Goal: Task Accomplishment & Management: Complete application form

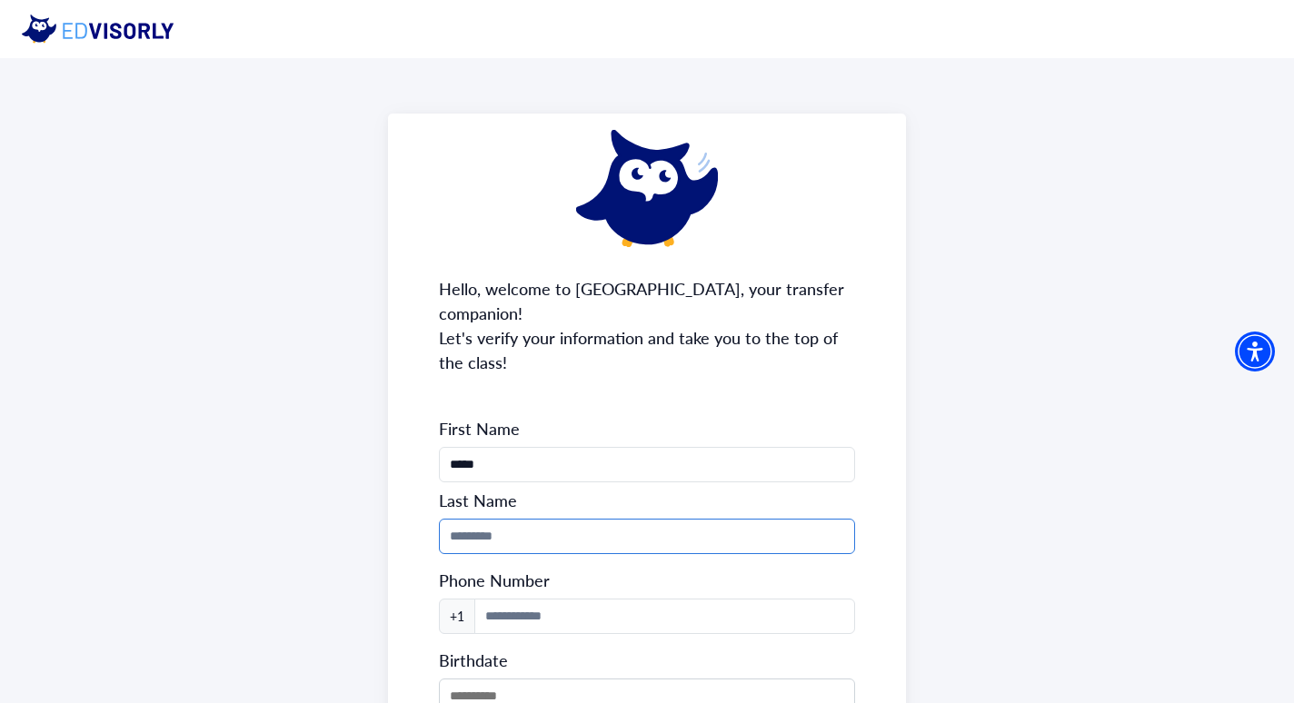
click at [575, 519] on input "Phone Number" at bounding box center [647, 536] width 416 height 35
click at [563, 519] on input "******" at bounding box center [647, 536] width 416 height 35
type input "******"
click at [426, 512] on div "Hello, welcome to [GEOGRAPHIC_DATA], your transfer companion! Let's verify your…" at bounding box center [647, 488] width 518 height 749
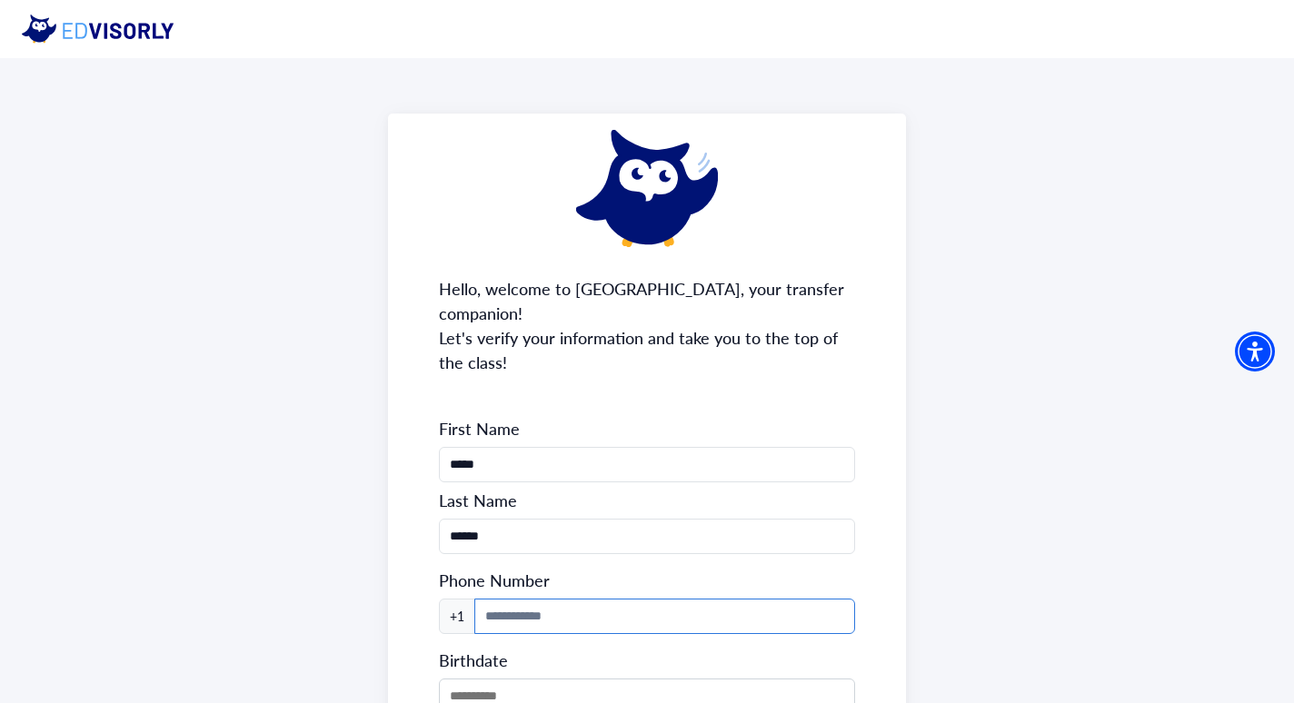
click at [556, 602] on input at bounding box center [664, 616] width 381 height 35
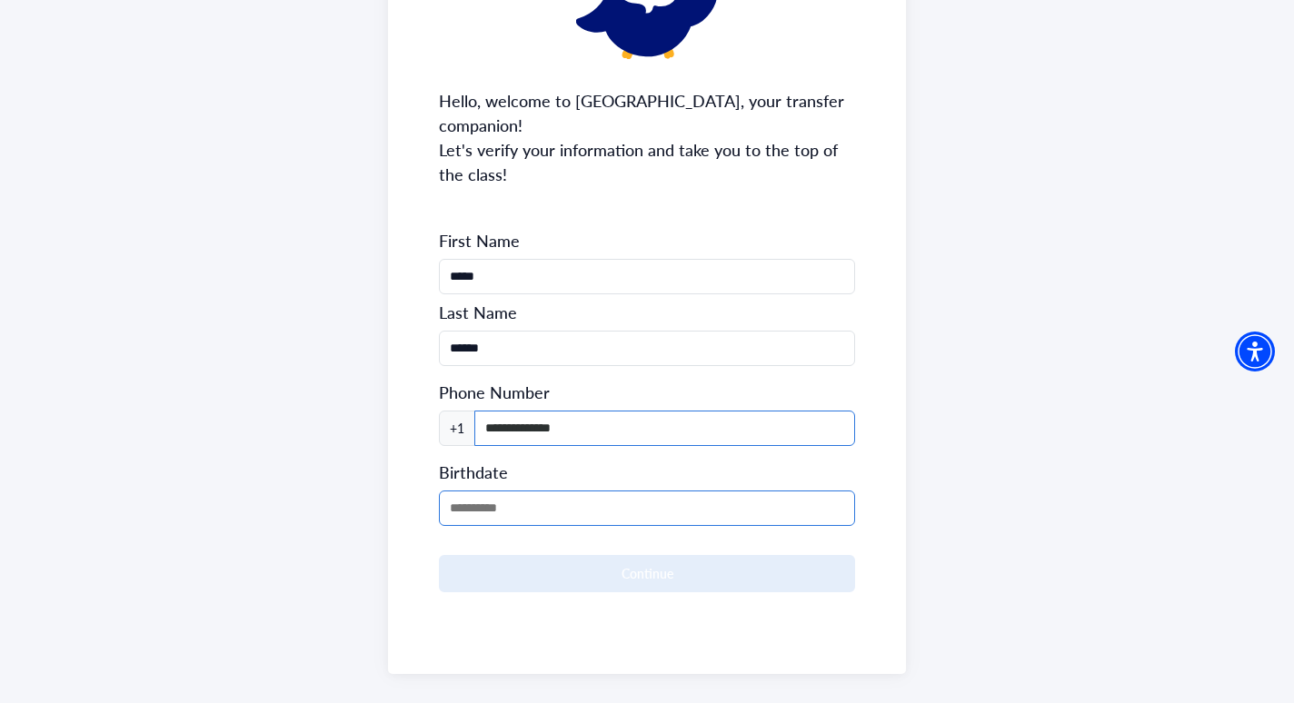
type input "**********"
click at [475, 491] on input "MM/DD/YYYY" at bounding box center [647, 508] width 416 height 35
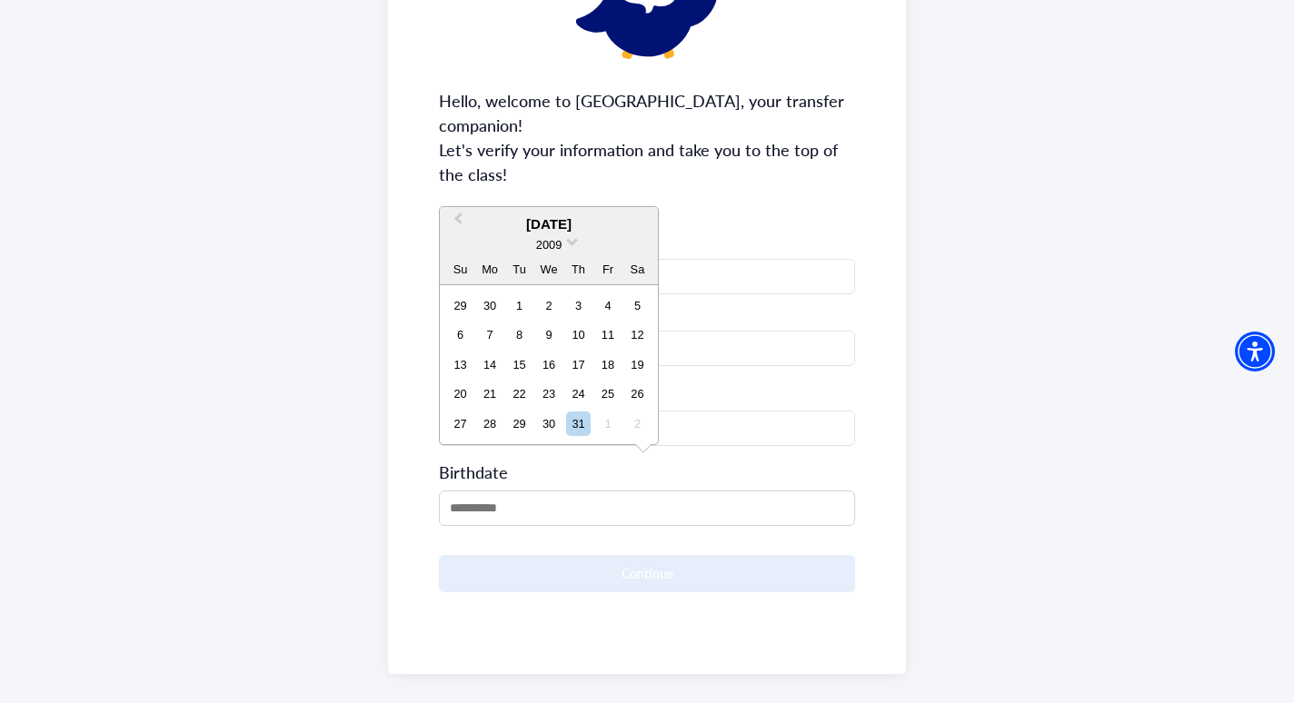
click at [565, 242] on div "2009" at bounding box center [549, 244] width 218 height 19
click at [570, 244] on span at bounding box center [572, 240] width 12 height 12
click at [567, 312] on div "2005" at bounding box center [548, 317] width 107 height 18
click at [558, 394] on div "21" at bounding box center [548, 394] width 25 height 25
type input "**********"
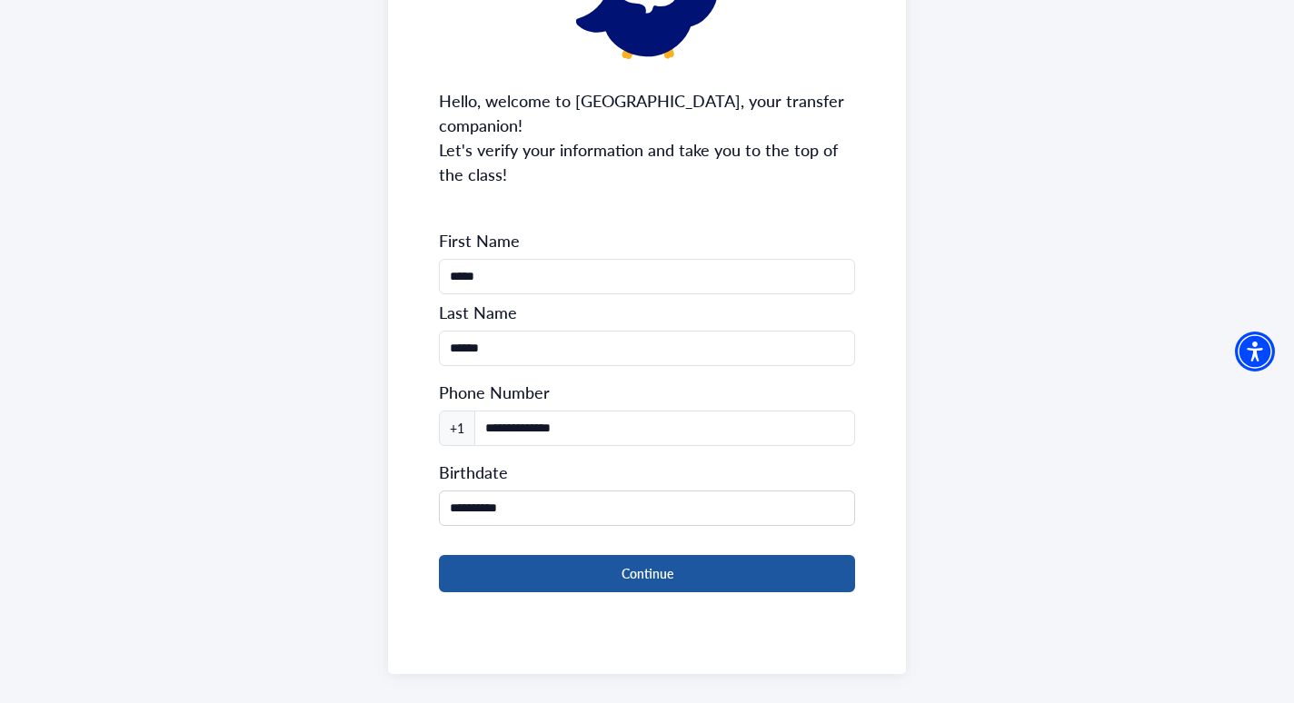
click at [638, 555] on button "Continue" at bounding box center [647, 573] width 416 height 37
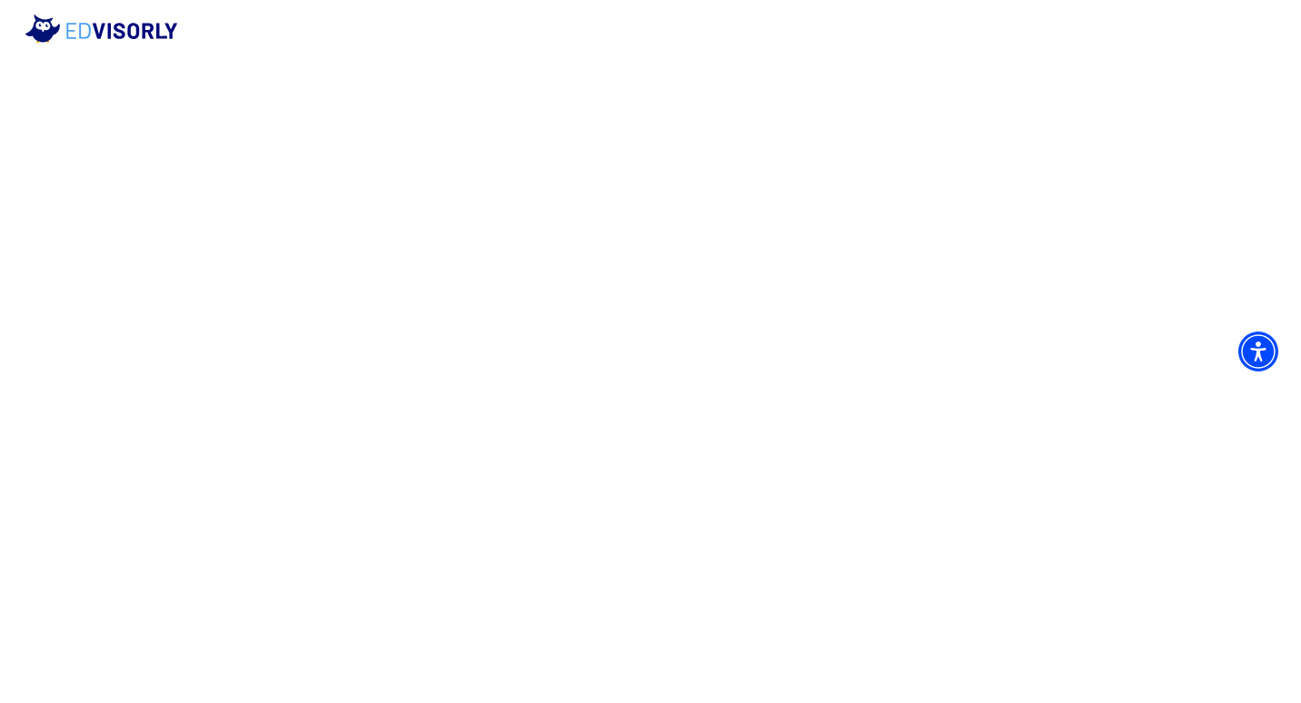
scroll to position [0, 0]
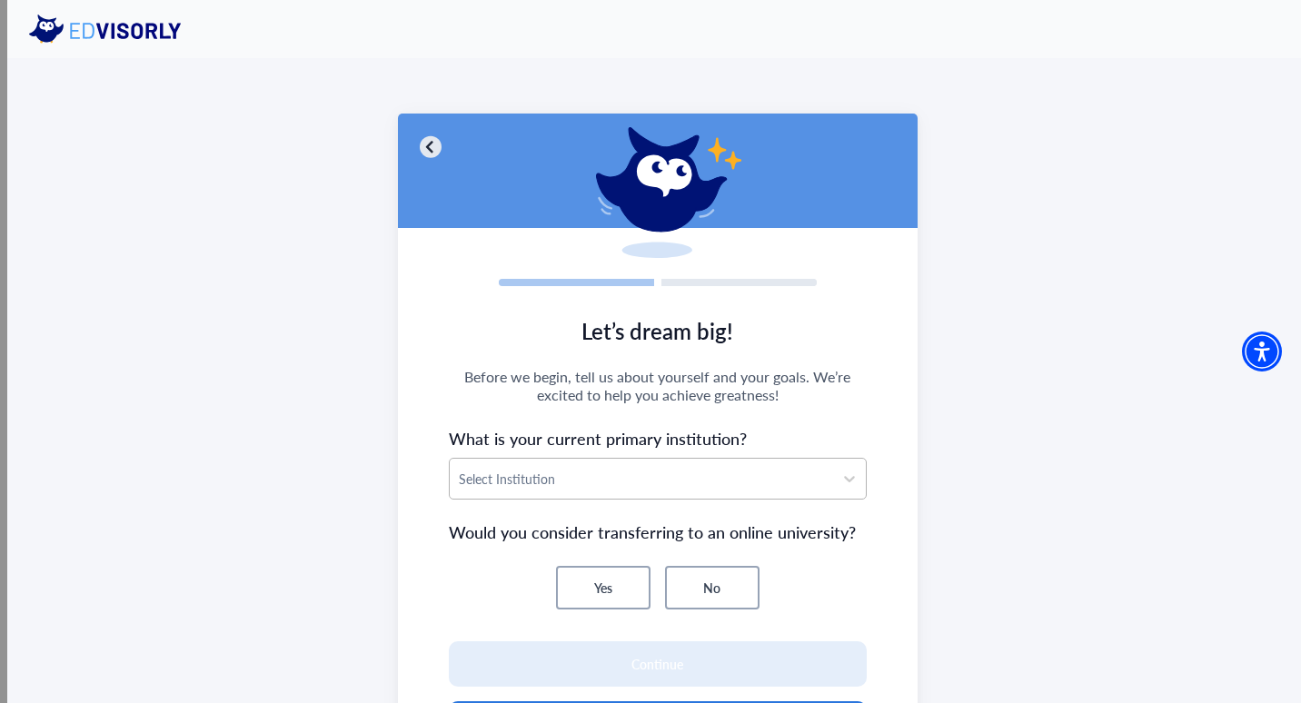
click at [655, 464] on div "Select Institution" at bounding box center [642, 479] width 384 height 40
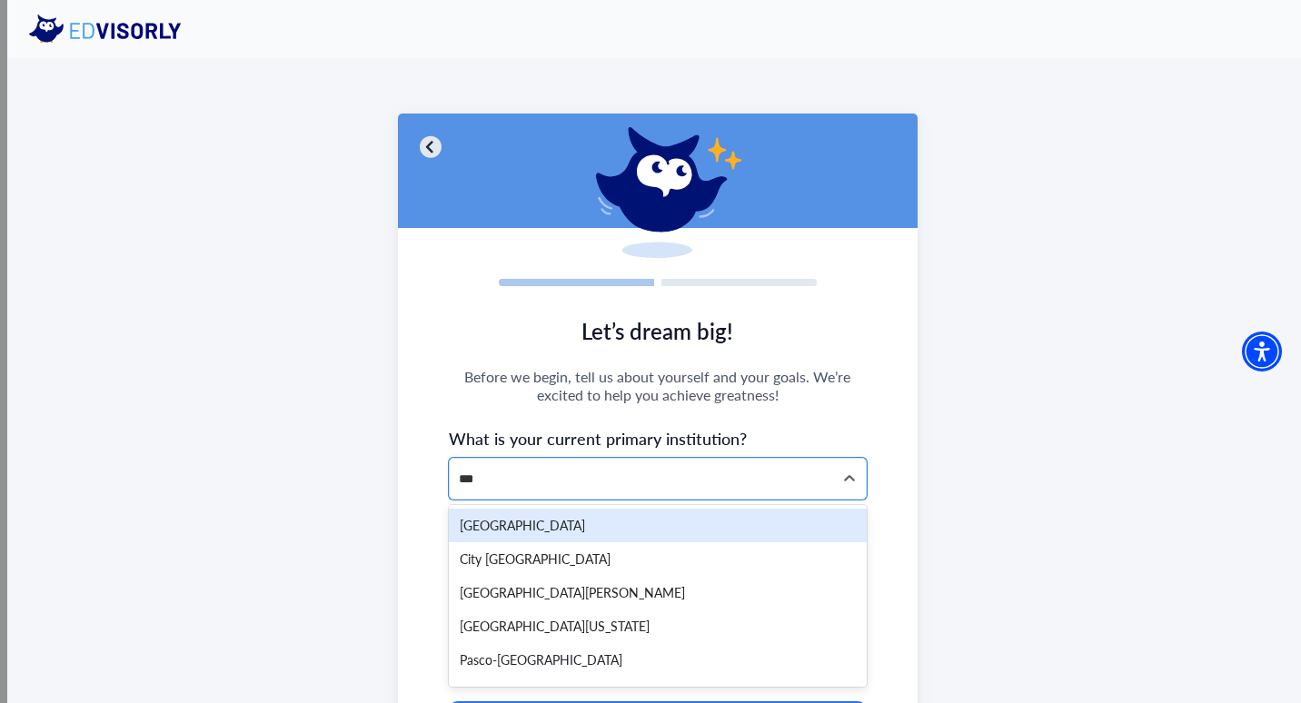
type input "****"
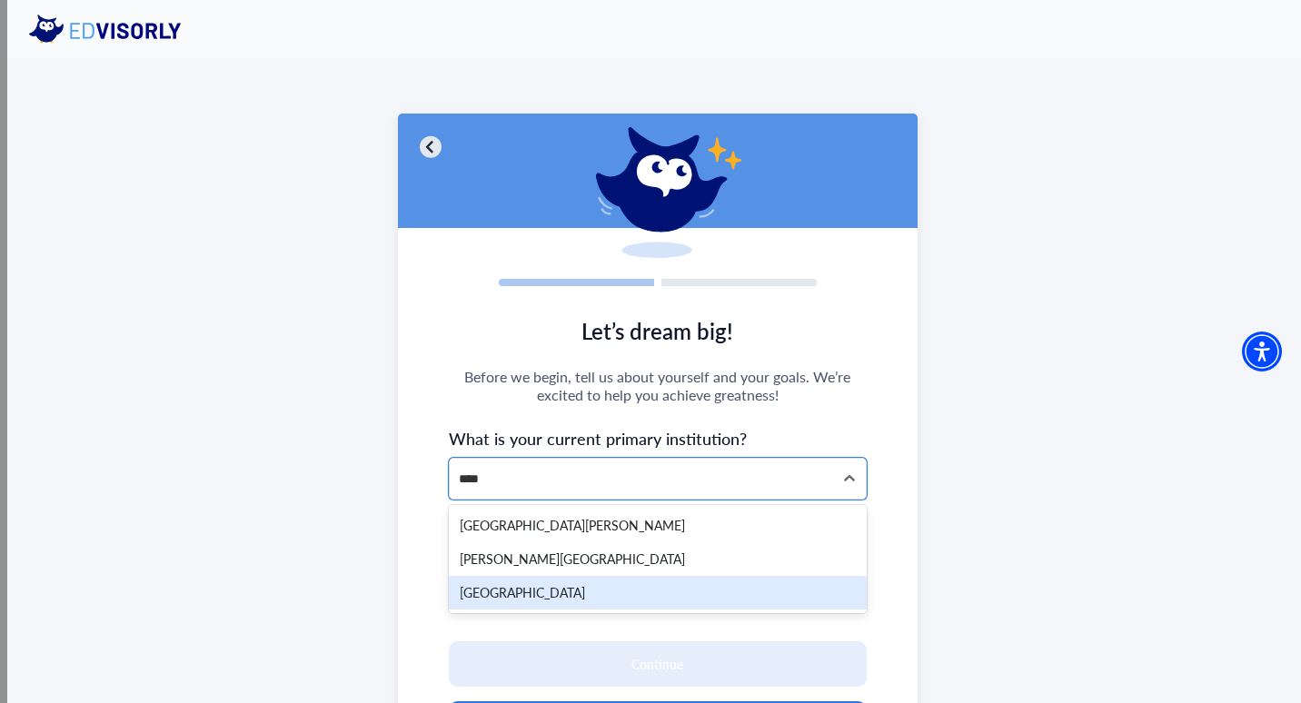
click at [571, 597] on div "[GEOGRAPHIC_DATA]" at bounding box center [658, 593] width 419 height 34
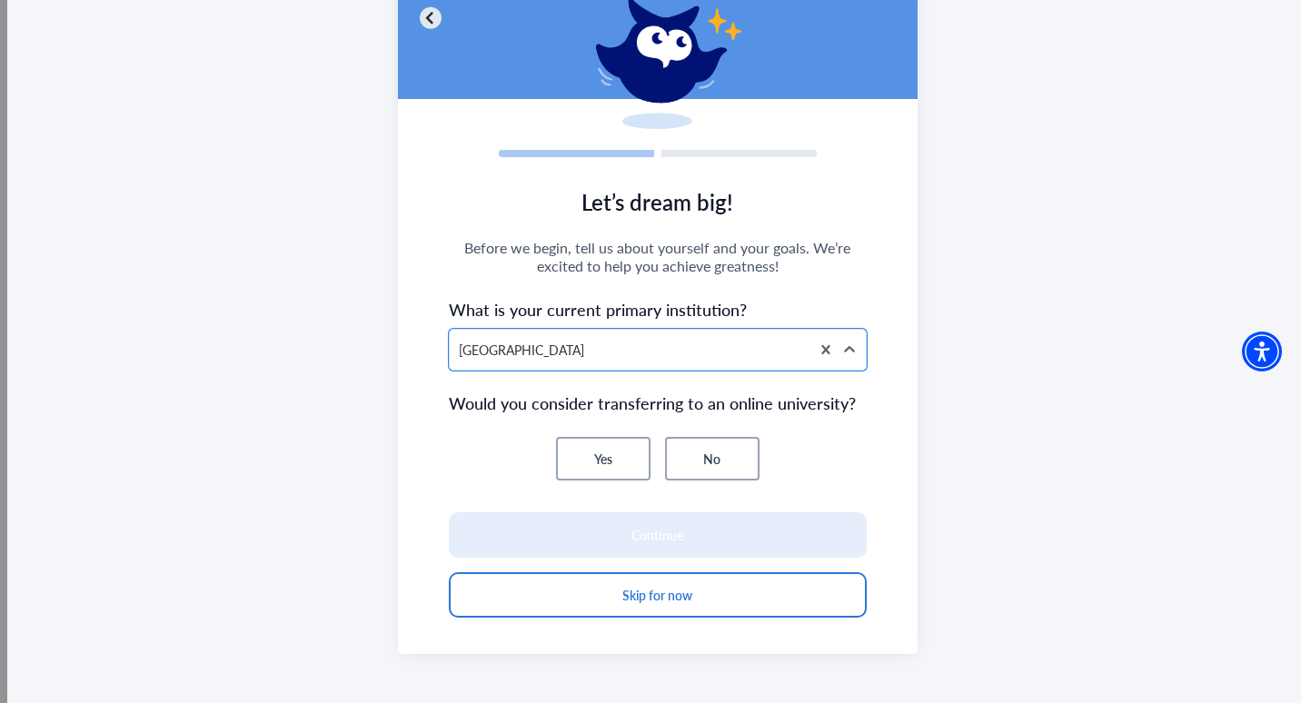
scroll to position [135, 0]
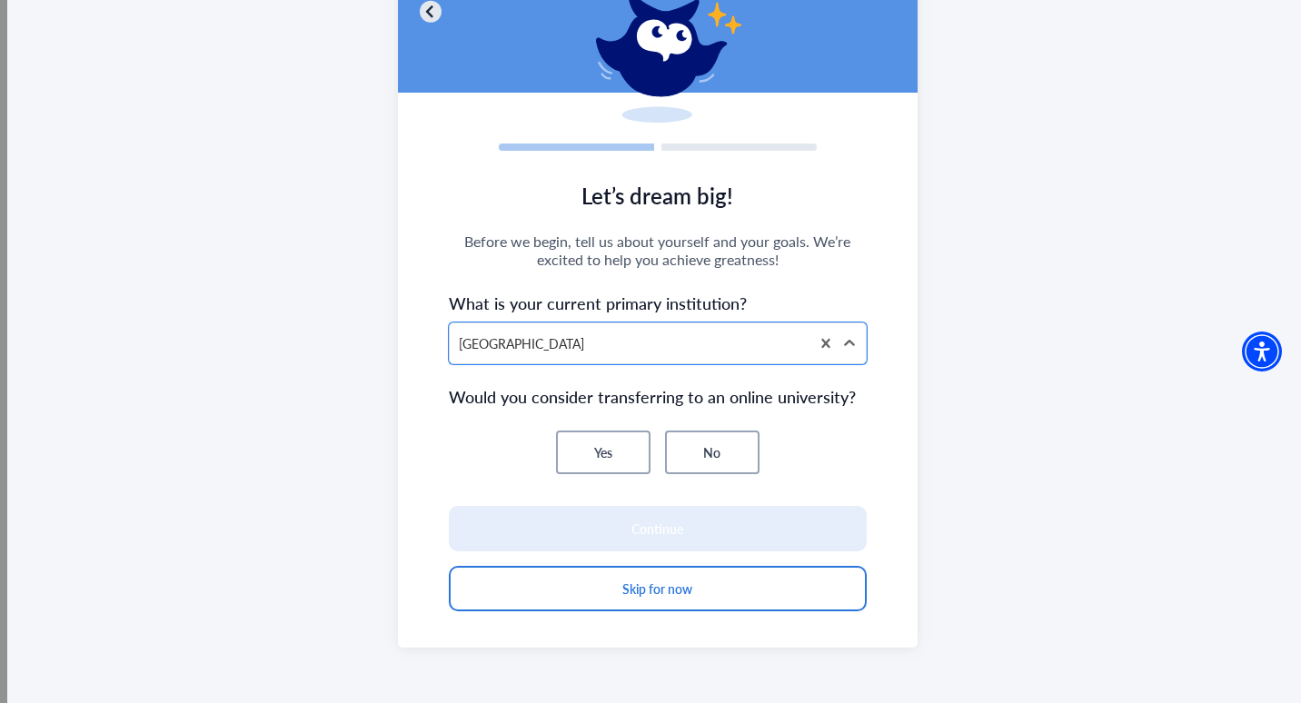
click at [749, 452] on button "No" at bounding box center [712, 453] width 95 height 44
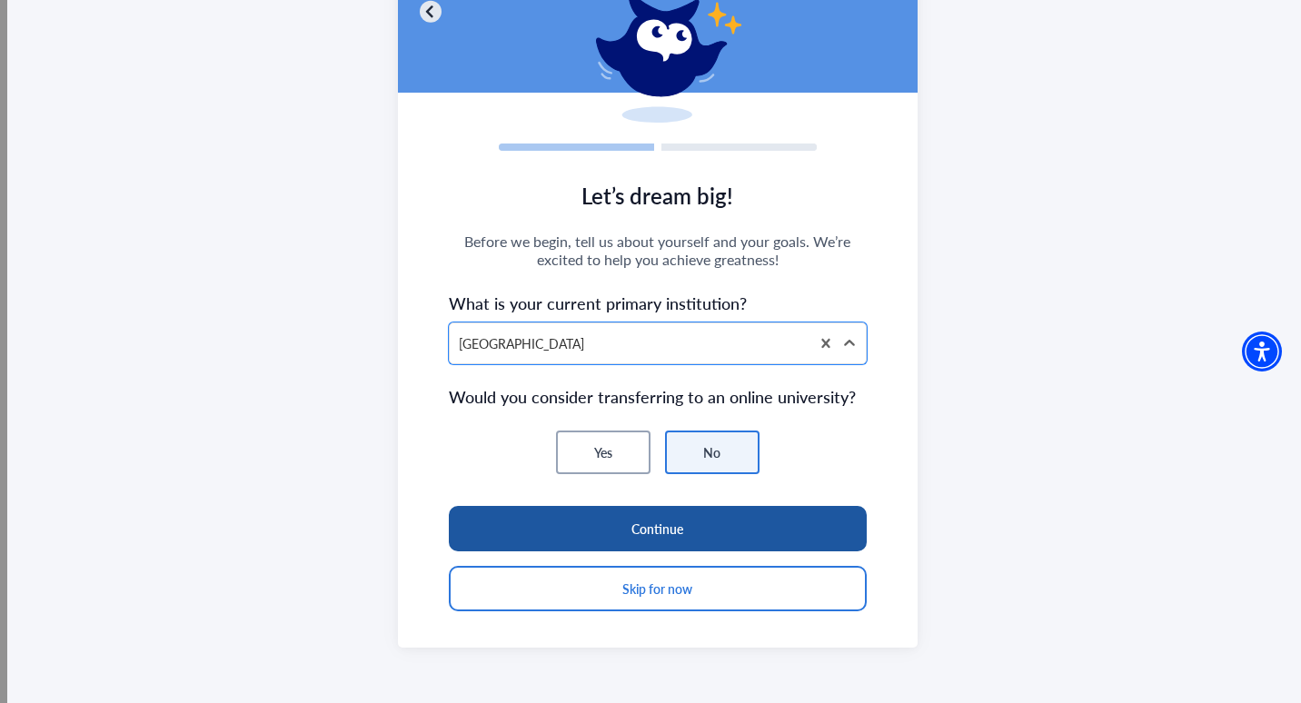
click at [671, 527] on button "Continue" at bounding box center [658, 528] width 419 height 45
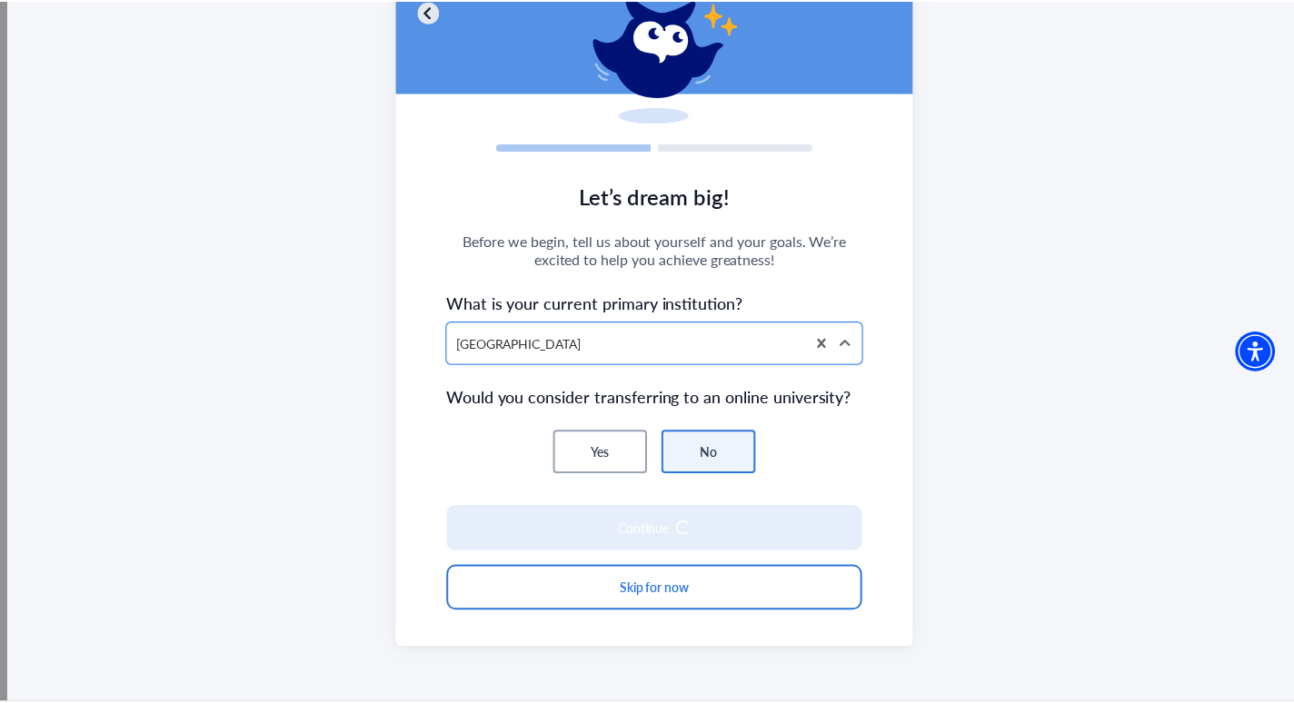
scroll to position [117, 0]
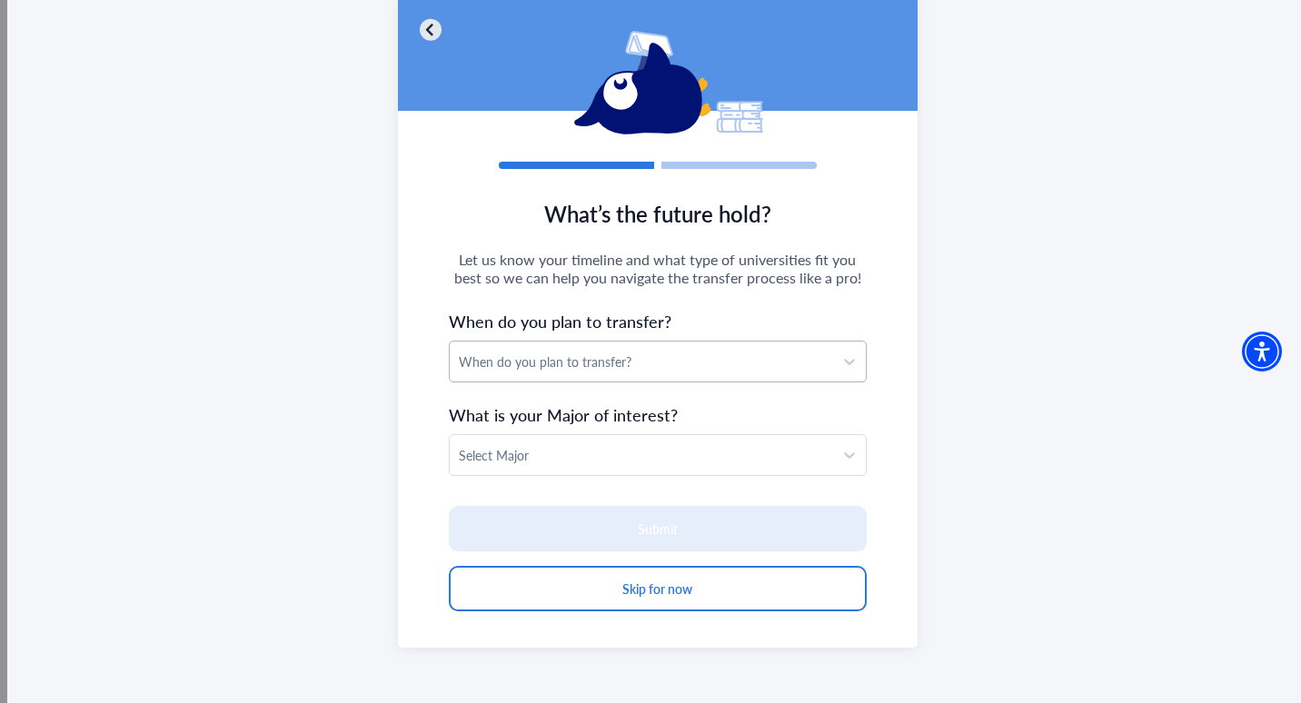
click at [642, 375] on div "When do you plan to transfer?" at bounding box center [642, 362] width 384 height 40
click at [616, 361] on div "When do you plan to transfer?" at bounding box center [642, 362] width 366 height 19
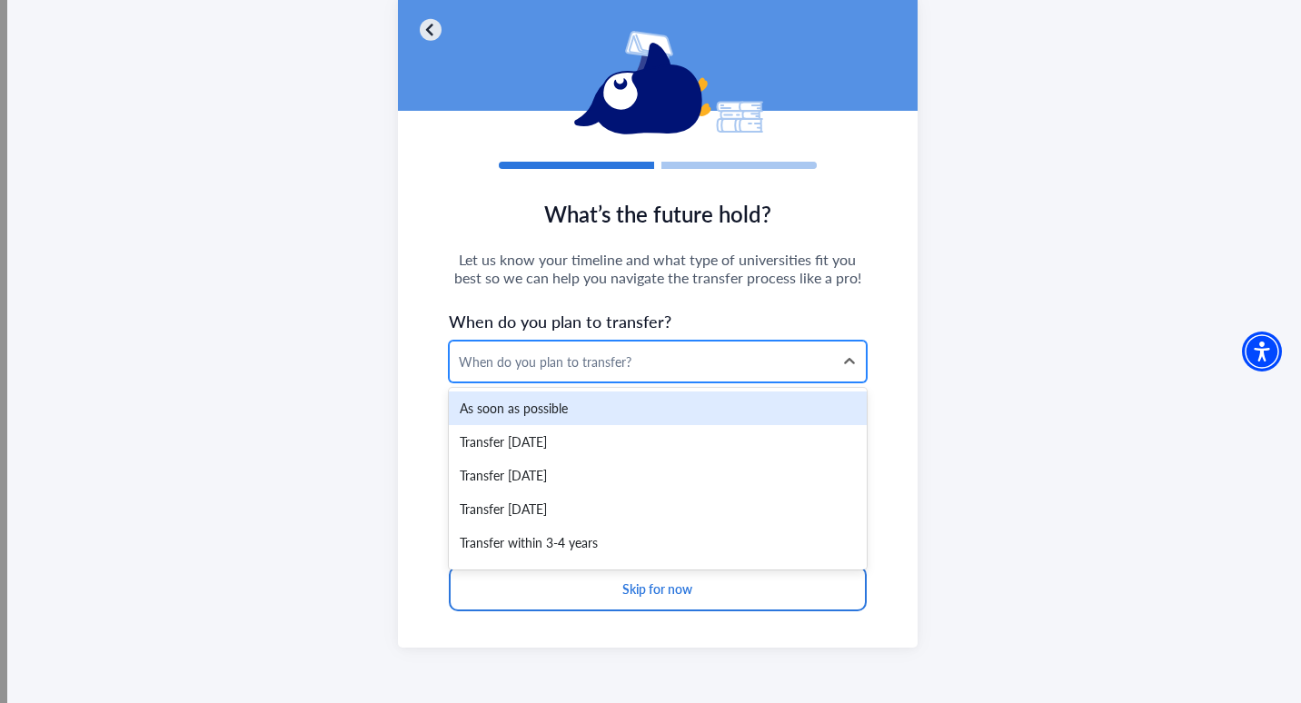
click at [616, 361] on div "When do you plan to transfer?" at bounding box center [642, 362] width 366 height 19
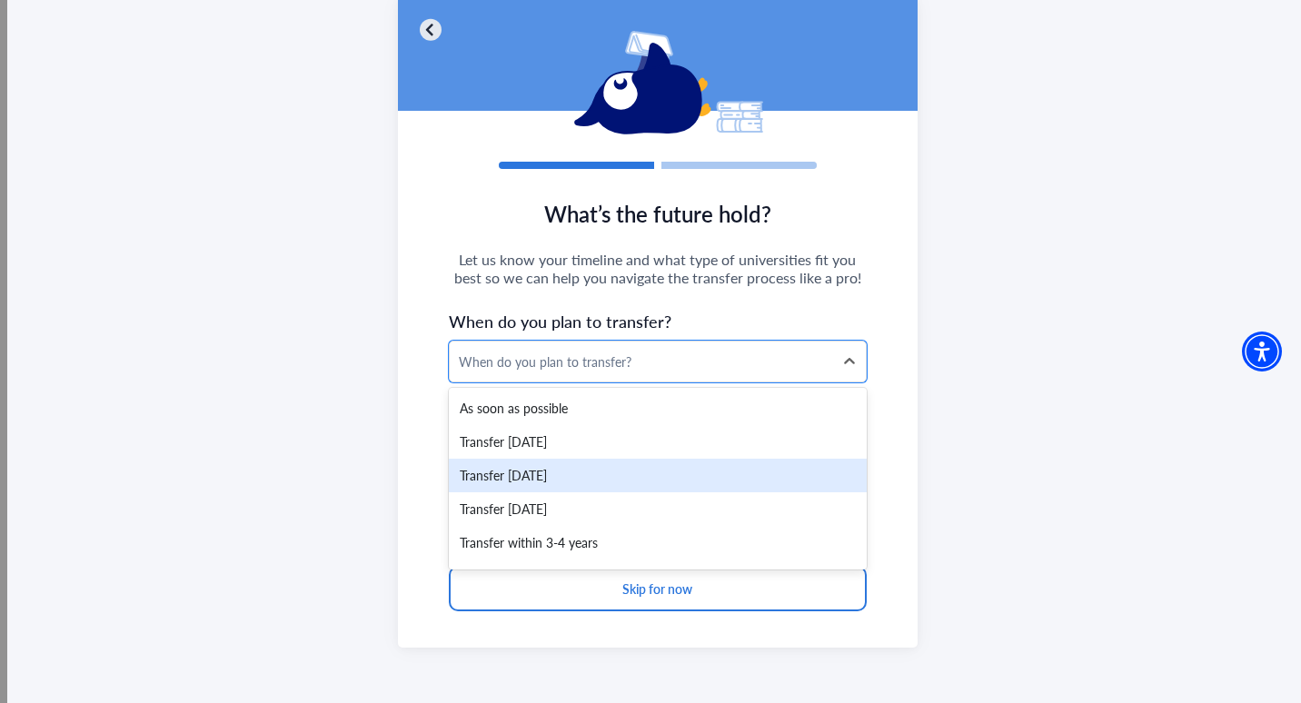
click at [584, 480] on div "Transfer [DATE]" at bounding box center [658, 476] width 419 height 34
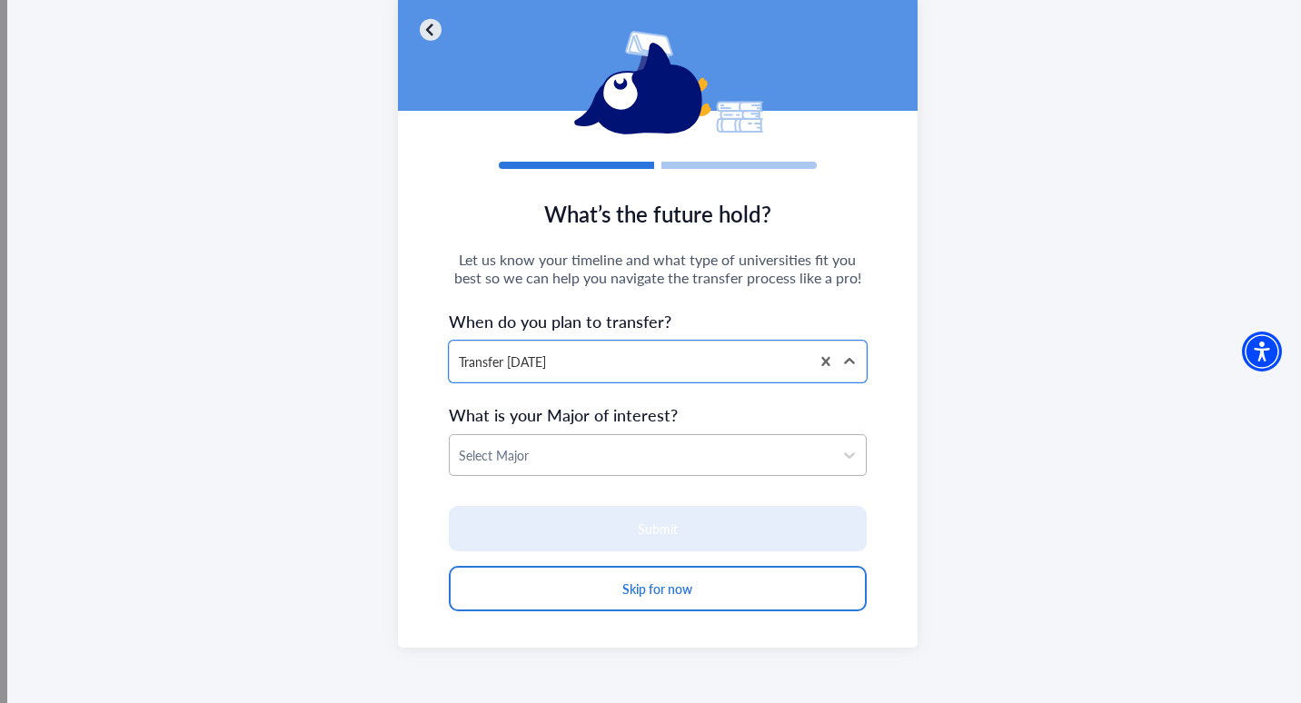
click at [622, 453] on div at bounding box center [642, 455] width 366 height 23
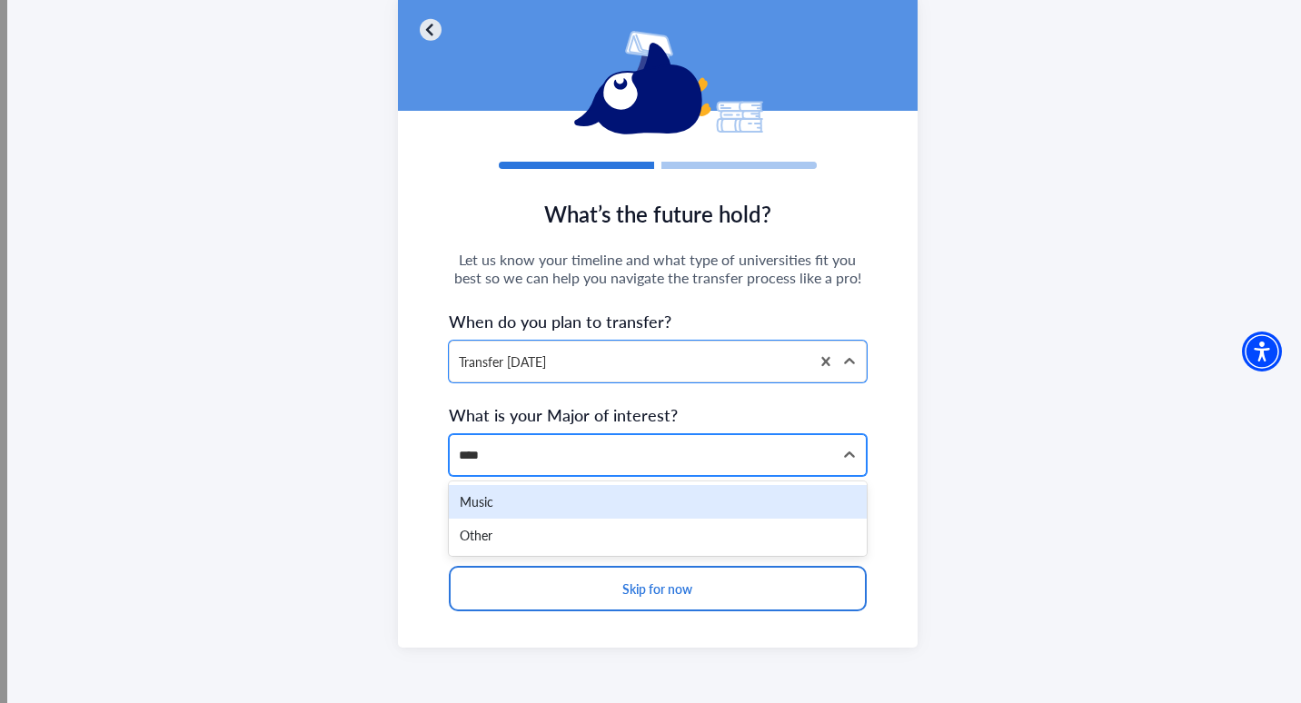
type input "*****"
click at [518, 504] on div "Music" at bounding box center [658, 502] width 419 height 34
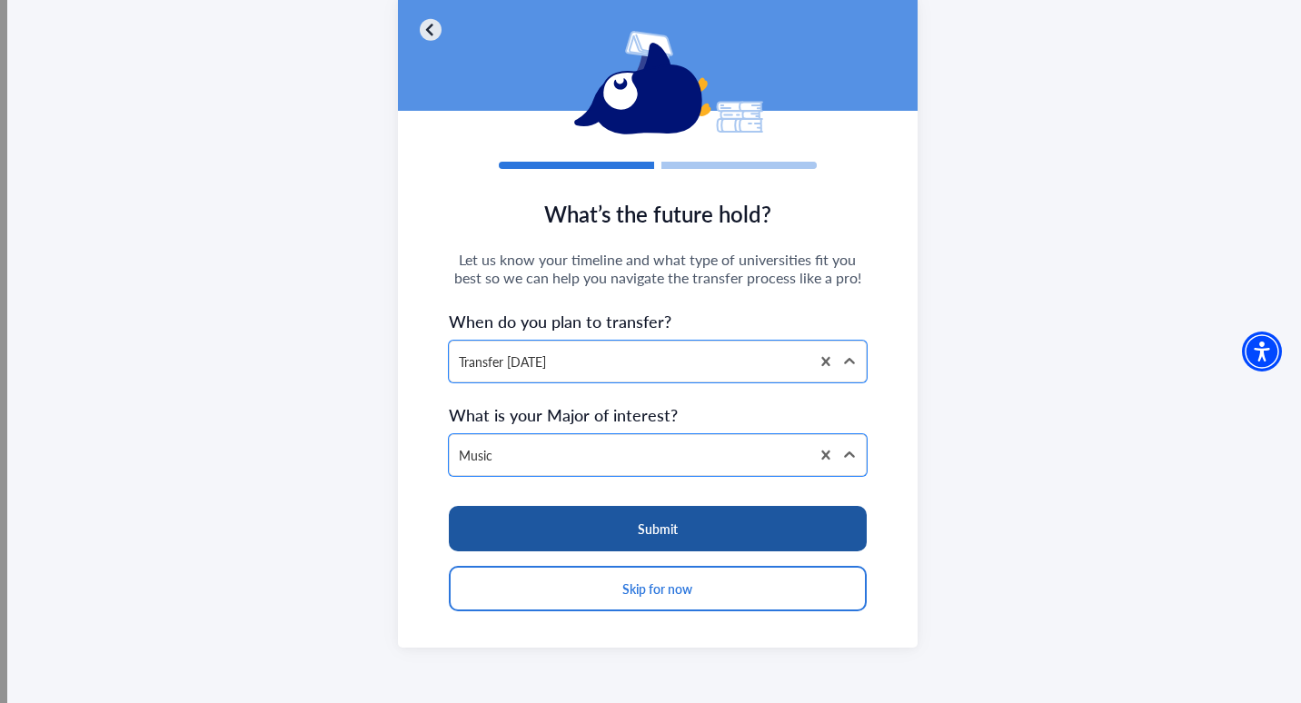
click at [604, 523] on button "Submit" at bounding box center [658, 528] width 419 height 45
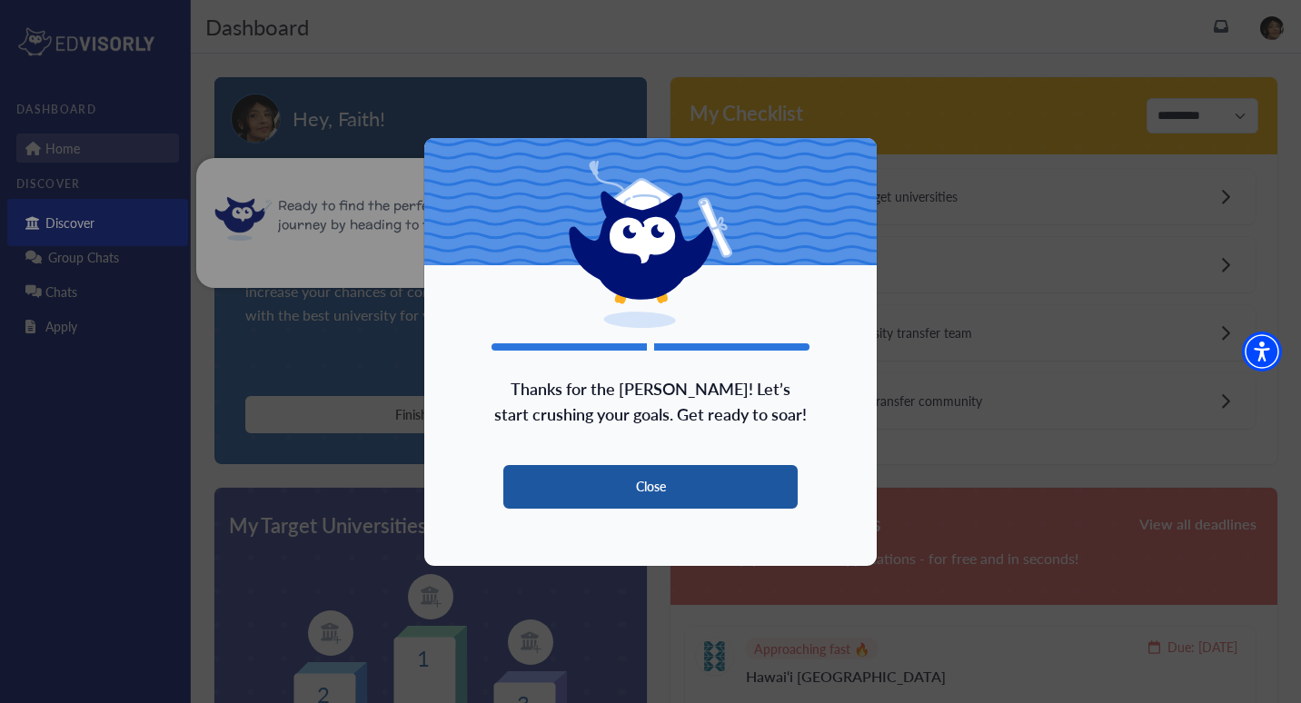
click at [671, 486] on button "Close" at bounding box center [650, 487] width 294 height 44
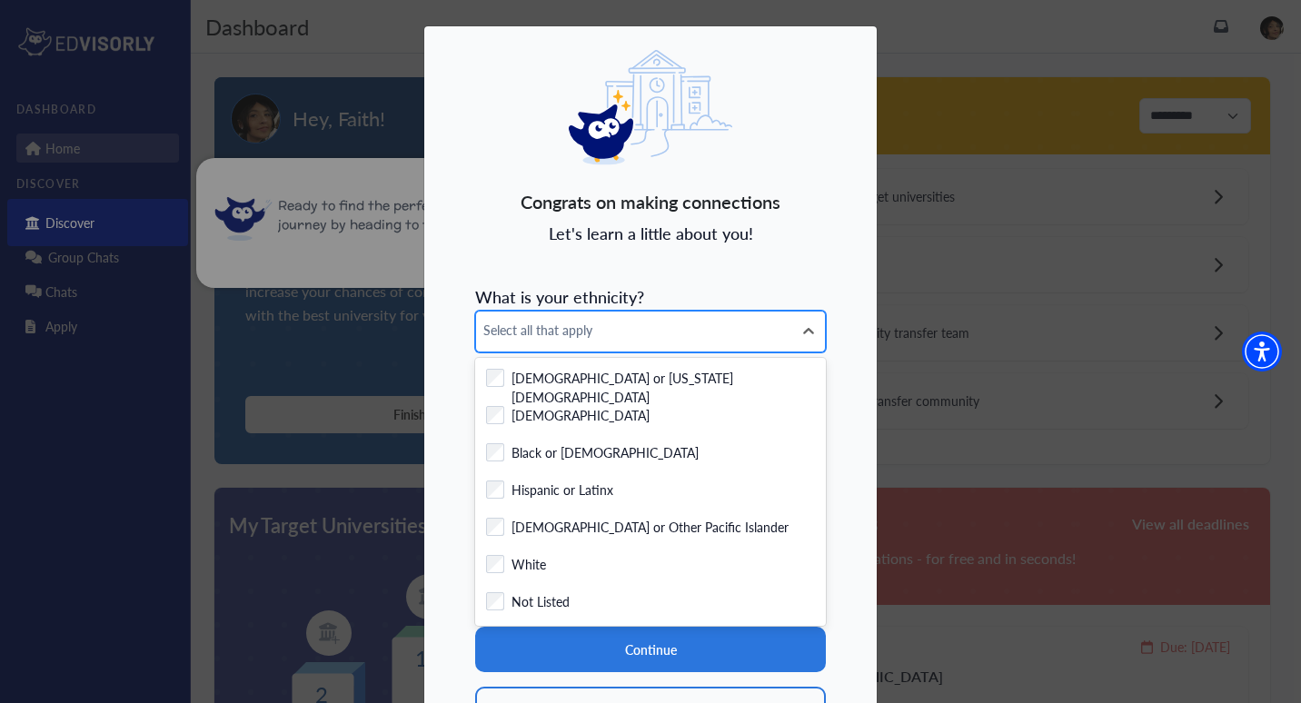
click at [583, 325] on span "Select all that apply" at bounding box center [634, 330] width 302 height 19
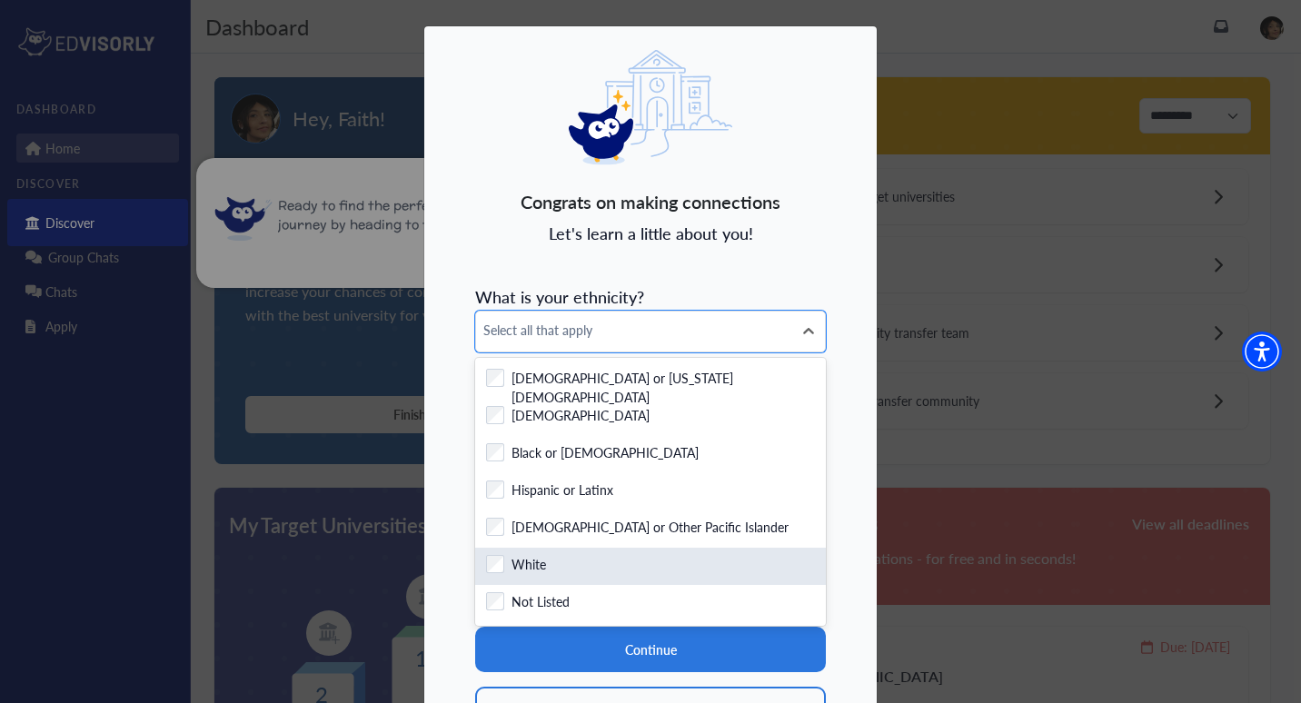
click at [572, 570] on div "Checkbox field White" at bounding box center [650, 566] width 329 height 23
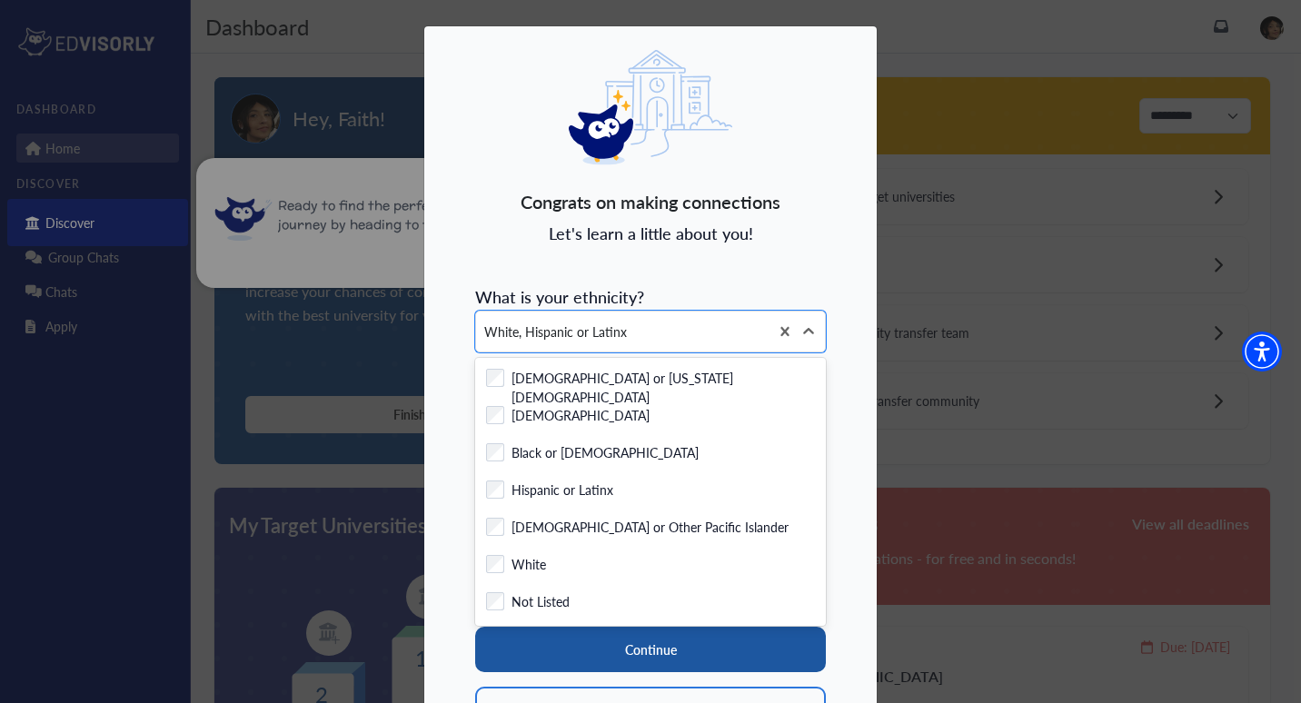
click at [695, 647] on button "Continue" at bounding box center [650, 649] width 351 height 45
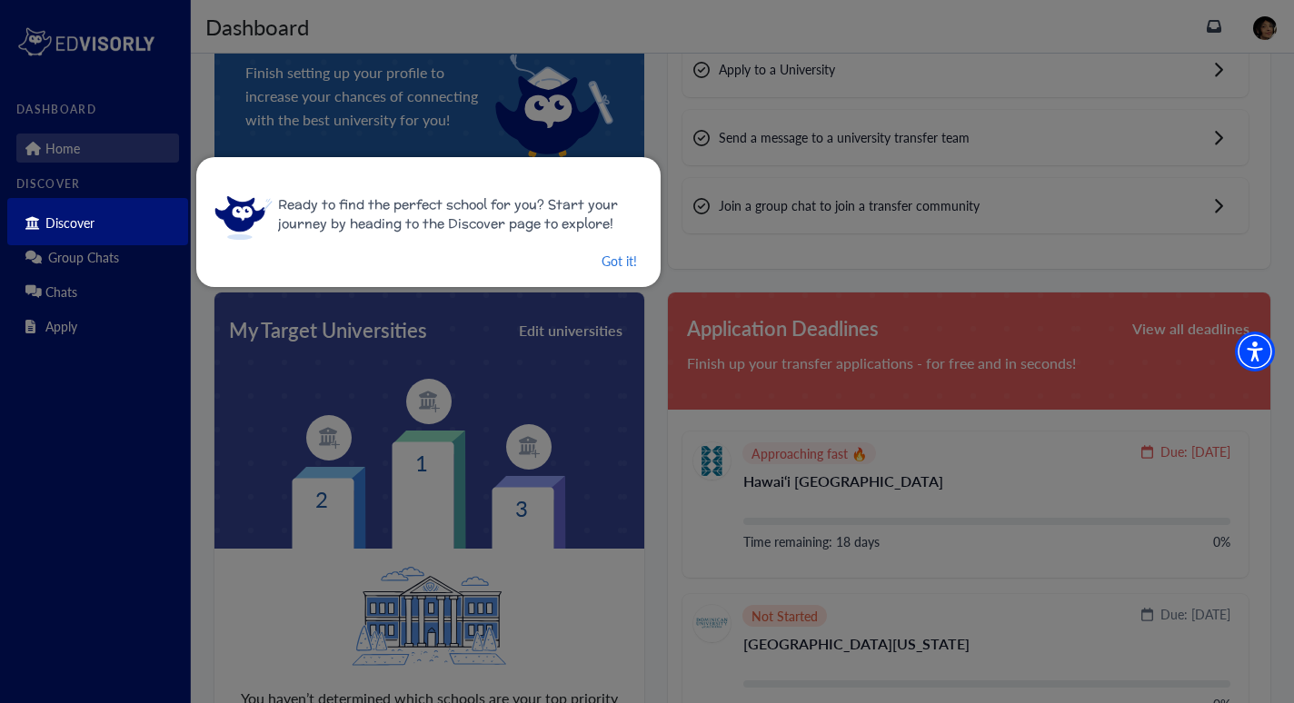
scroll to position [194, 0]
click at [610, 266] on button "Got it!" at bounding box center [619, 262] width 39 height 23
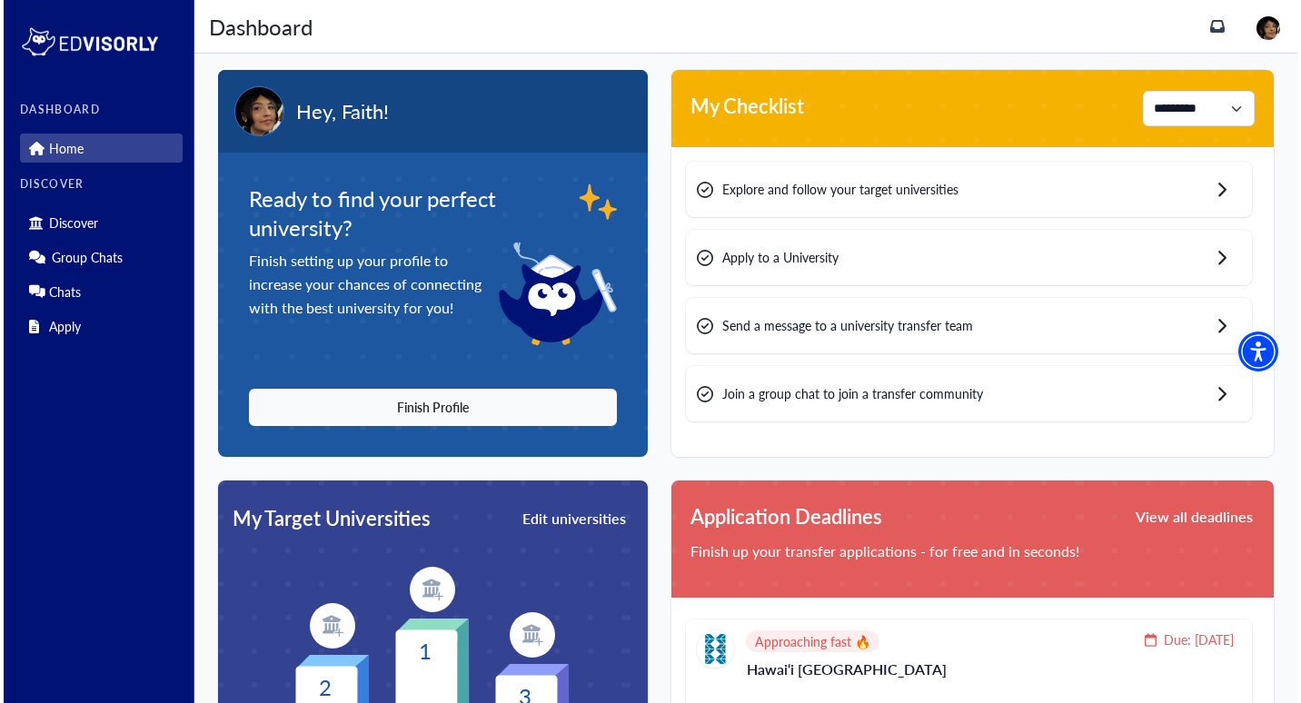
scroll to position [0, 0]
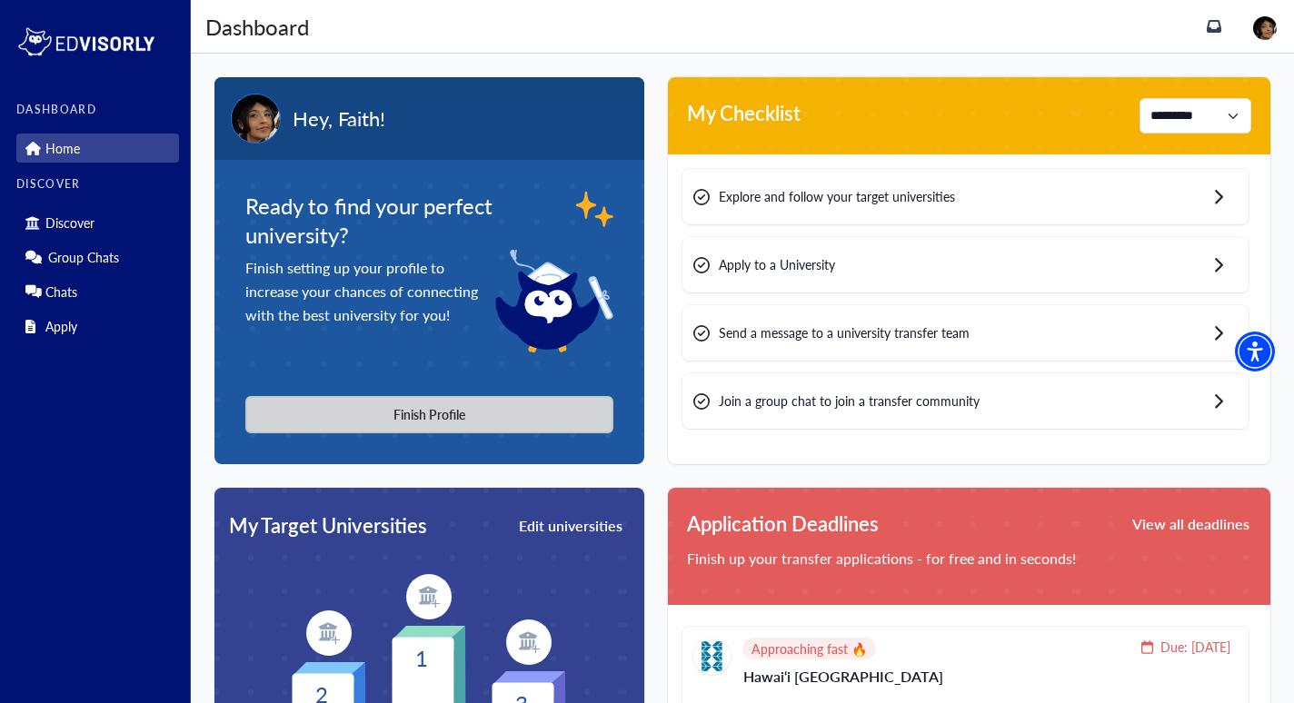
click at [459, 419] on button "Finish Profile" at bounding box center [429, 414] width 368 height 37
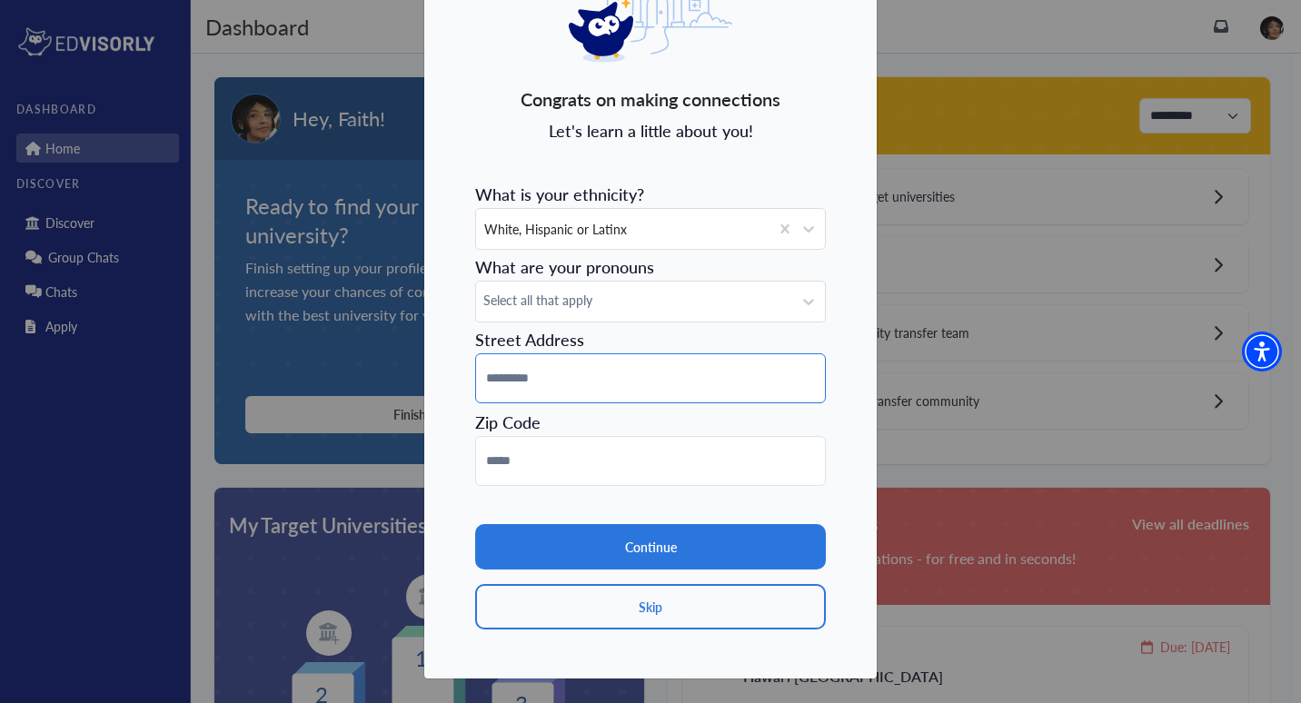
scroll to position [104, 0]
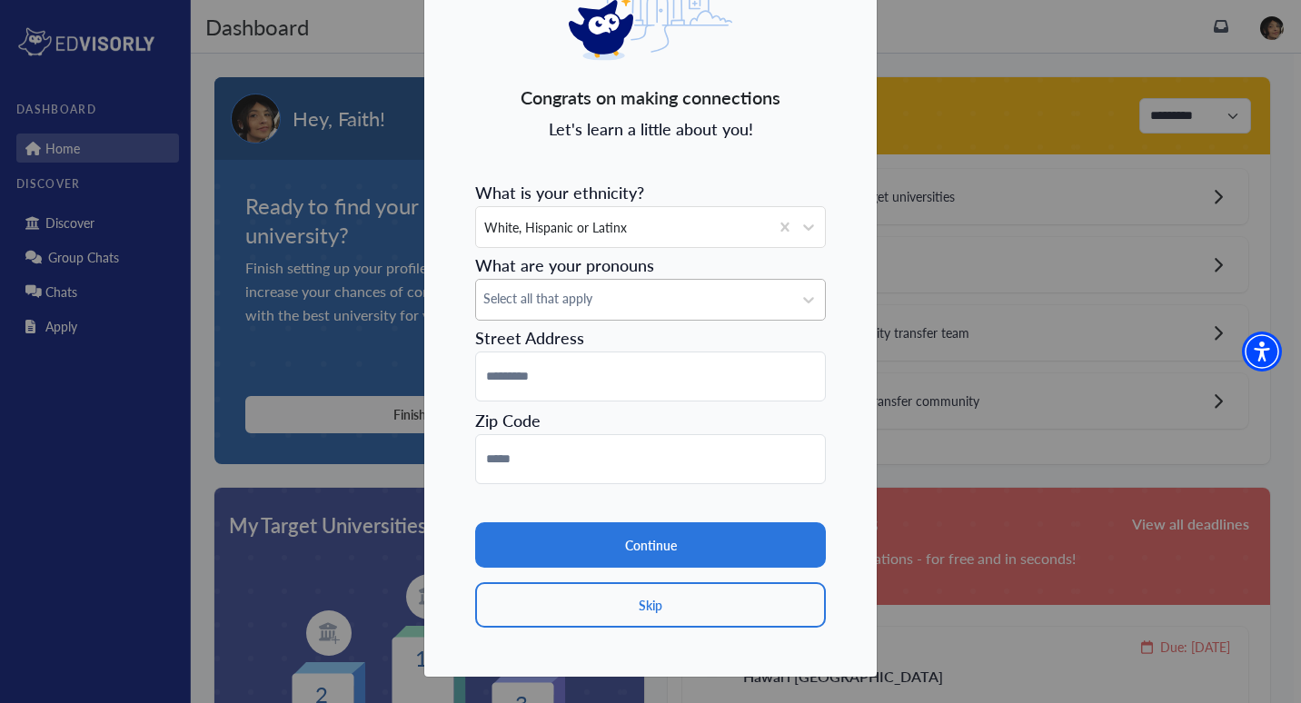
click at [644, 301] on span "Select all that apply" at bounding box center [634, 298] width 302 height 19
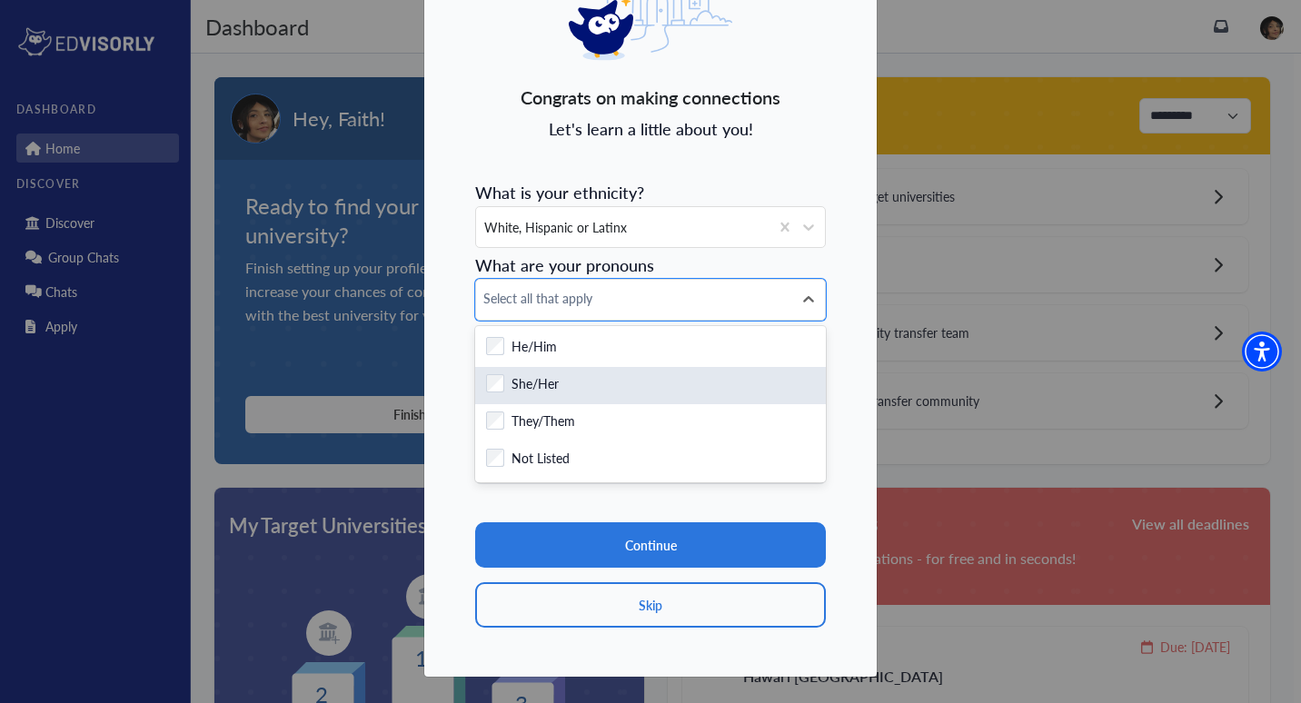
click at [521, 392] on label "She/Her" at bounding box center [535, 385] width 47 height 23
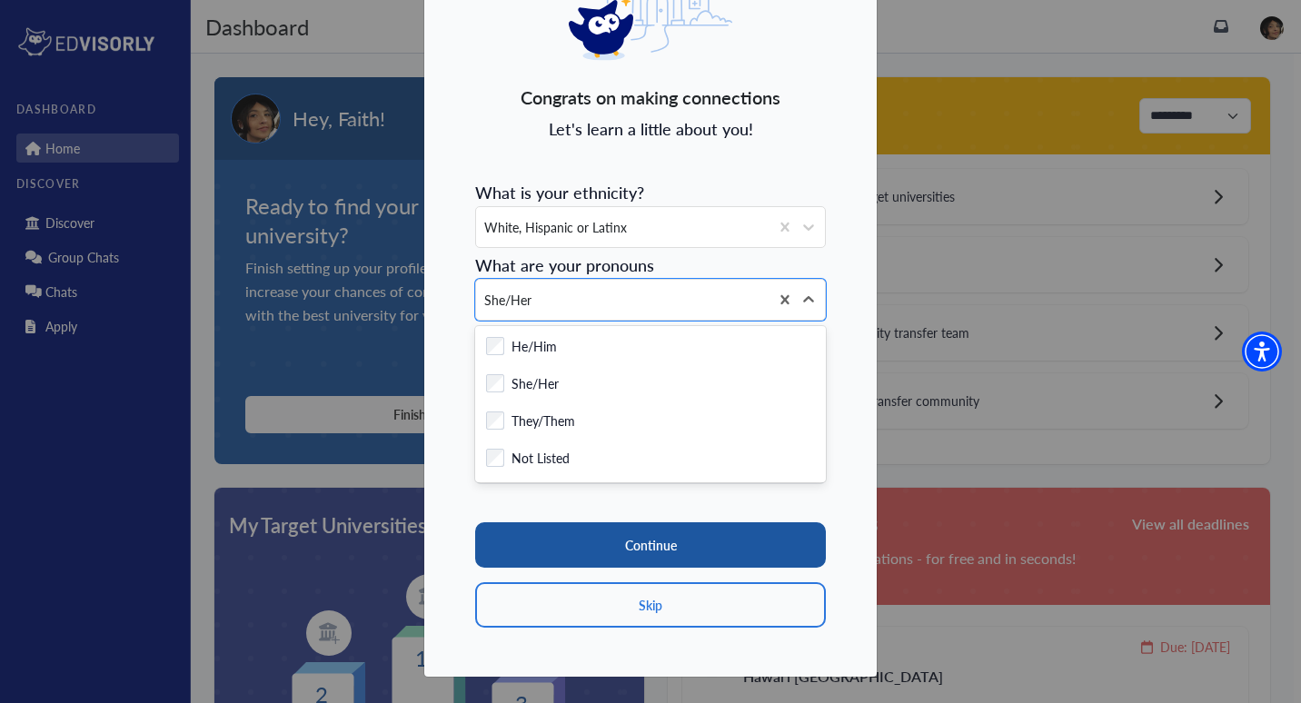
click at [624, 543] on button "Continue" at bounding box center [650, 544] width 351 height 45
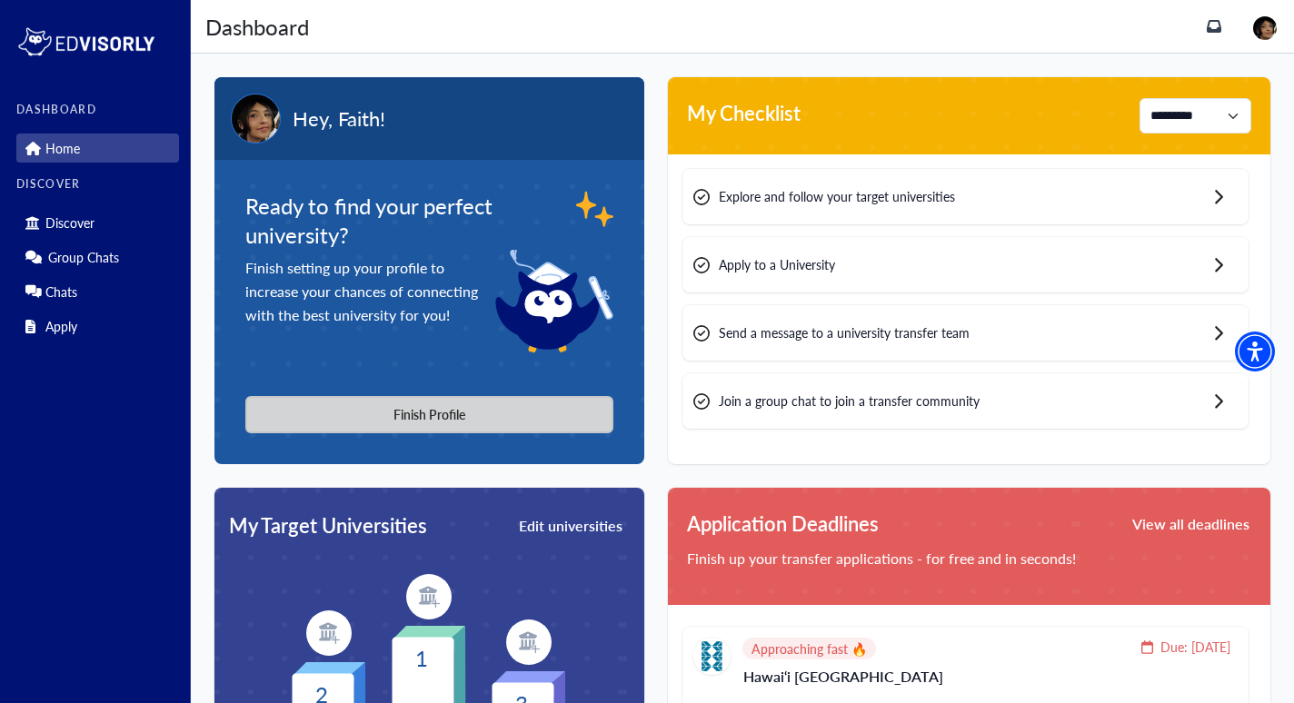
click at [415, 417] on button "Finish Profile" at bounding box center [429, 414] width 368 height 37
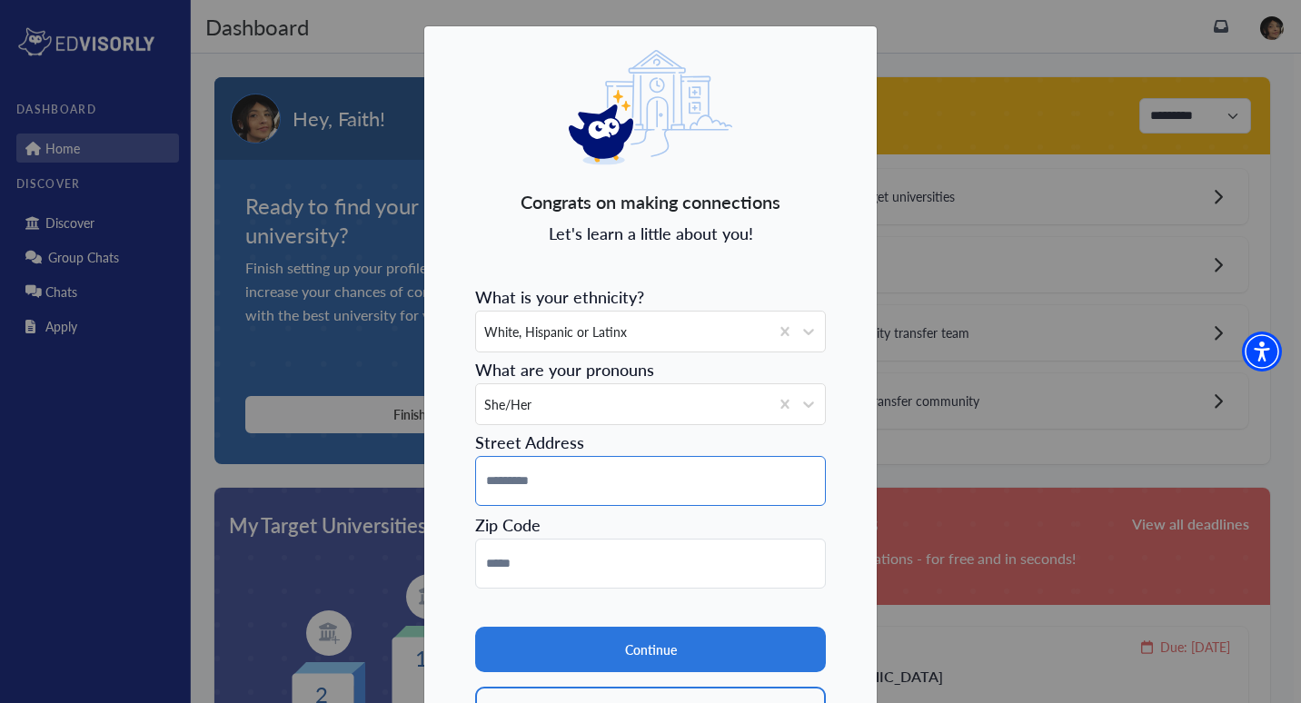
click at [534, 490] on input at bounding box center [650, 481] width 351 height 50
type input "**********"
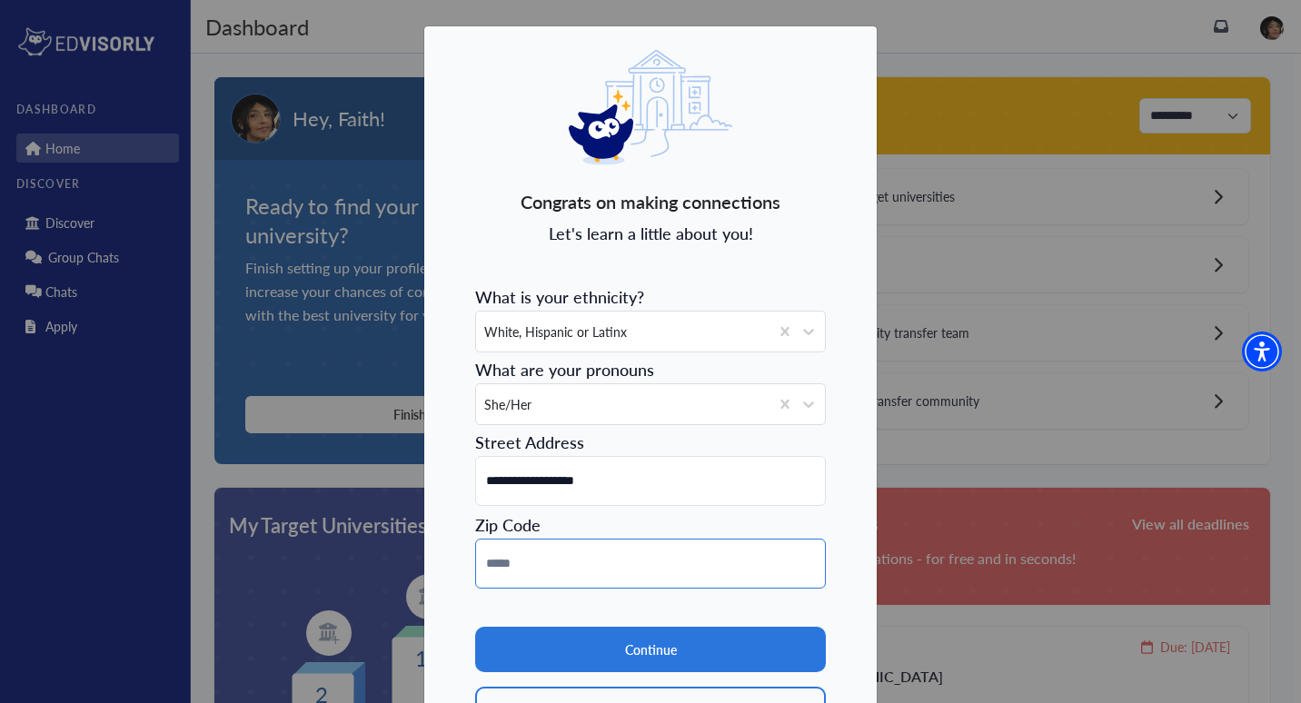
click at [513, 574] on input at bounding box center [650, 564] width 351 height 50
type input "*****"
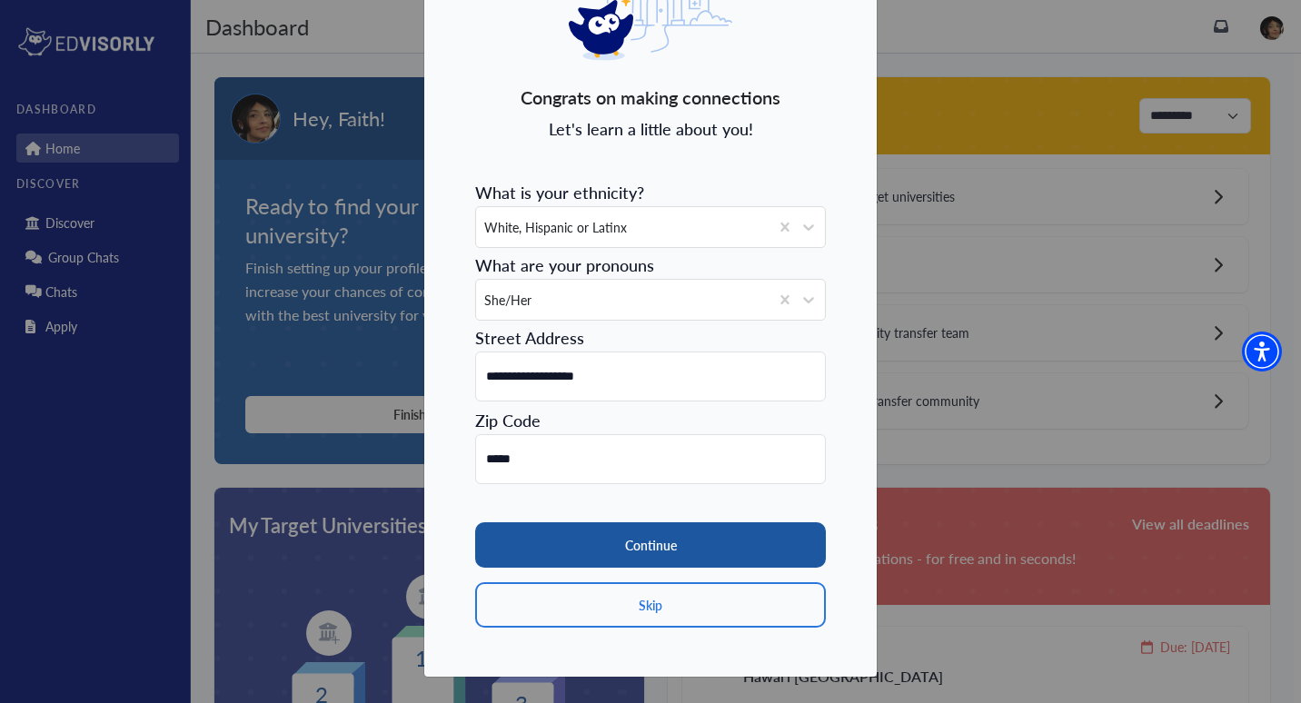
click at [637, 541] on button "Continue" at bounding box center [650, 544] width 351 height 45
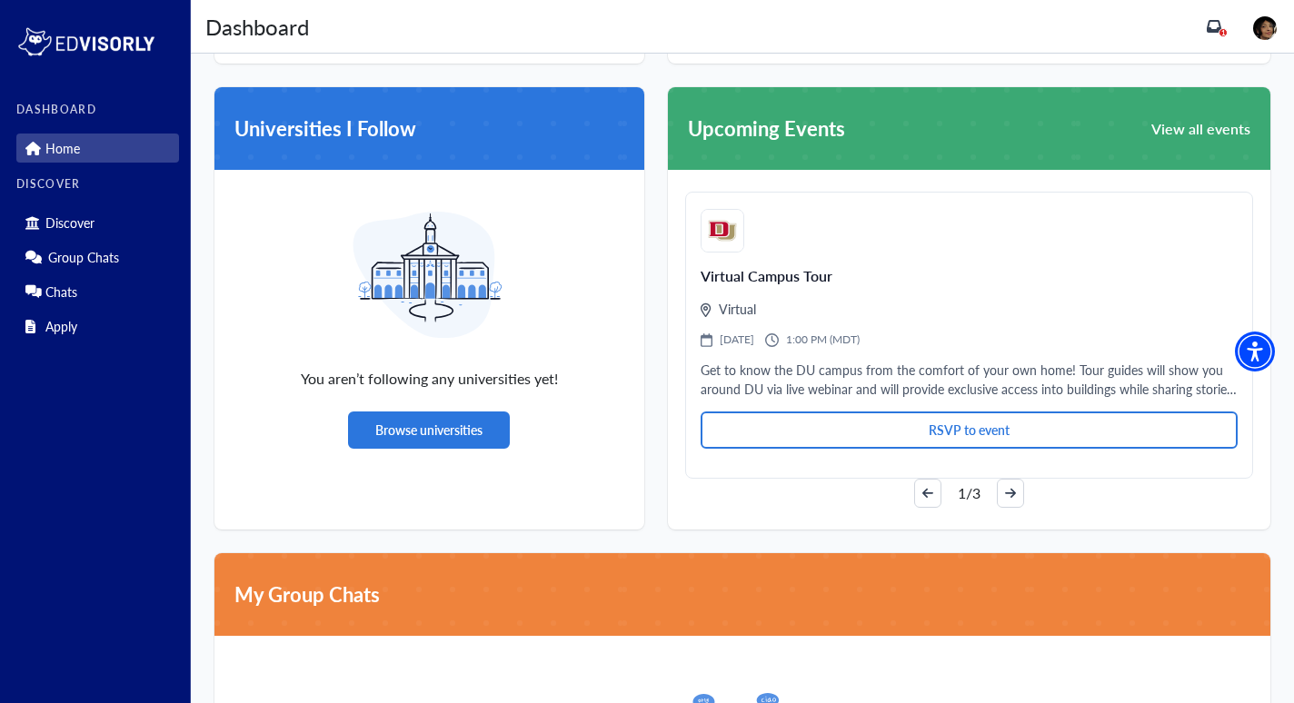
scroll to position [1051, 0]
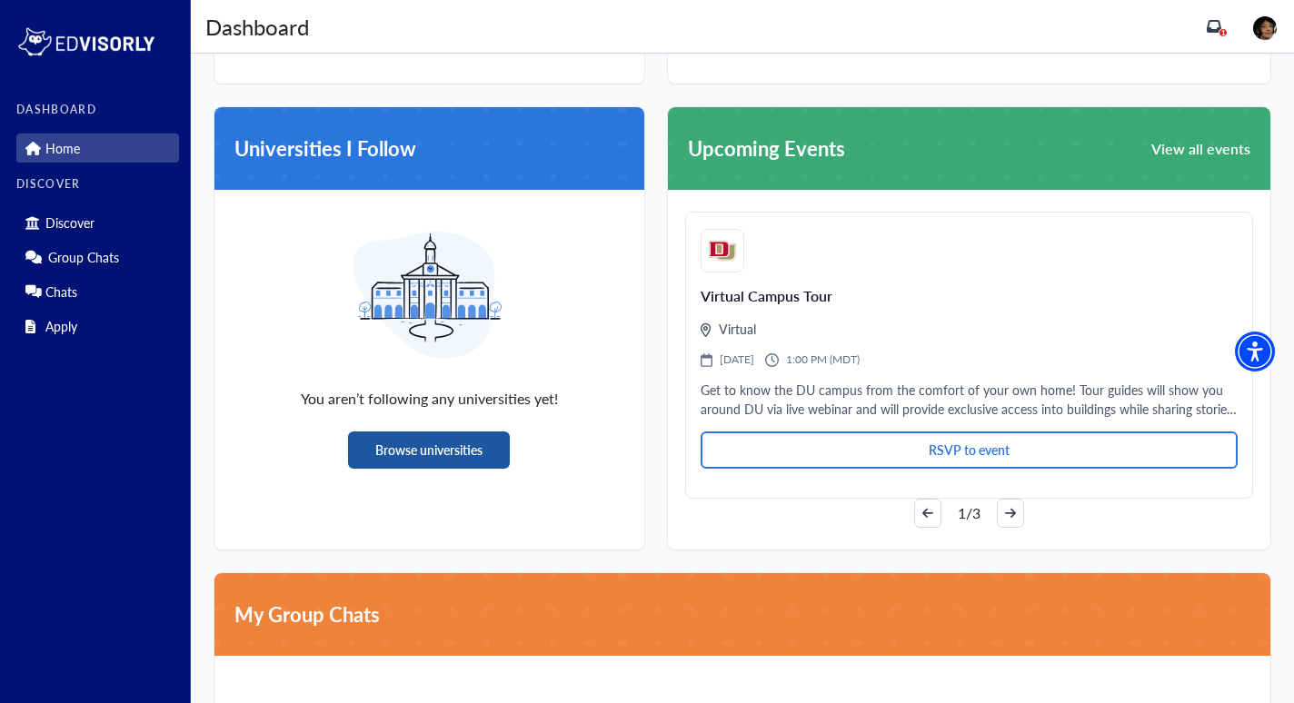
click at [453, 458] on button "Browse universities" at bounding box center [429, 450] width 162 height 37
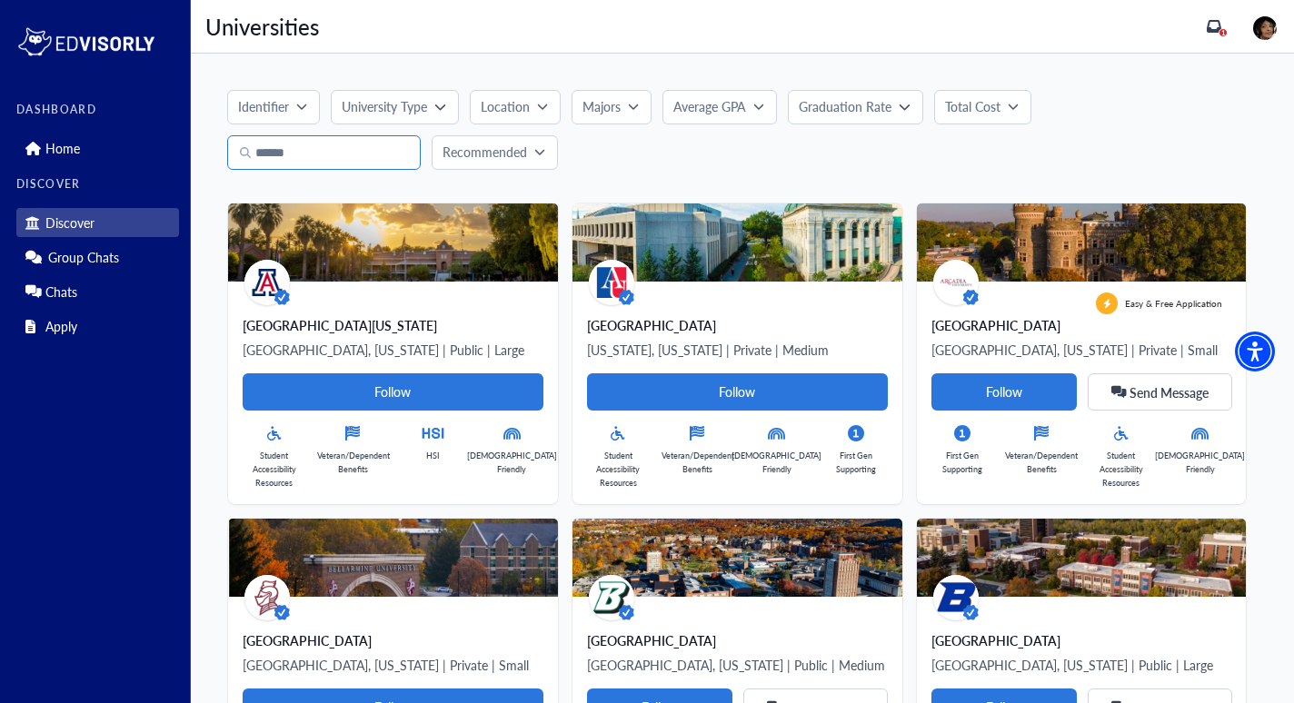
click at [292, 160] on input "Search" at bounding box center [324, 152] width 194 height 35
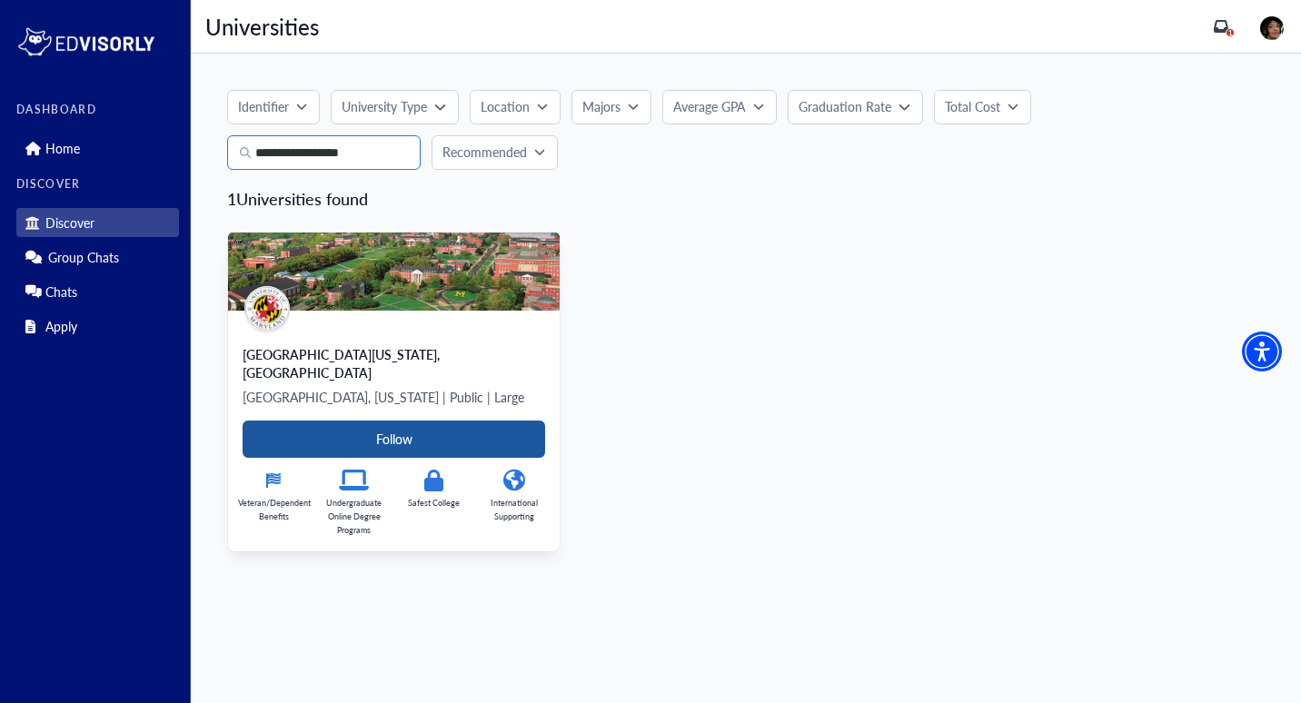
type input "**********"
click at [399, 424] on Card-tag "Follow" at bounding box center [394, 439] width 303 height 37
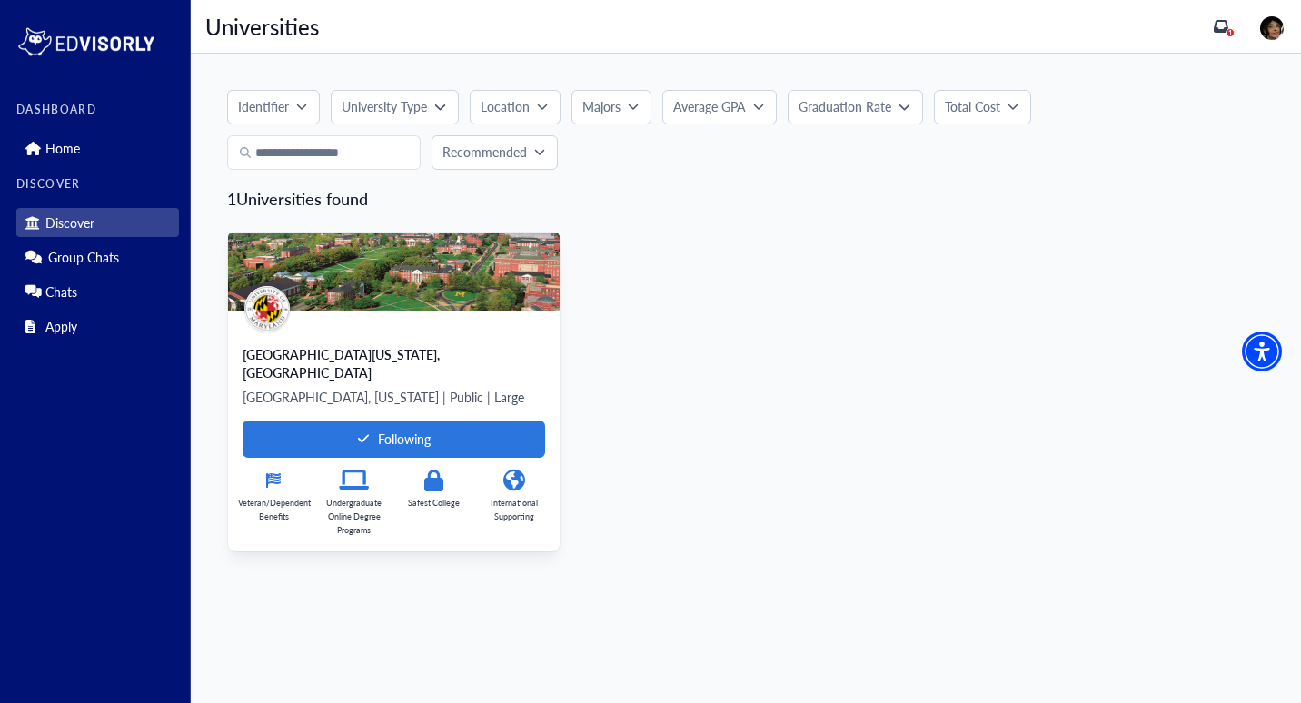
click at [433, 470] on icon at bounding box center [433, 481] width 19 height 22
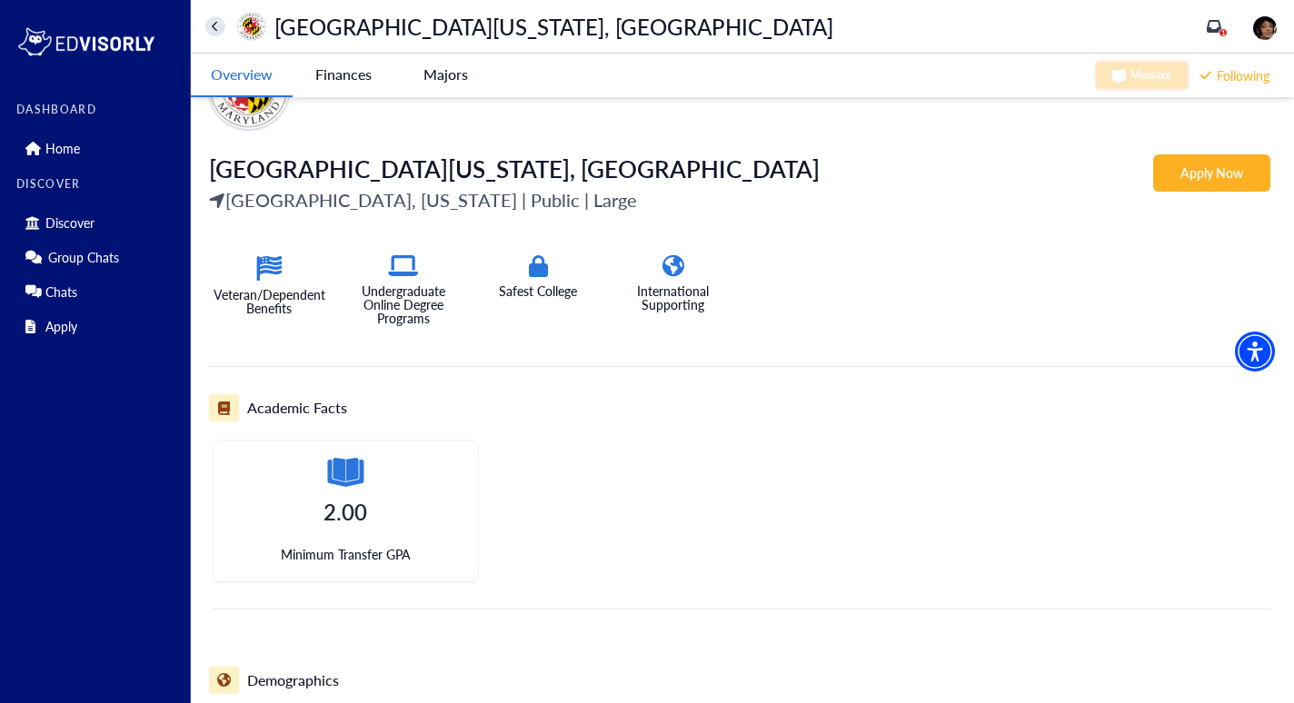
scroll to position [282, 0]
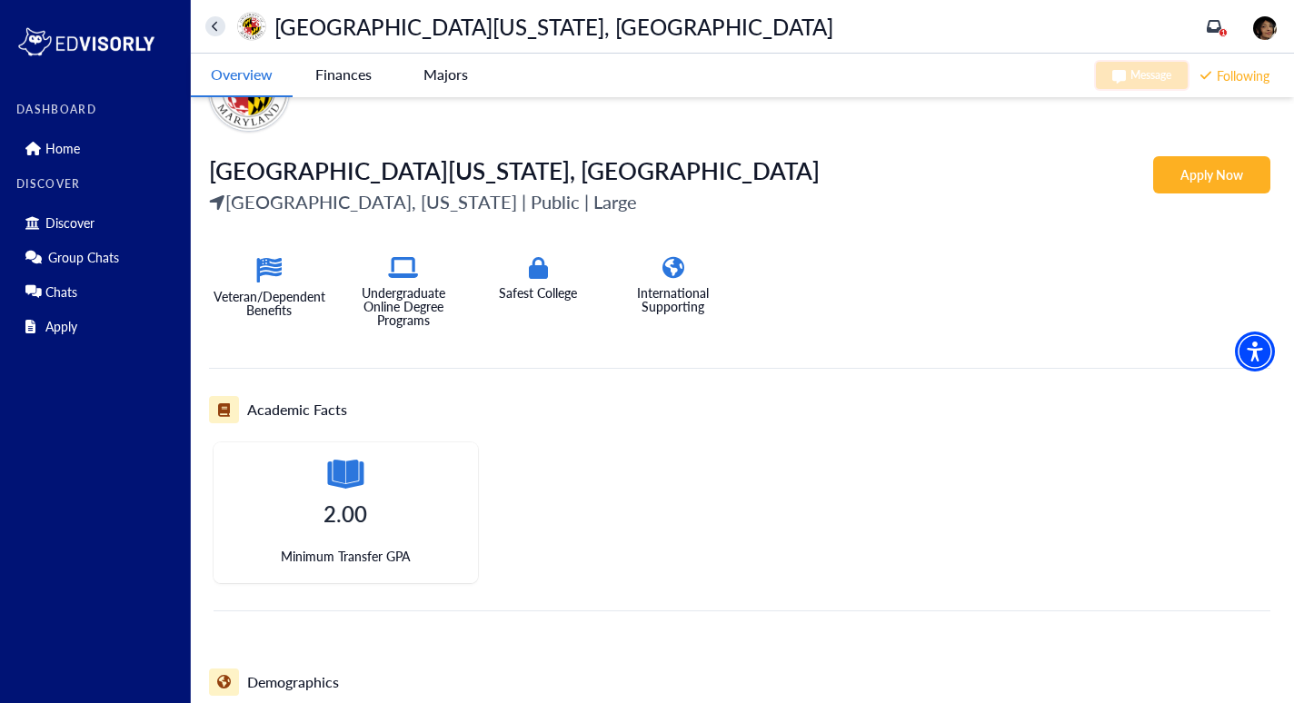
click at [385, 514] on div "2.00 Minimum Transfer GPA" at bounding box center [346, 513] width 264 height 141
click at [367, 66] on Park-tag "Finances" at bounding box center [344, 75] width 102 height 42
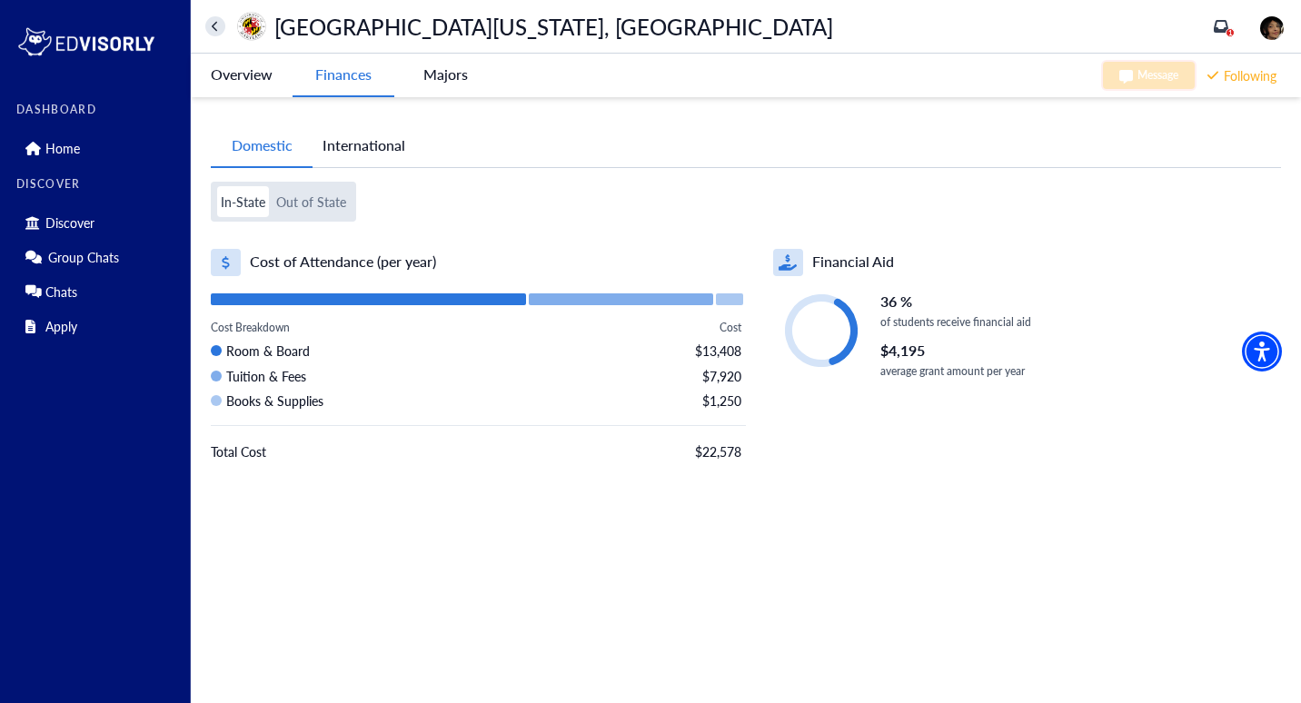
click at [325, 200] on button "Out of State" at bounding box center [311, 201] width 77 height 31
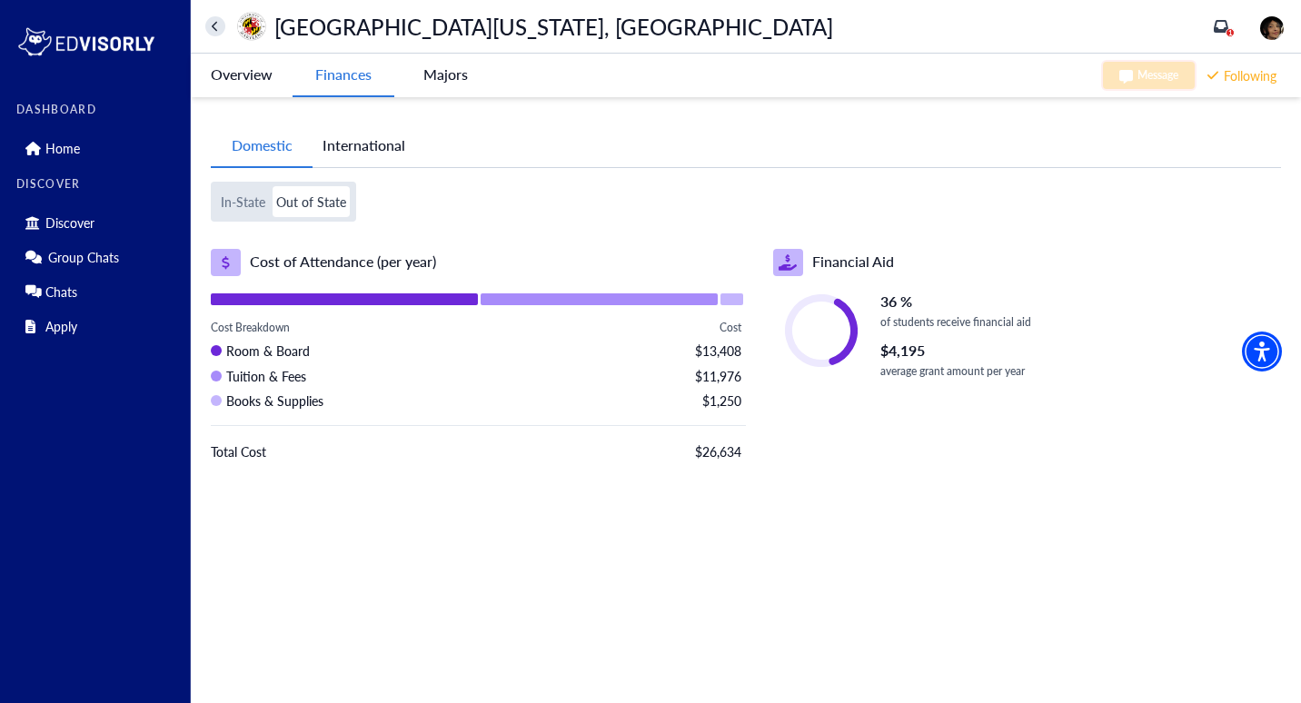
click at [579, 293] on div "Cost of Attendance (per year) Cost Breakdown Cost Room & Board $13,408 Tuition …" at bounding box center [478, 365] width 535 height 232
drag, startPoint x: 732, startPoint y: 457, endPoint x: 723, endPoint y: 458, distance: 9.1
click at [723, 458] on span "$26,634" at bounding box center [718, 452] width 46 height 20
click at [648, 195] on div "In-State Out of State Cost of Attendance (per year) Cost Breakdown Cost Room & …" at bounding box center [746, 331] width 1070 height 299
click at [429, 71] on -tag "Majors" at bounding box center [445, 75] width 102 height 42
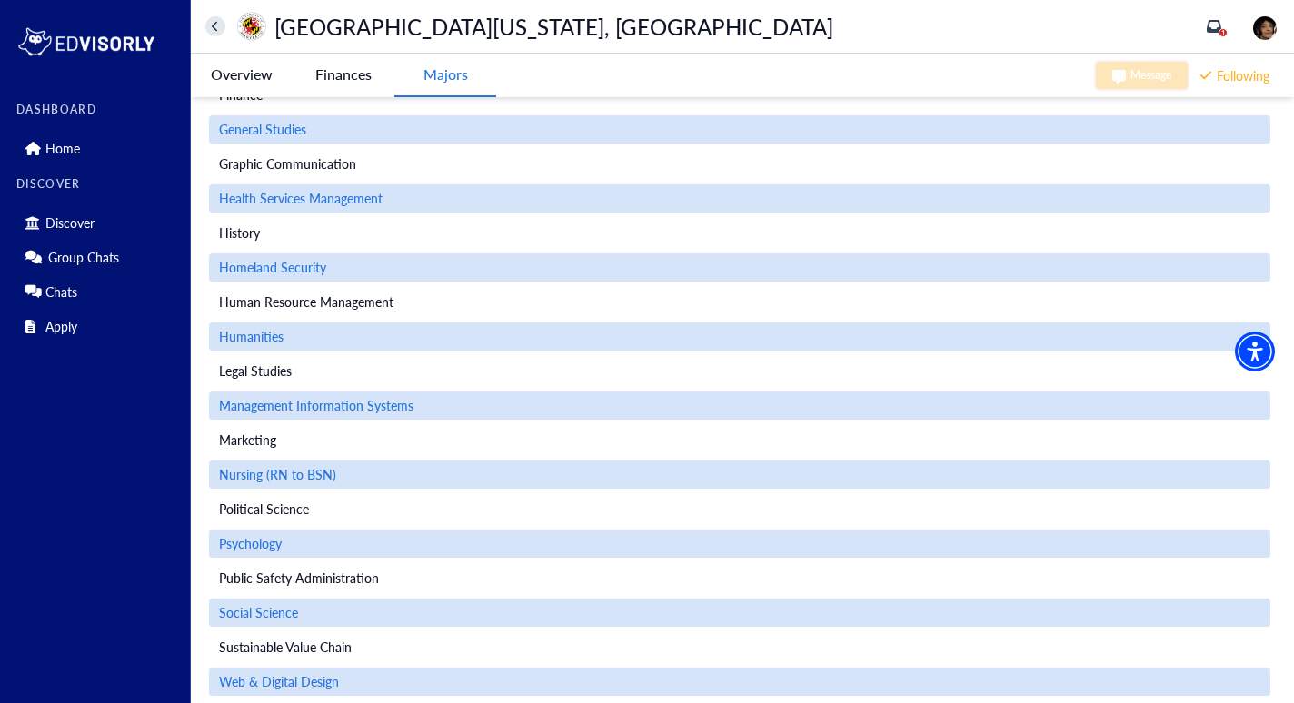
scroll to position [593, 0]
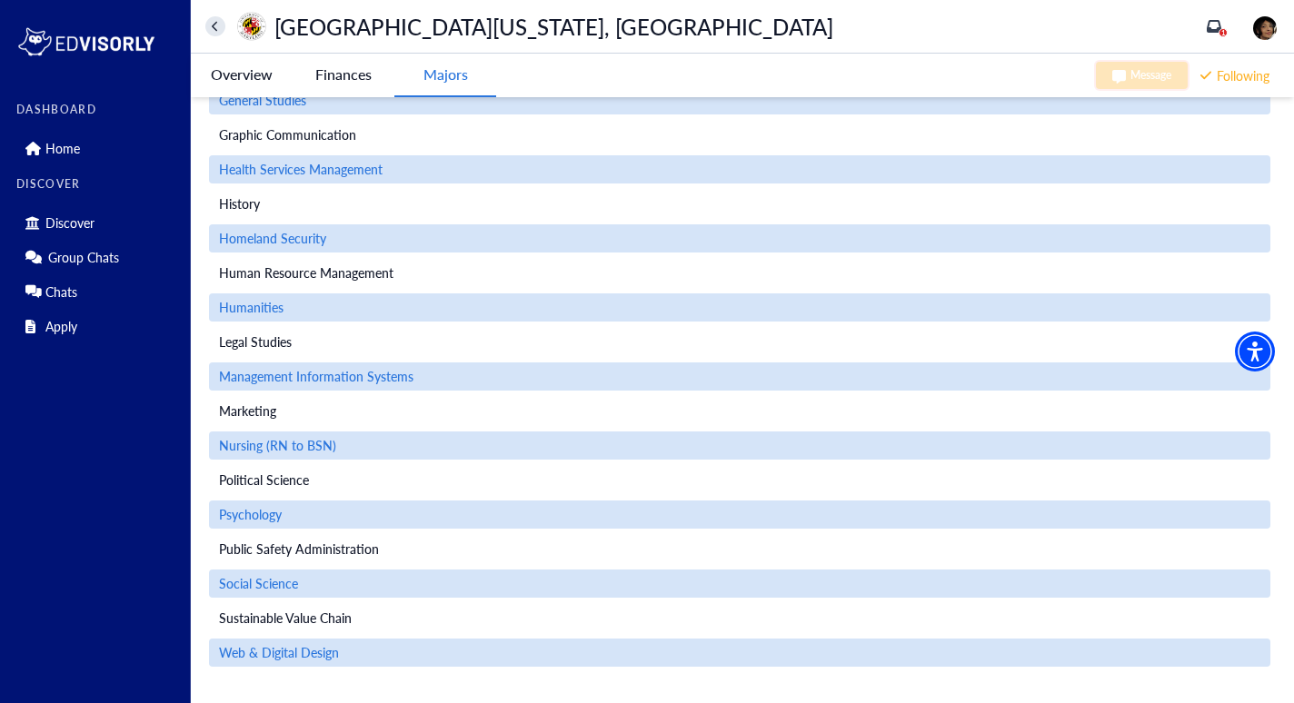
click at [225, 66] on Park-tag "Overview" at bounding box center [242, 75] width 102 height 42
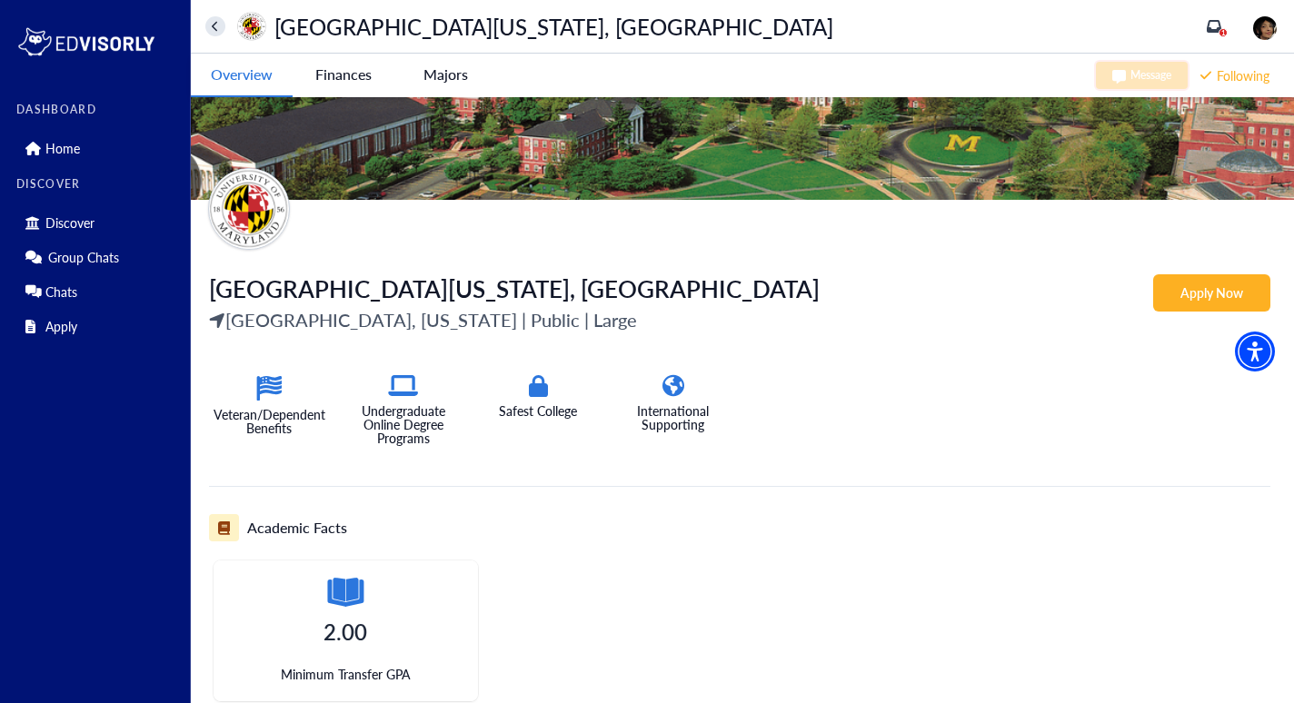
scroll to position [0, 0]
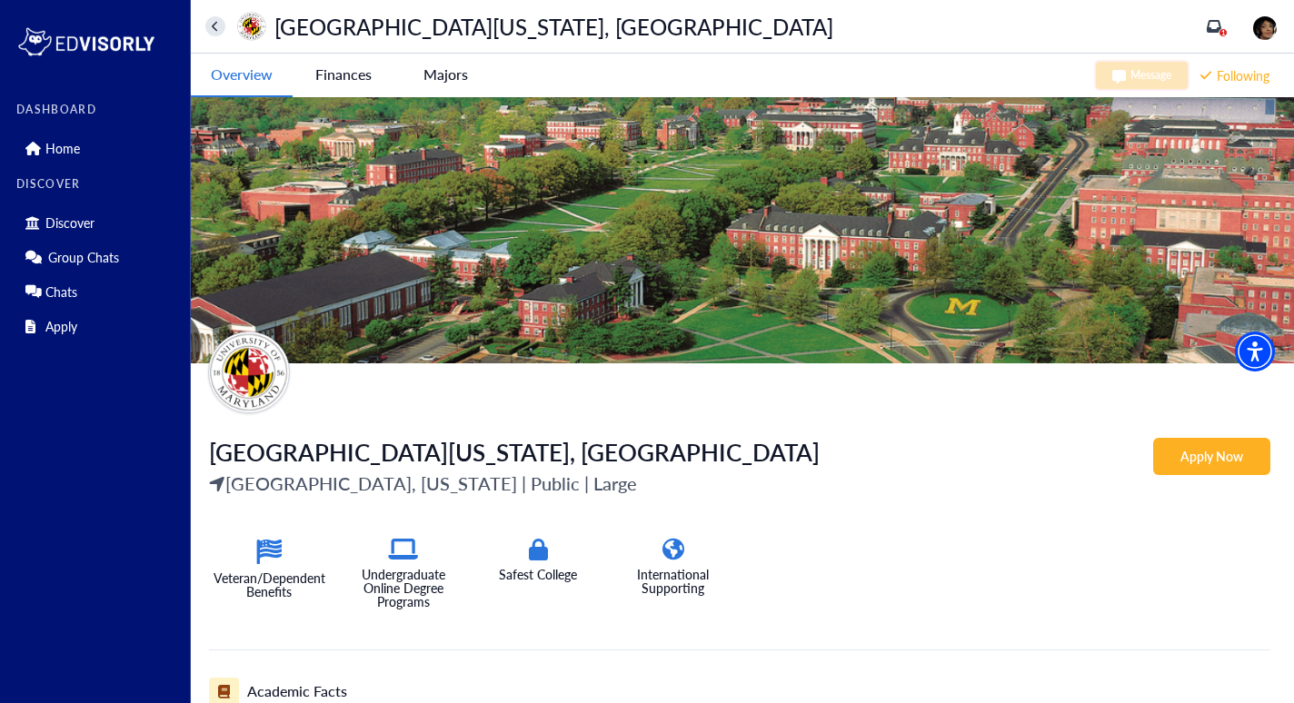
click at [216, 24] on icon "home" at bounding box center [215, 27] width 7 height 12
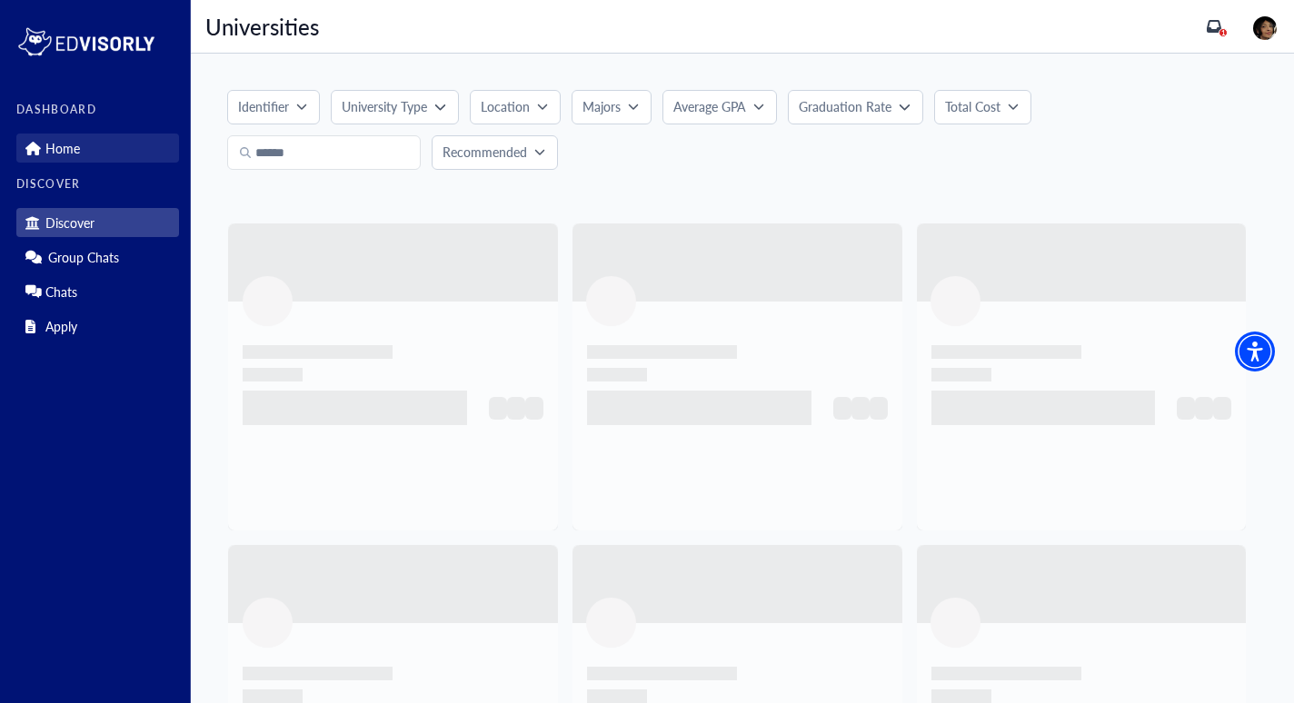
click at [74, 144] on p "Home" at bounding box center [62, 148] width 35 height 15
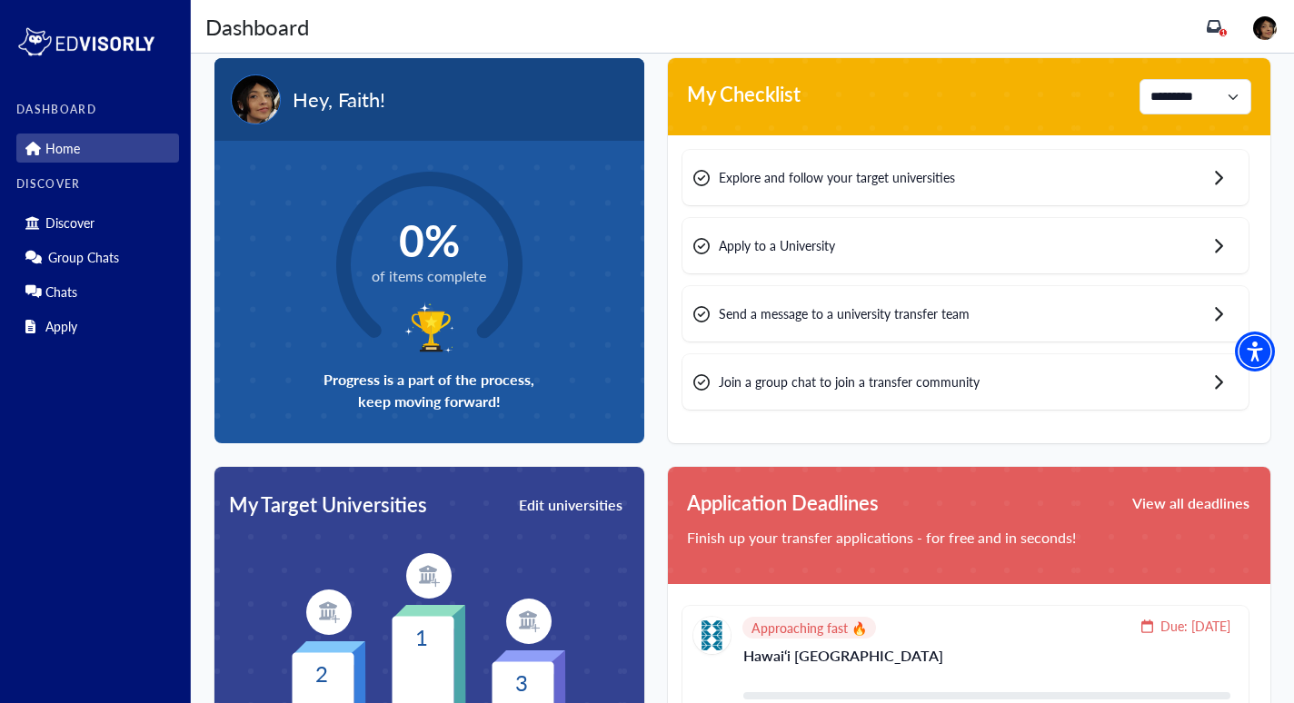
scroll to position [20, 0]
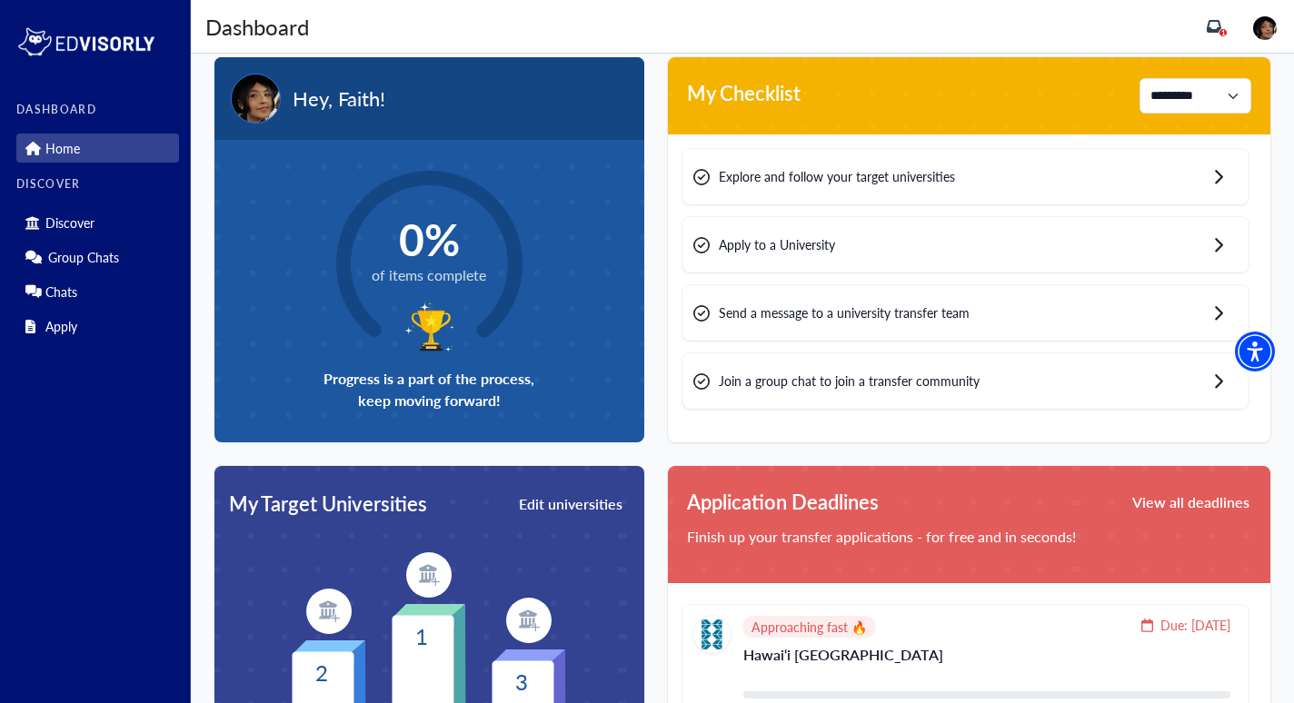
click at [462, 315] on circle at bounding box center [429, 264] width 242 height 242
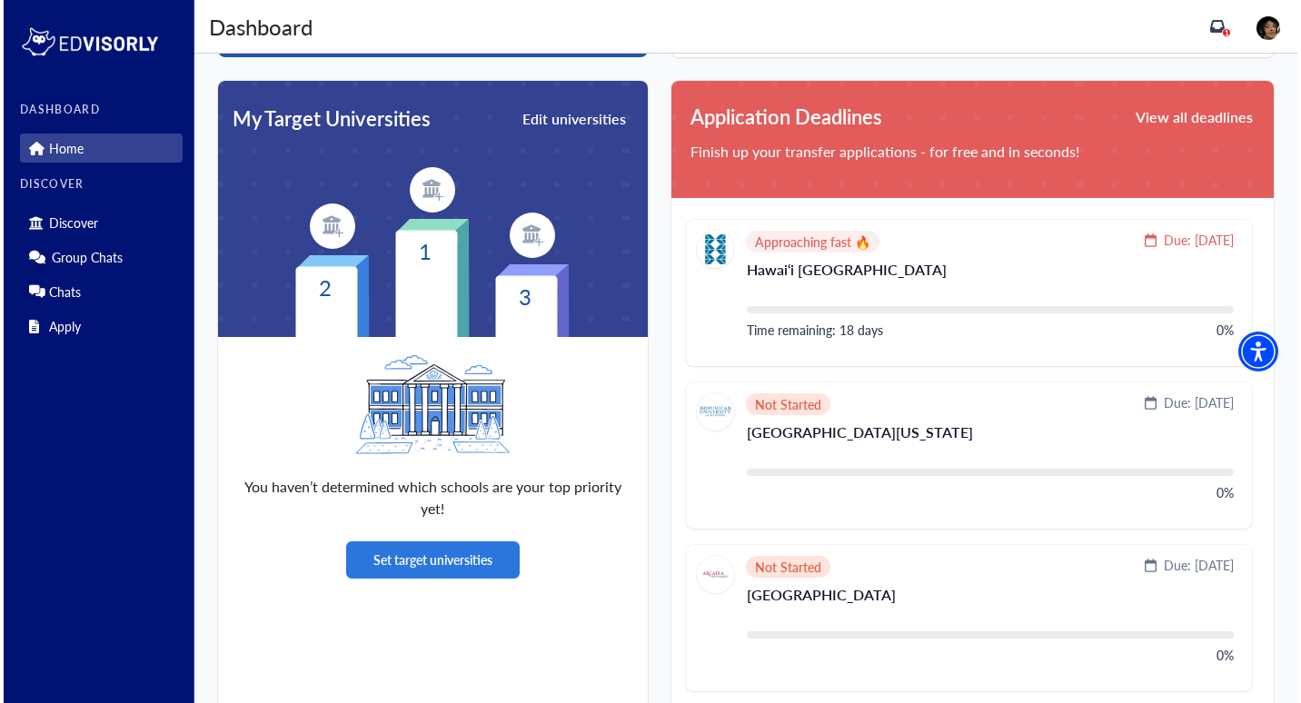
scroll to position [407, 0]
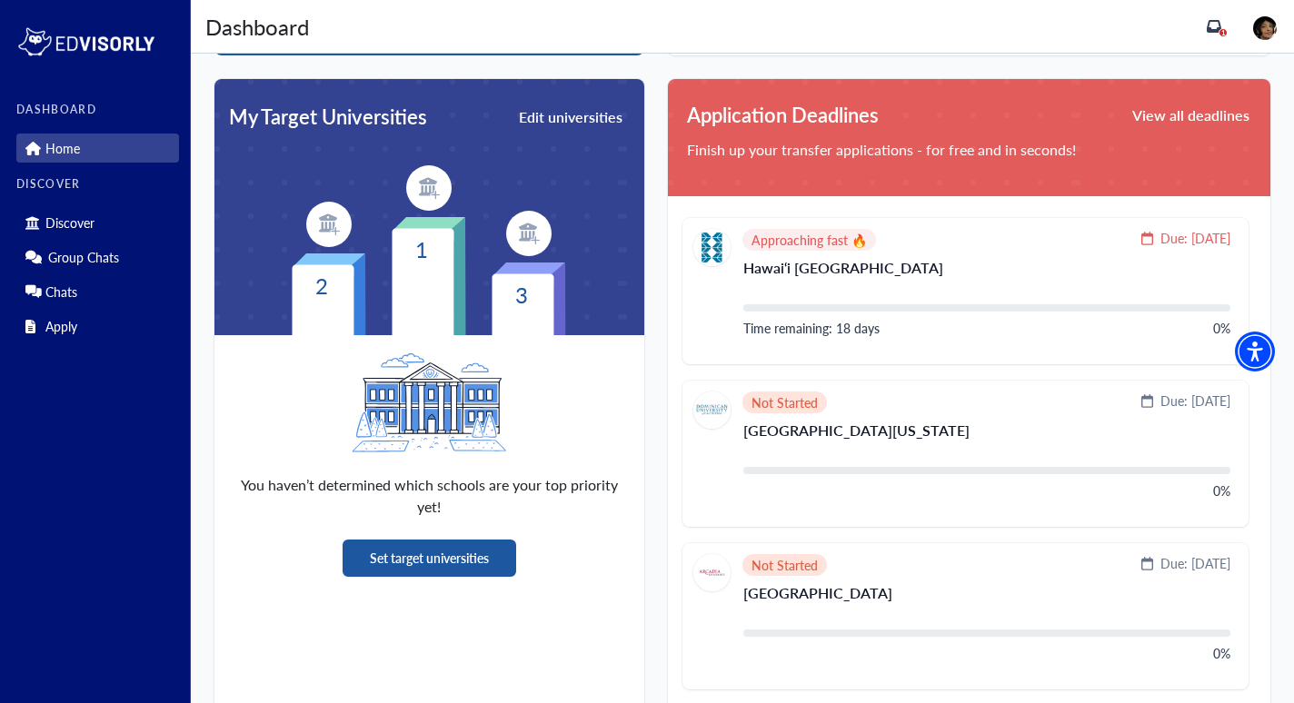
click at [376, 564] on button "Set target universities" at bounding box center [430, 558] width 174 height 37
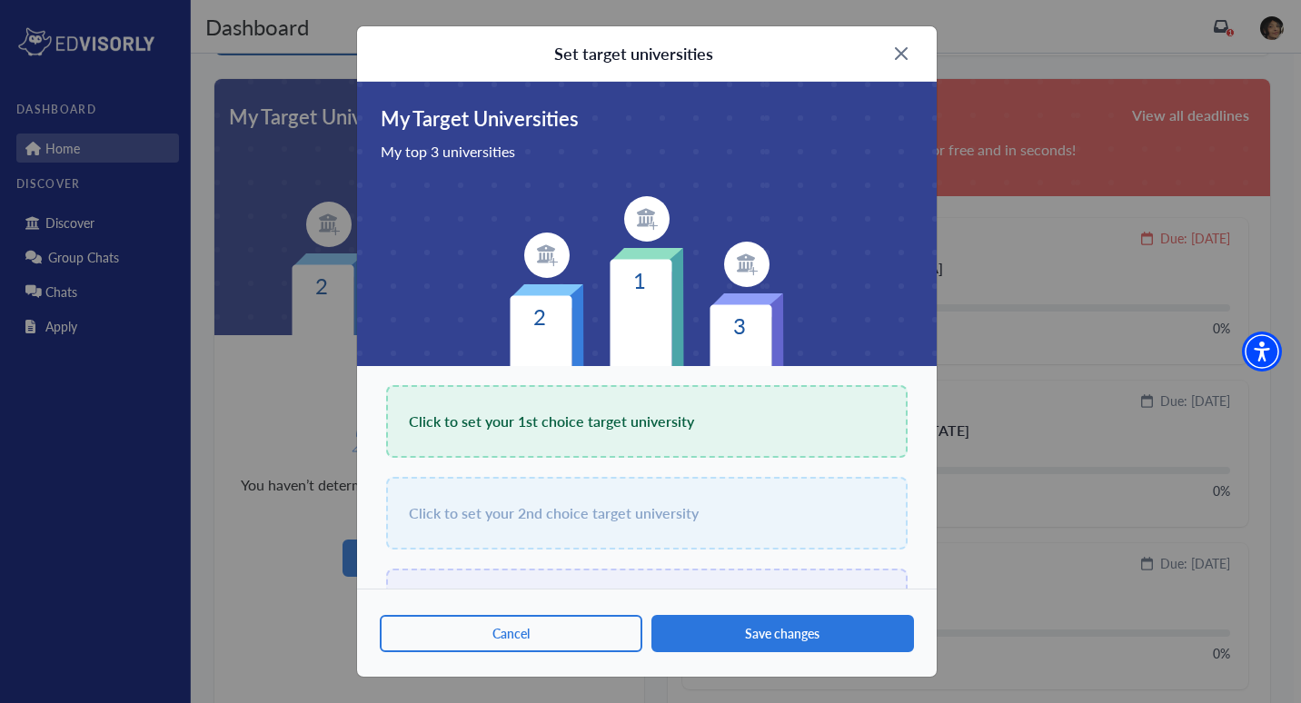
click at [556, 429] on span "Click to set your 1st choice target university" at bounding box center [551, 421] width 285 height 25
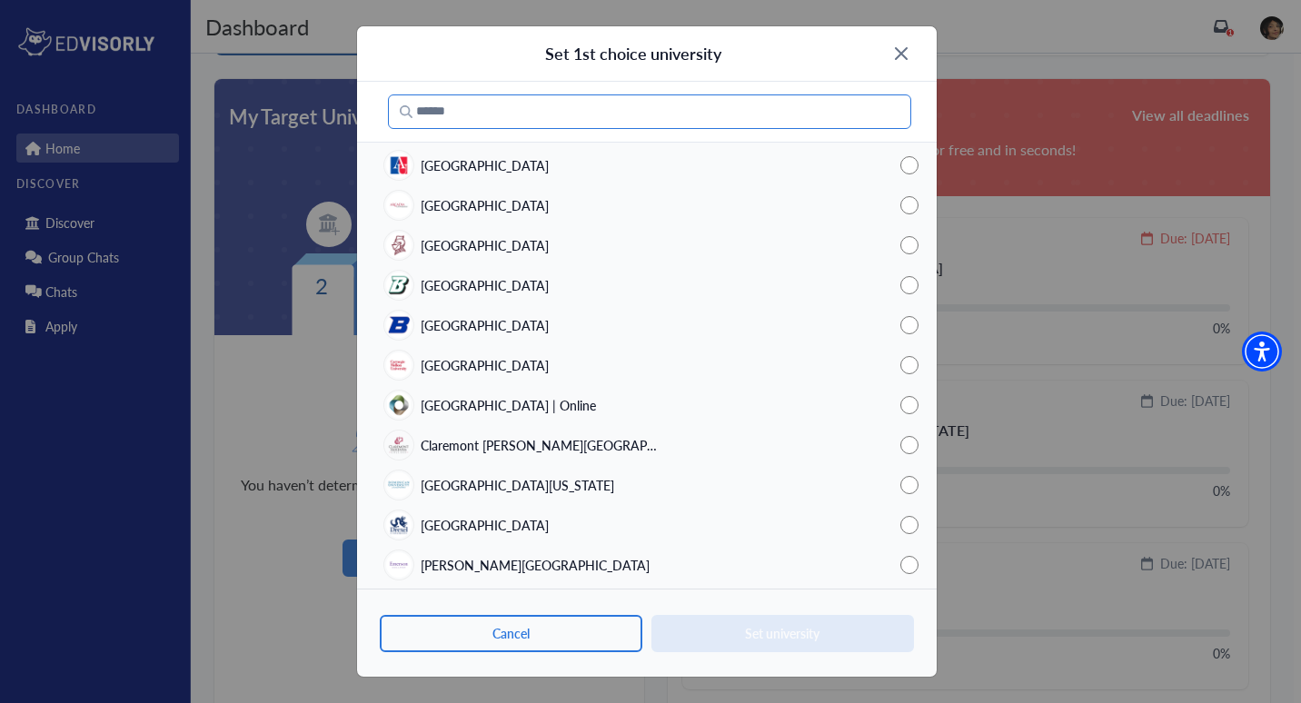
click at [505, 107] on input "Search" at bounding box center [649, 112] width 523 height 35
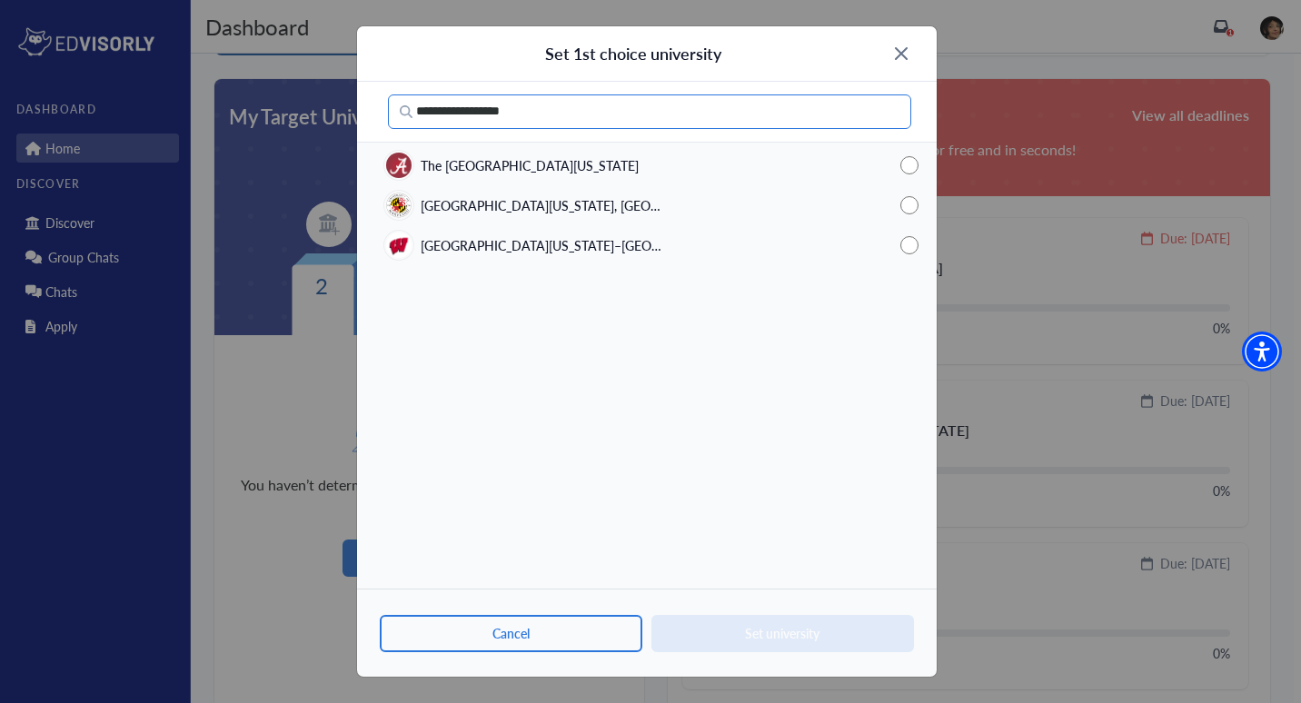
type input "**********"
click at [636, 206] on div "[GEOGRAPHIC_DATA][US_STATE], [GEOGRAPHIC_DATA]" at bounding box center [647, 205] width 580 height 40
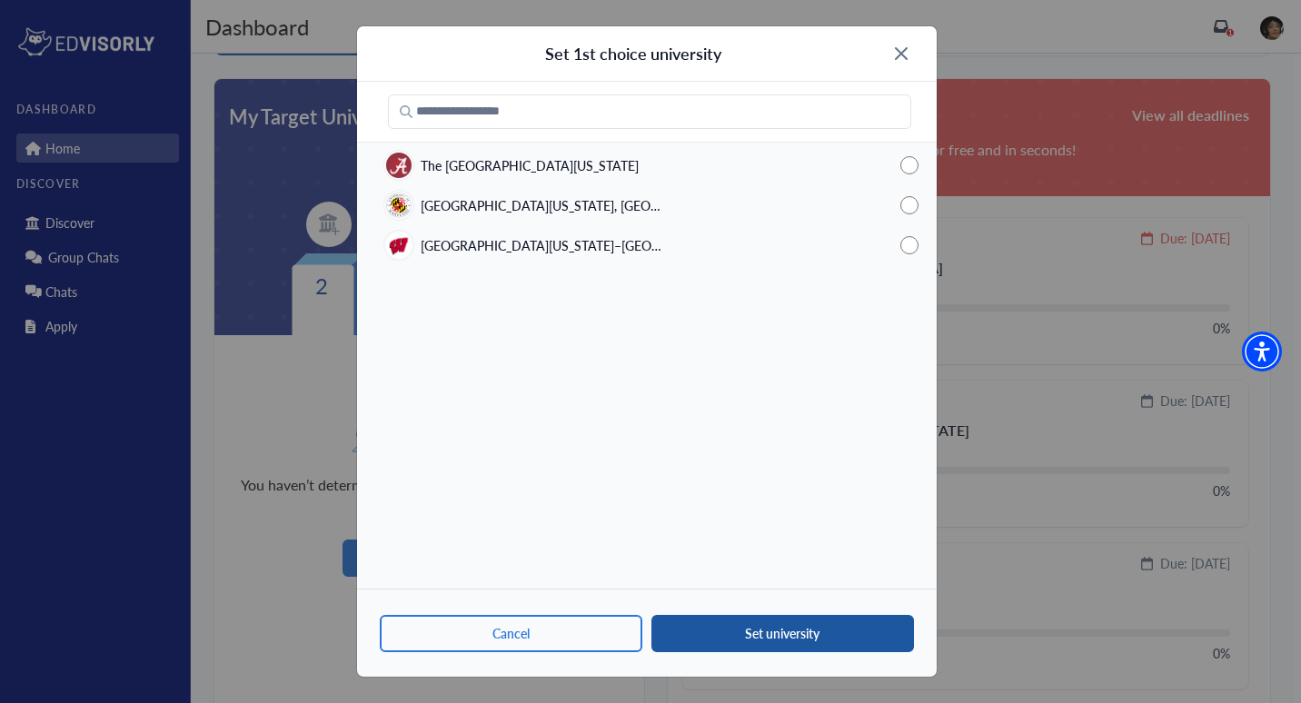
click at [780, 630] on button "Set university" at bounding box center [783, 633] width 263 height 37
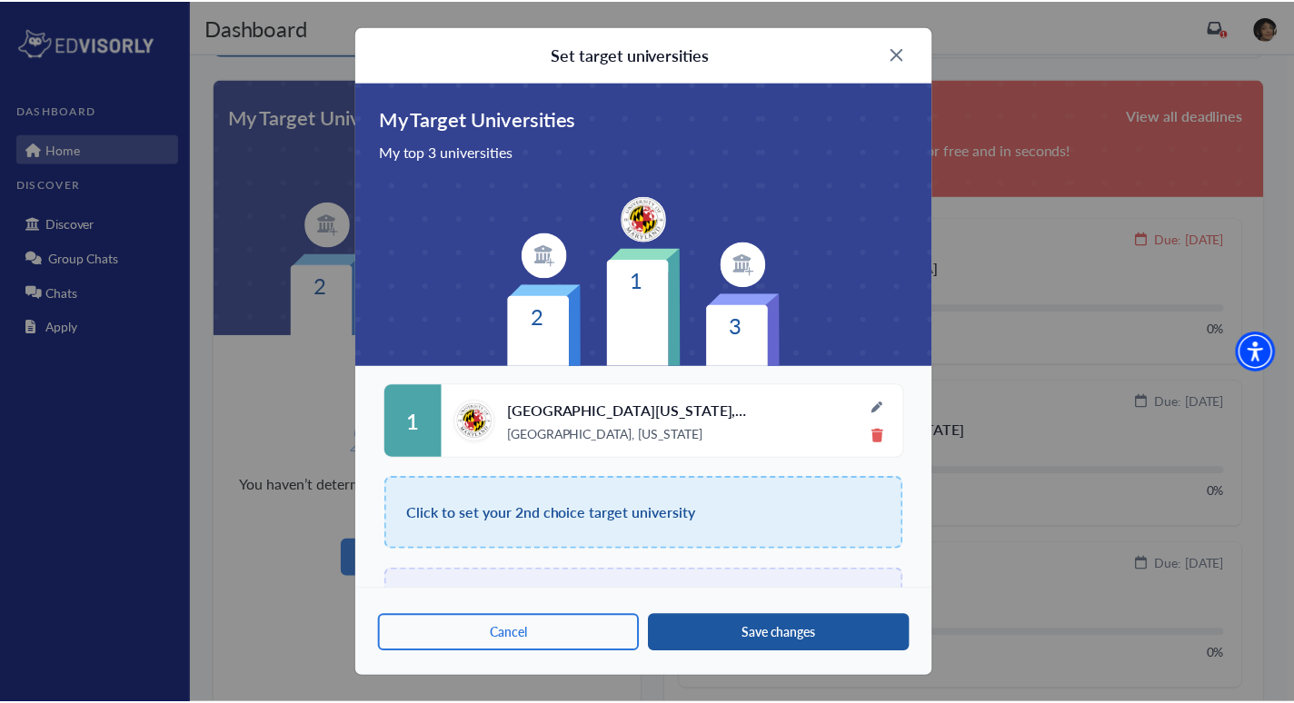
scroll to position [72, 0]
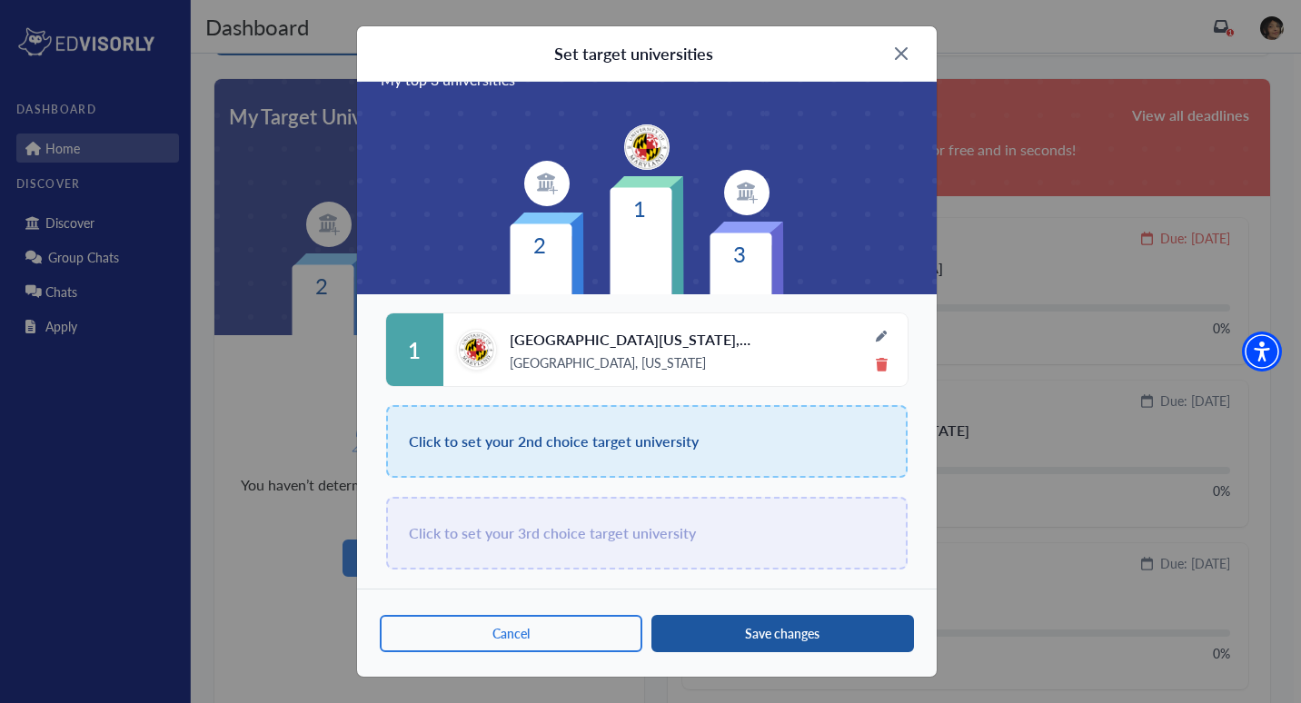
click at [766, 643] on button "Save changes" at bounding box center [783, 633] width 263 height 37
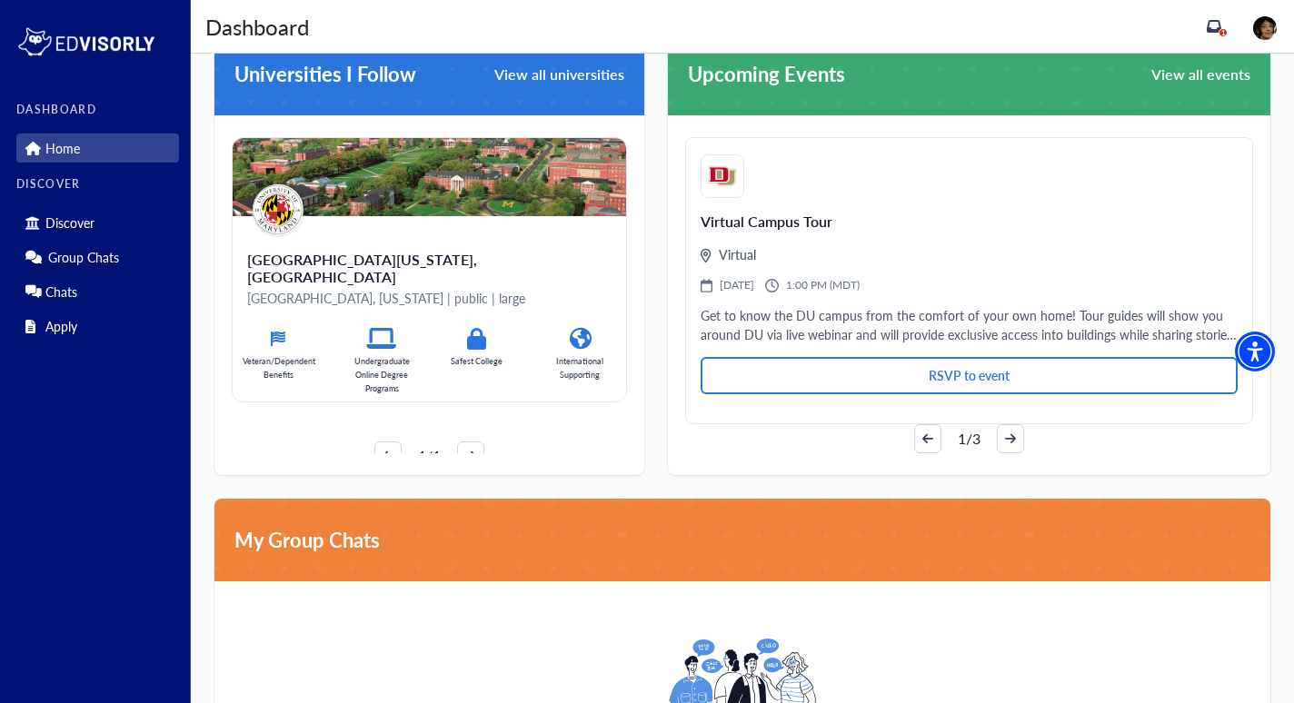
scroll to position [1099, 0]
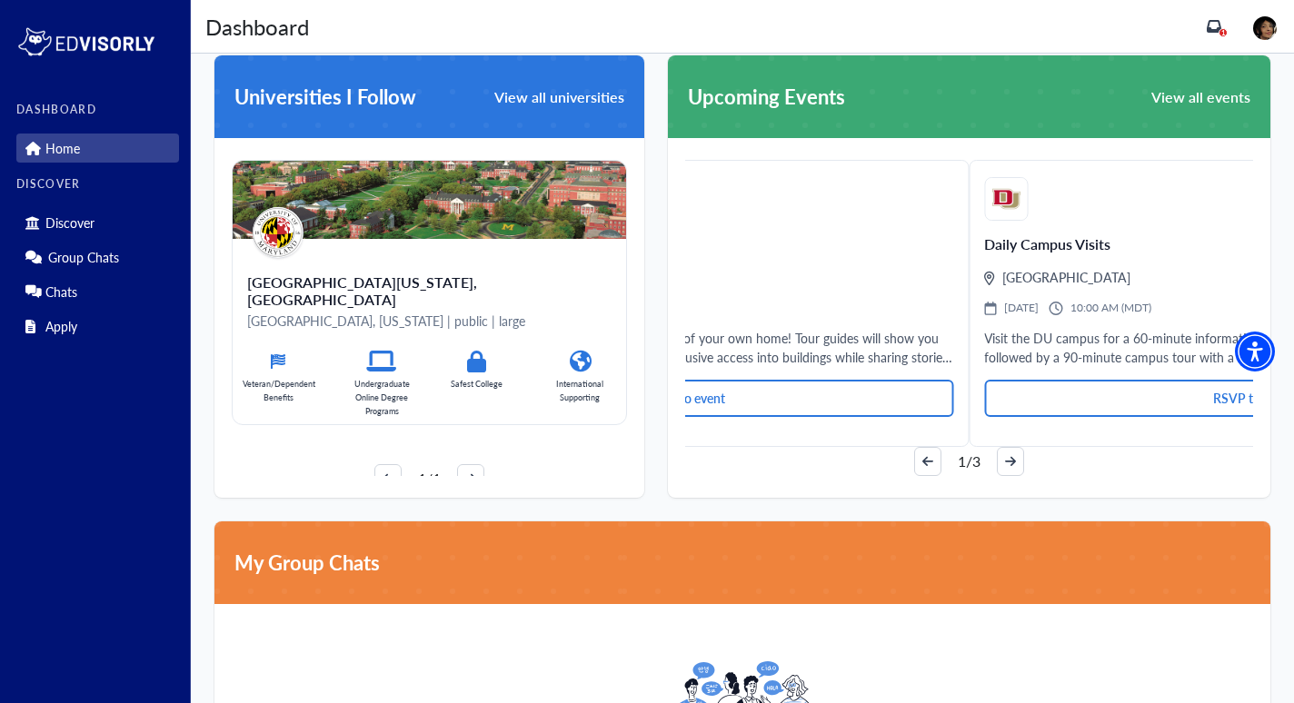
click at [655, 390] on div "Upcoming Events View all events Virtual Campus Tour Virtual [DATE] 1:00 PM (MDT…" at bounding box center [957, 265] width 626 height 466
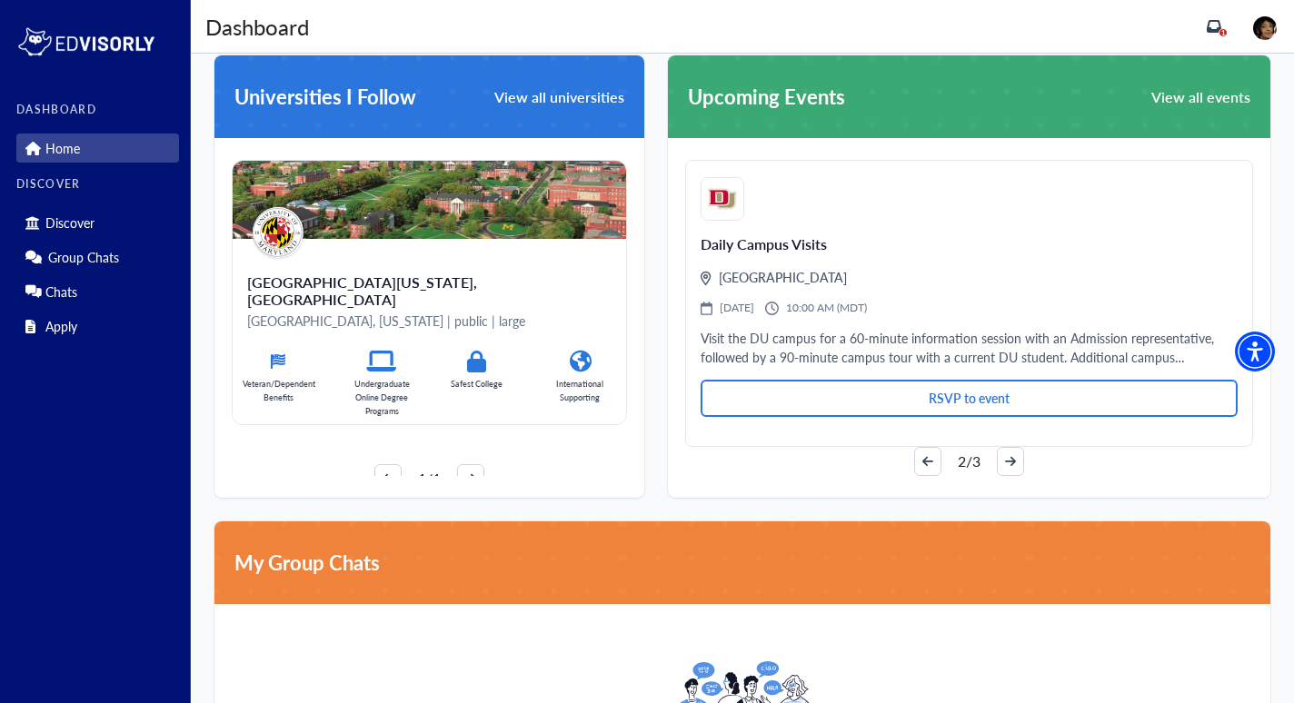
click at [839, 264] on div "Daily Campus Visits [GEOGRAPHIC_DATA] [DATE] 10:00 AM (MDT) Visit the DU campus…" at bounding box center [969, 303] width 568 height 287
click at [997, 456] on button "arrow-right" at bounding box center [1010, 461] width 27 height 29
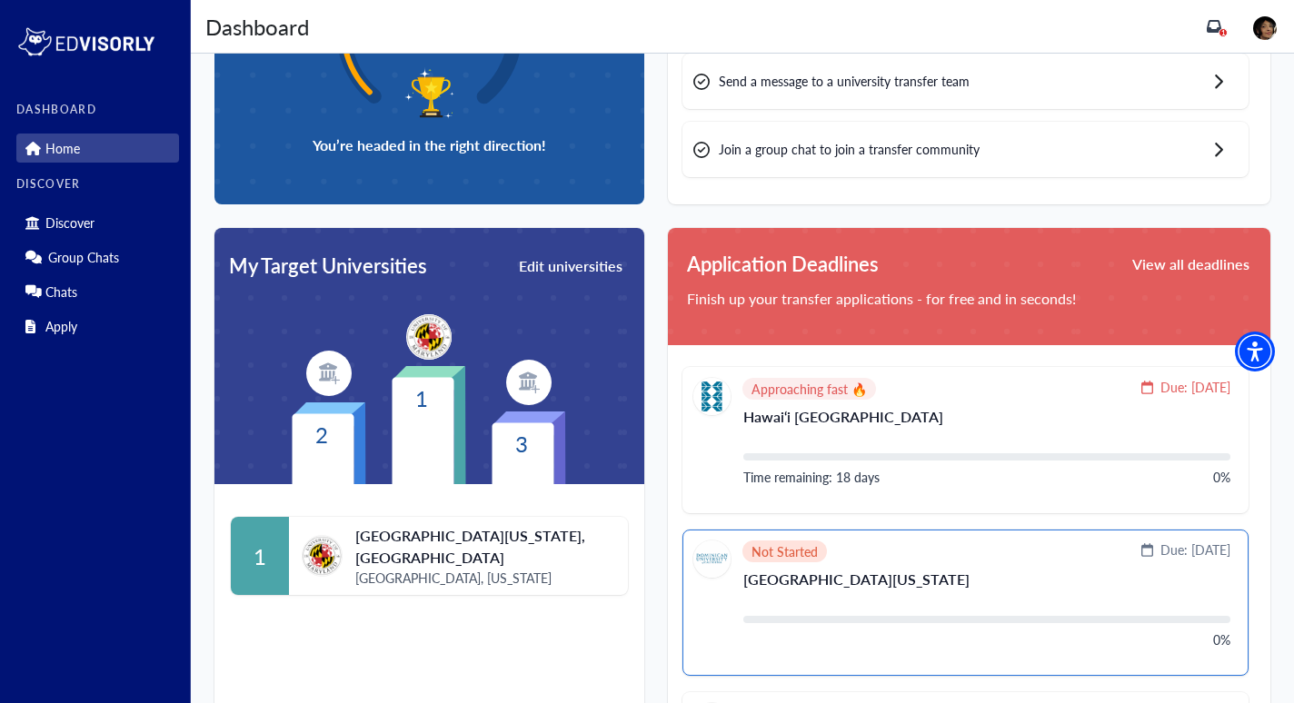
scroll to position [0, 0]
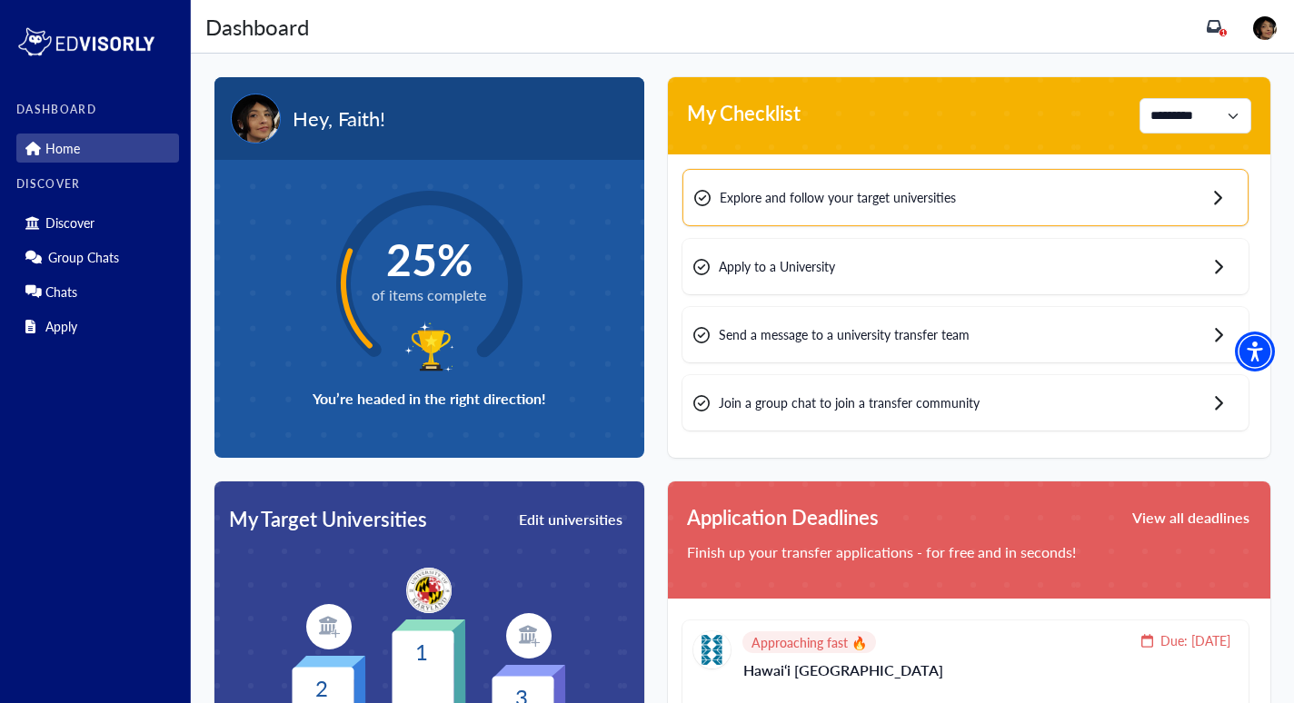
click at [988, 186] on div "Explore and follow your target universities" at bounding box center [965, 197] width 566 height 57
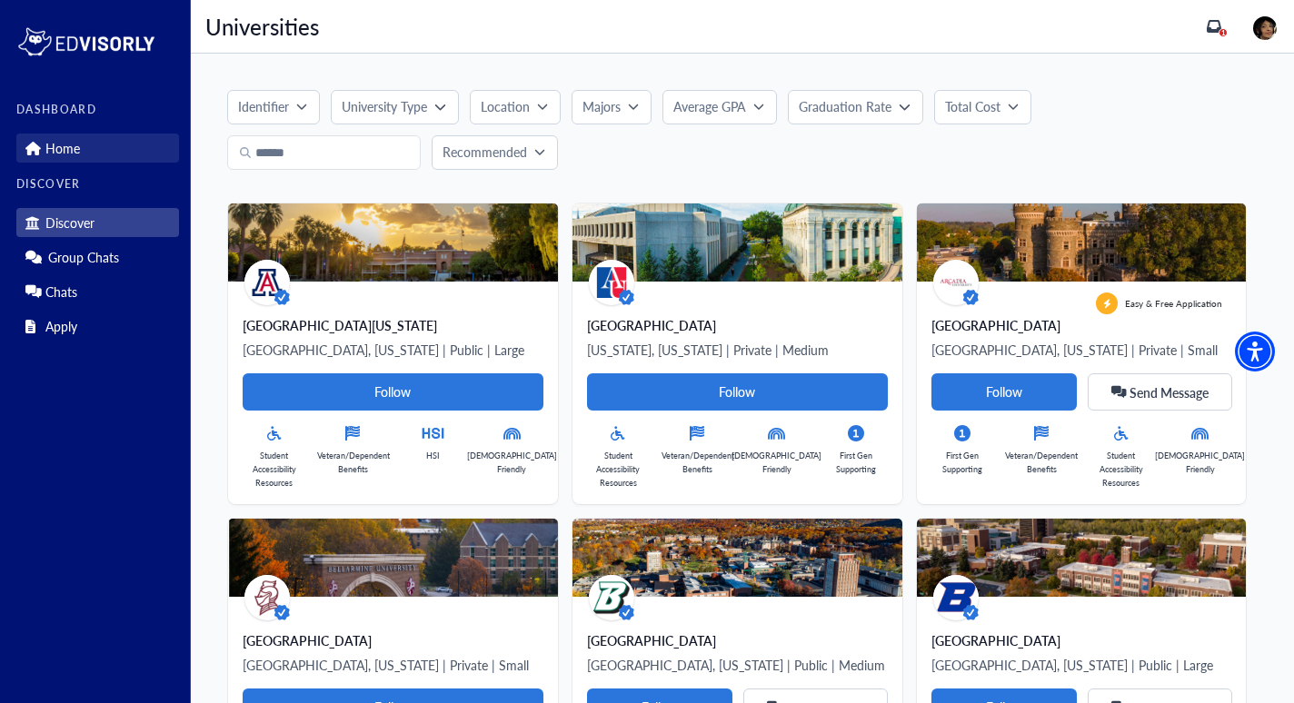
click at [49, 154] on p "Home" at bounding box center [62, 148] width 35 height 15
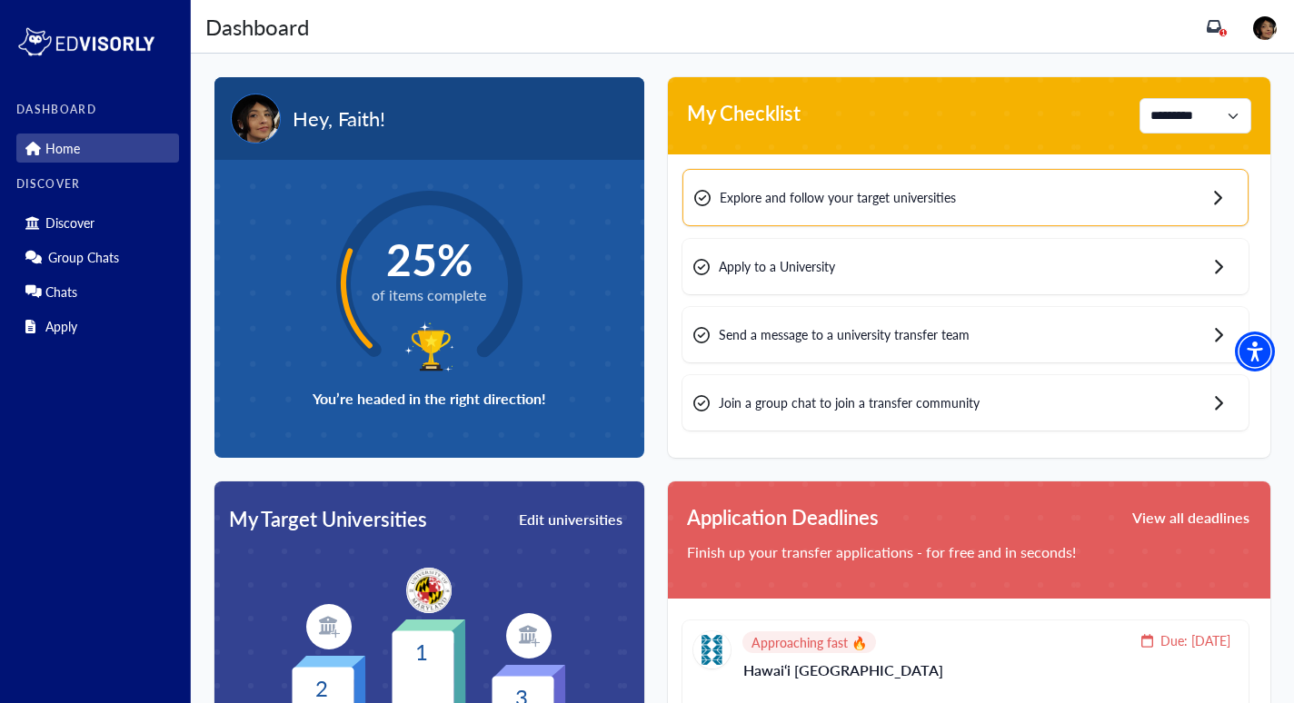
click at [866, 345] on div "Send a message to a university transfer team" at bounding box center [965, 334] width 566 height 55
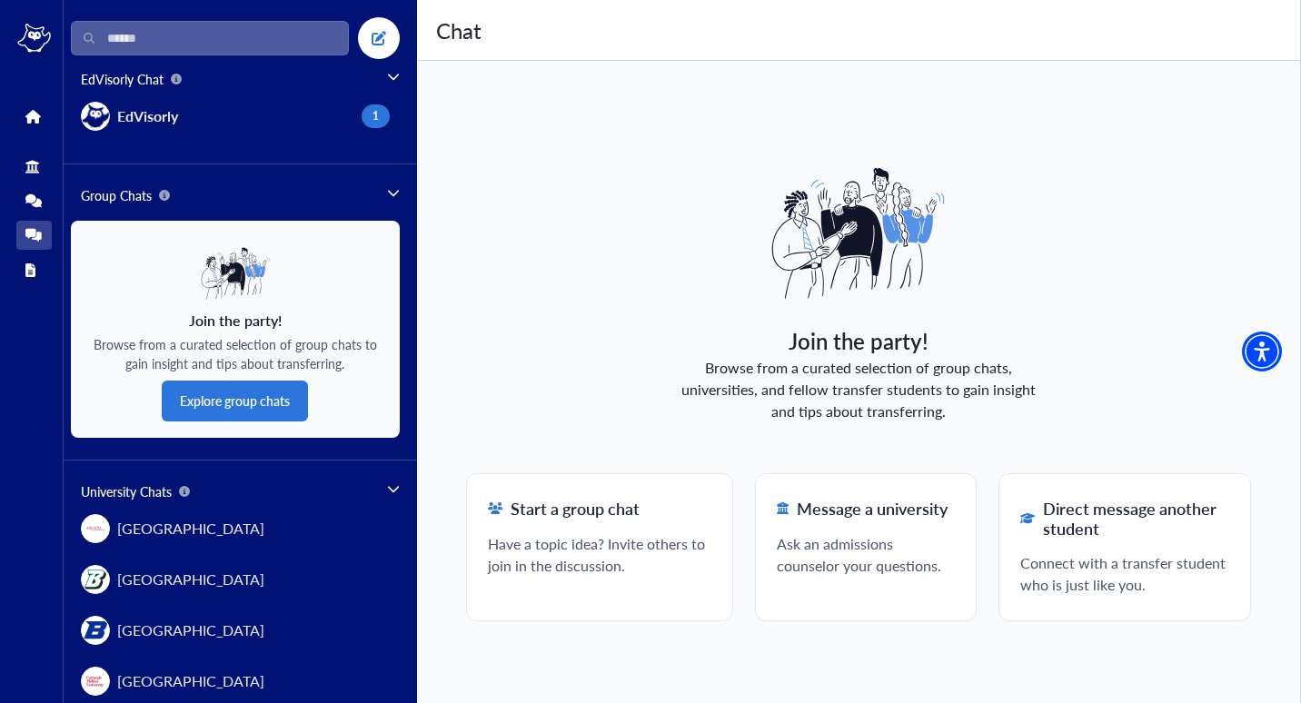
click at [905, 543] on span "Ask an admissions counselor your questions." at bounding box center [866, 555] width 178 height 44
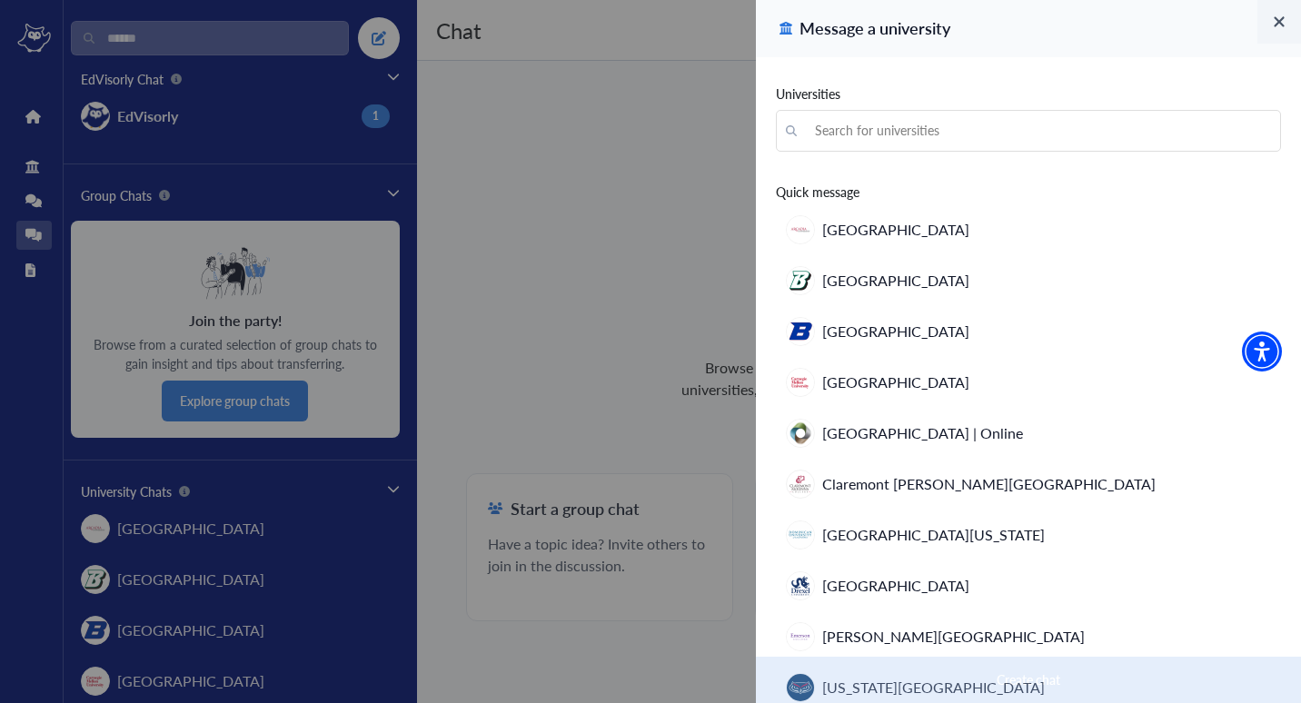
click at [701, 174] on div at bounding box center [650, 351] width 1301 height 703
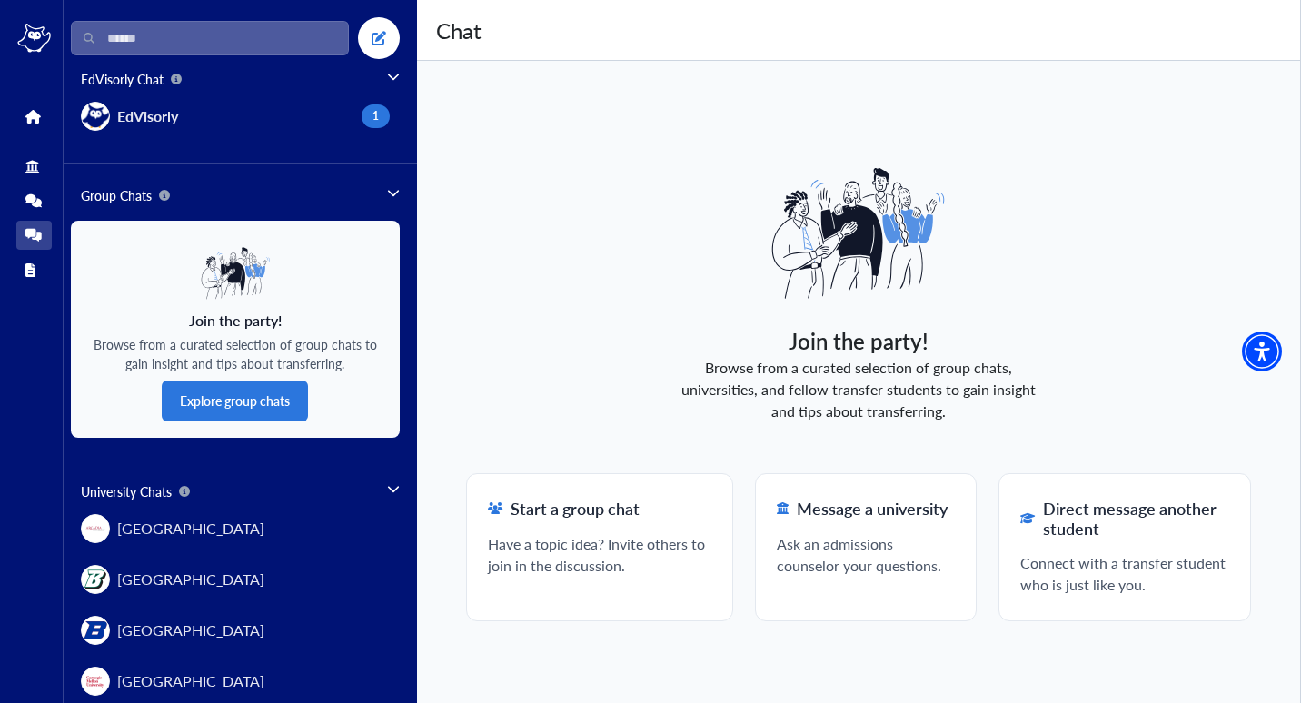
click at [1158, 546] on div "Direct message another student Connect with a transfer student who is just like…" at bounding box center [1124, 547] width 209 height 97
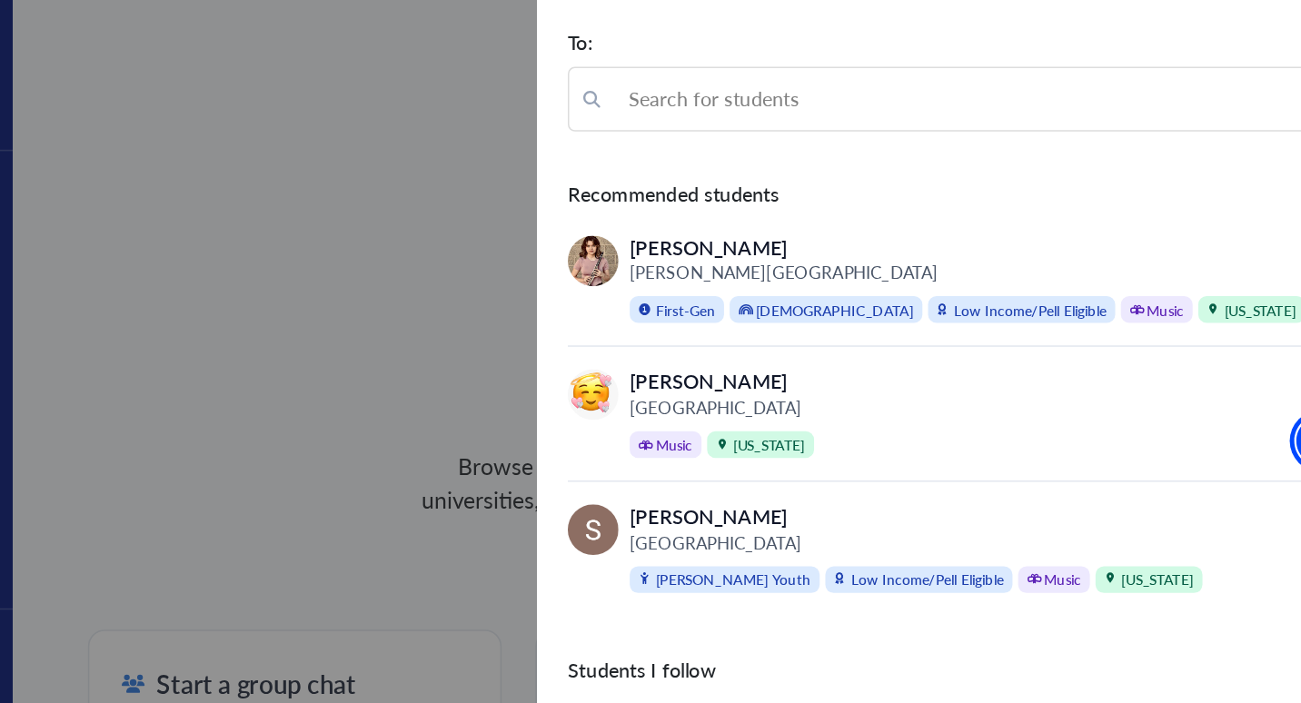
click at [1133, 262] on span "Music" at bounding box center [1156, 266] width 46 height 17
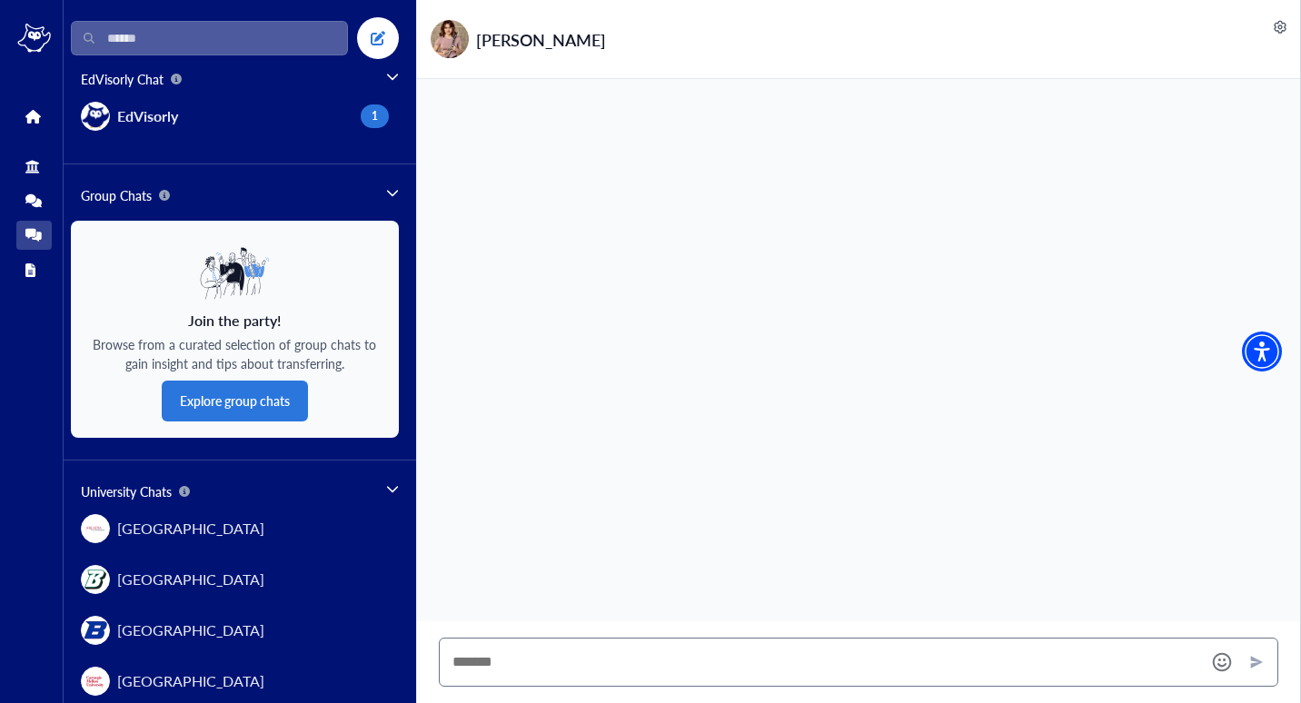
click at [529, 35] on div "[PERSON_NAME]" at bounding box center [541, 39] width 130 height 25
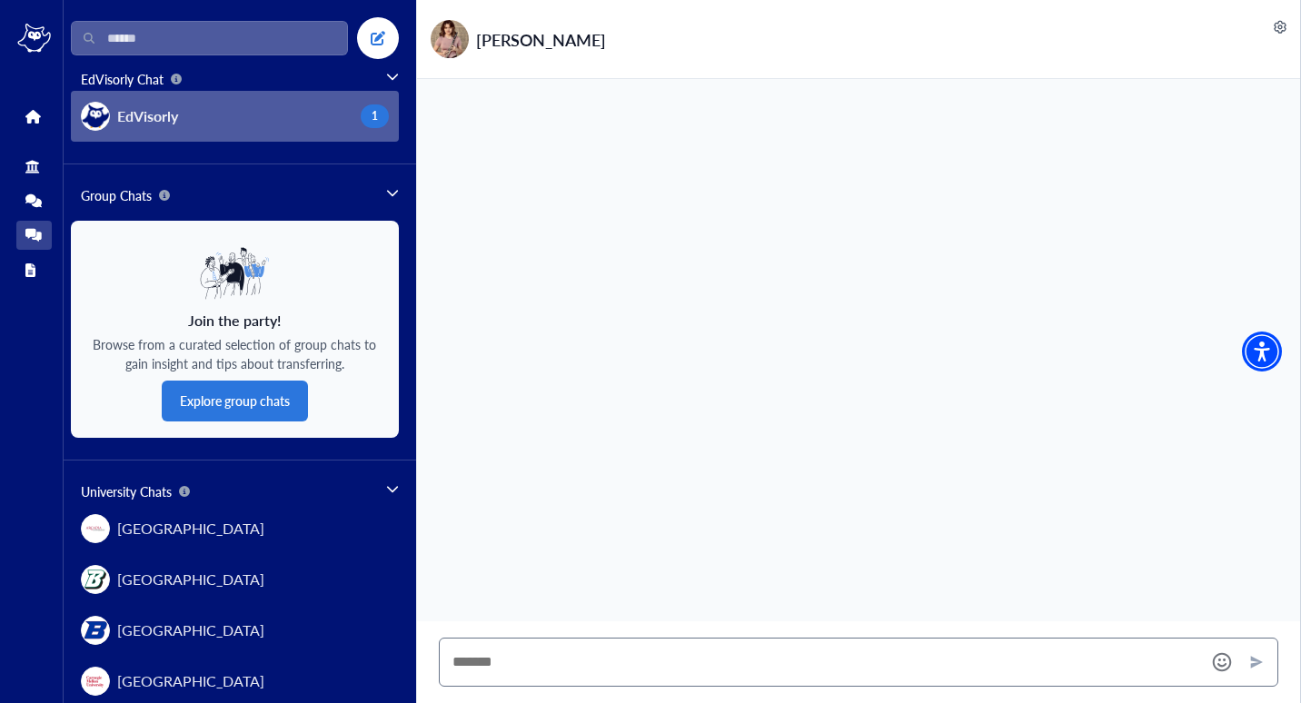
click at [146, 113] on span "EdVisorly" at bounding box center [147, 116] width 61 height 22
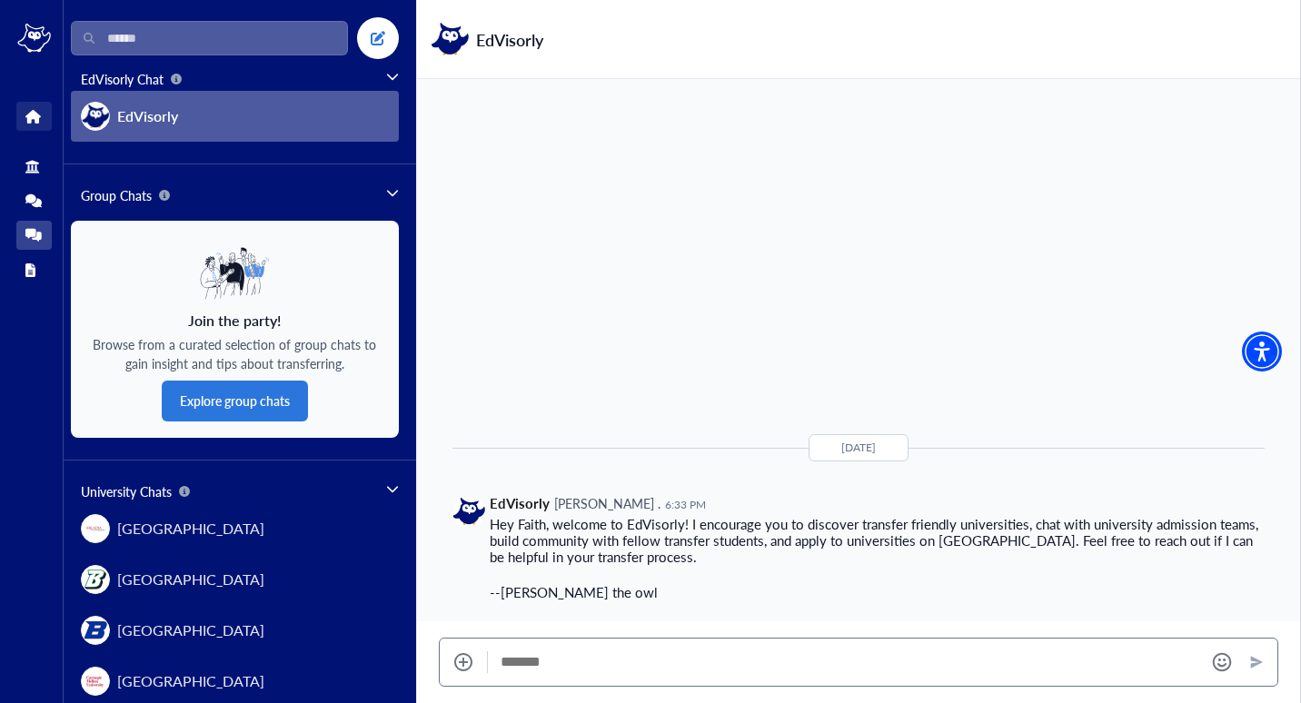
click at [34, 120] on icon at bounding box center [32, 117] width 14 height 14
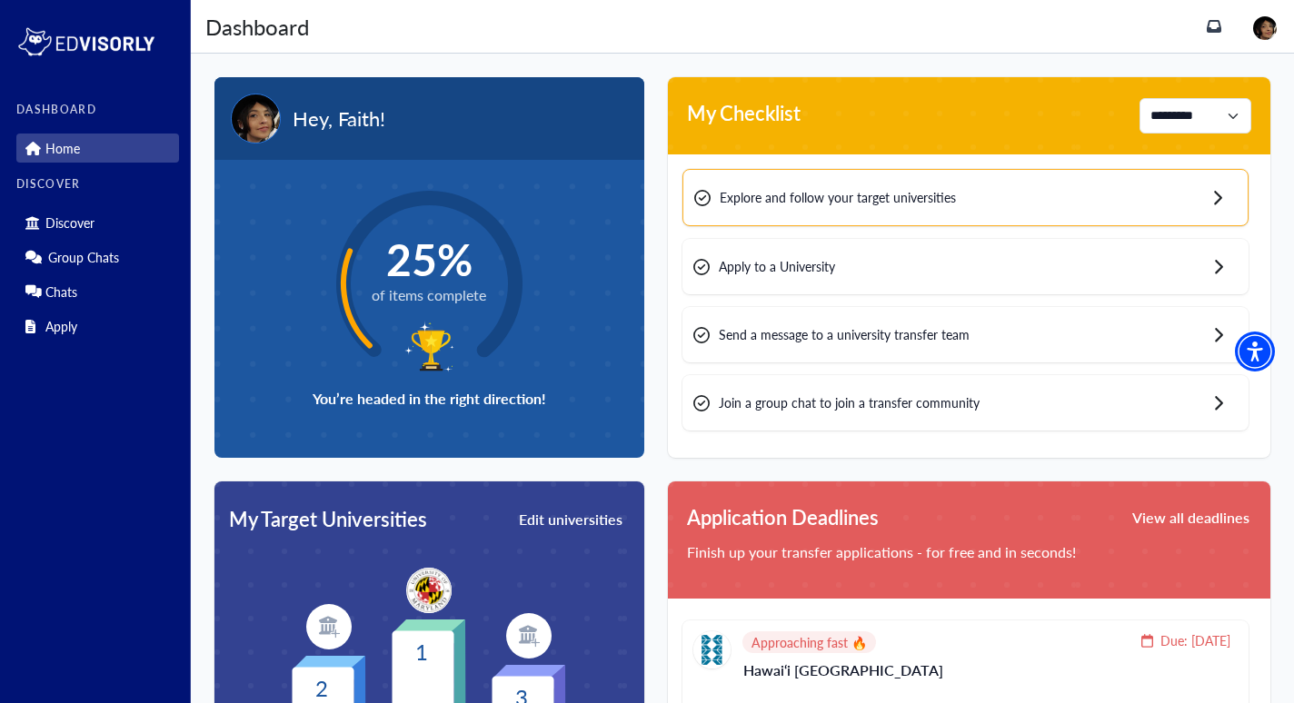
click at [705, 195] on icon at bounding box center [702, 198] width 16 height 16
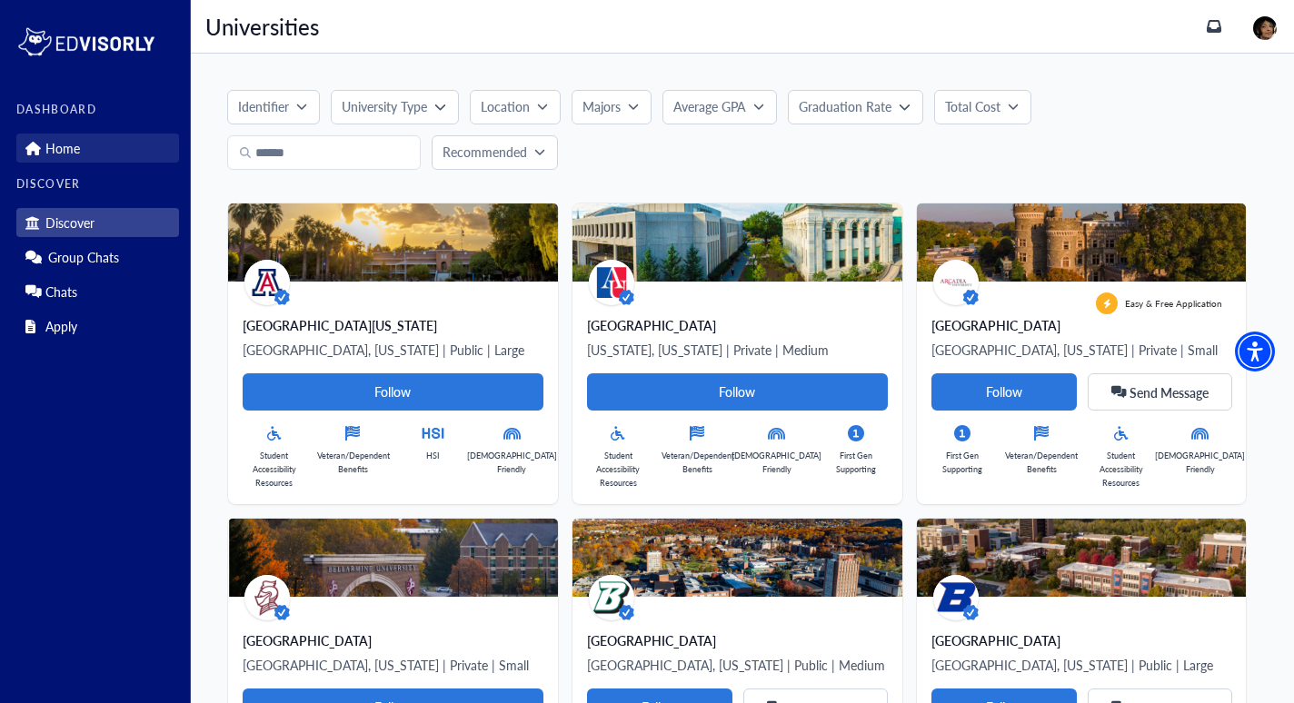
click at [63, 145] on p "Home" at bounding box center [62, 148] width 35 height 15
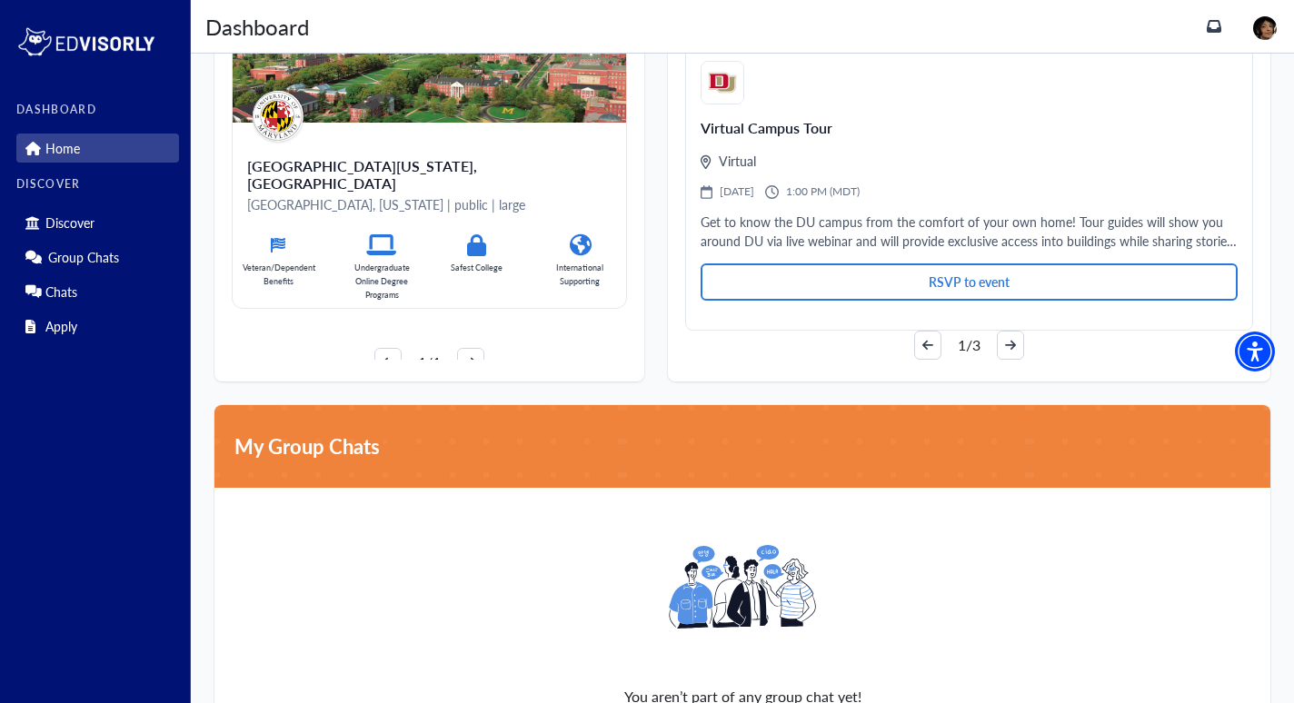
scroll to position [1324, 0]
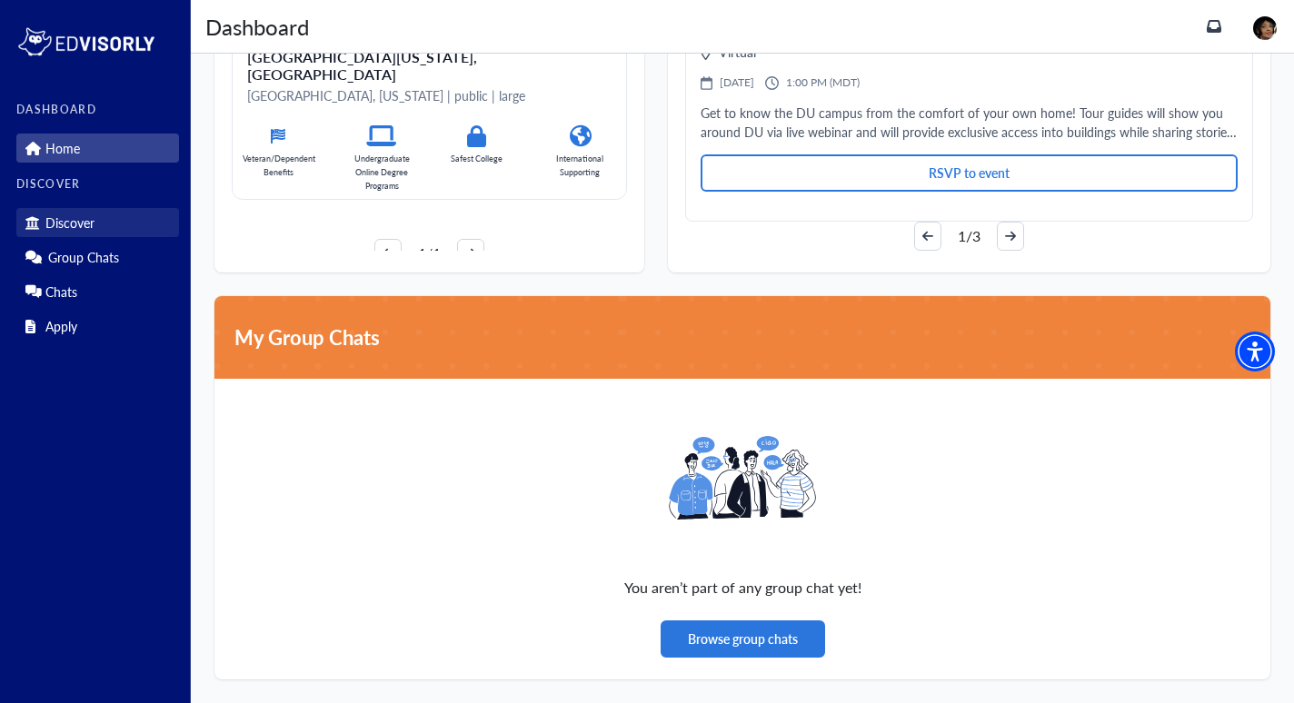
click at [78, 213] on link "Discover" at bounding box center [97, 222] width 163 height 29
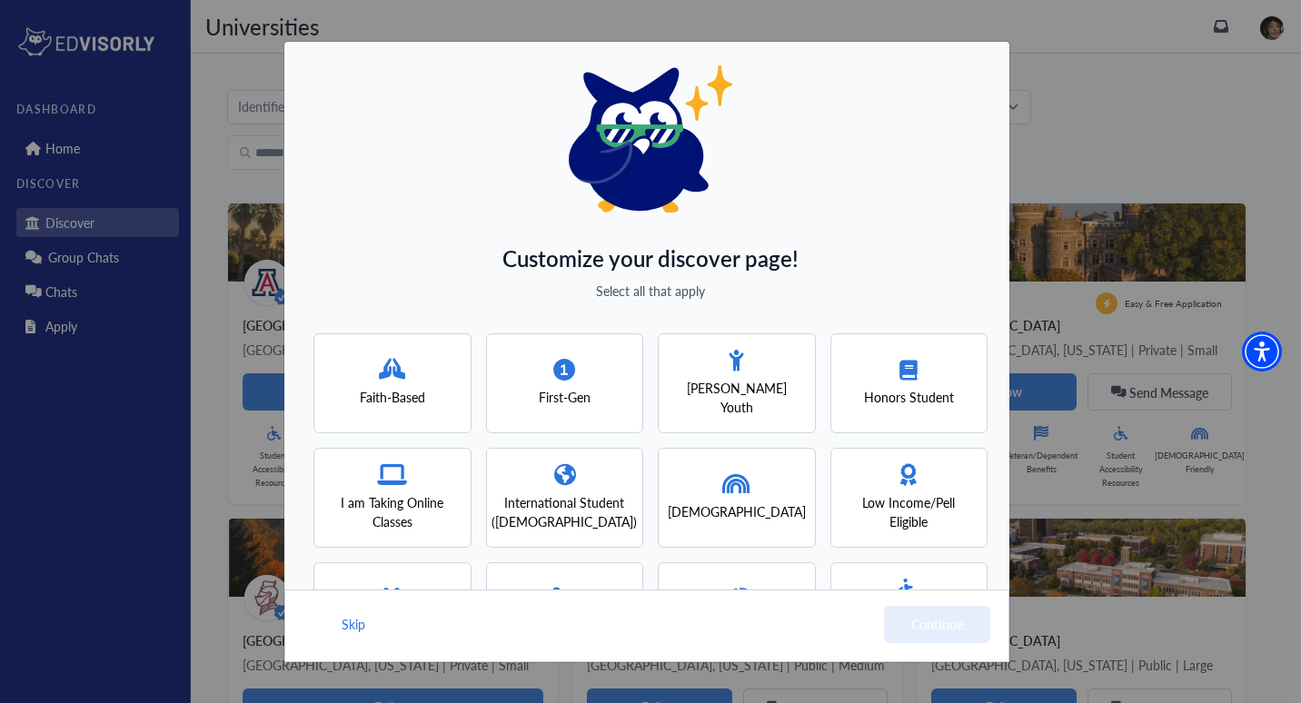
click at [927, 388] on span "Honors Student" at bounding box center [909, 397] width 90 height 19
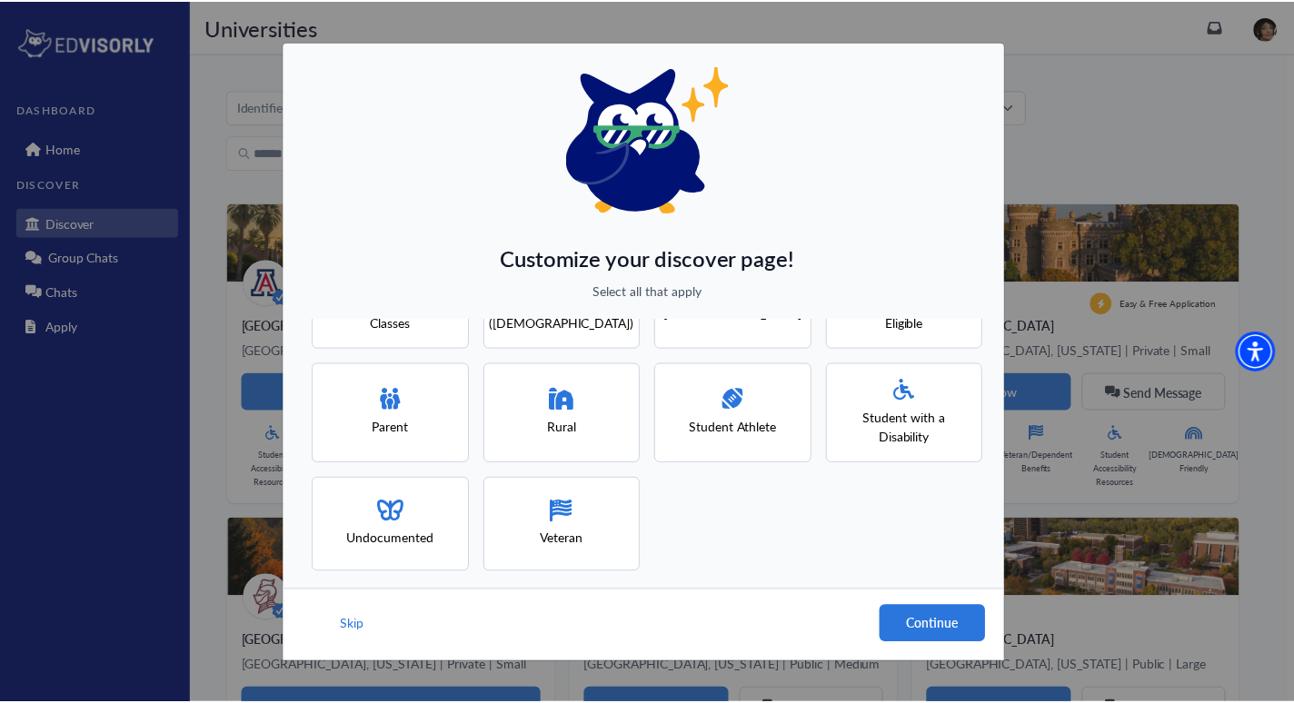
scroll to position [207, 0]
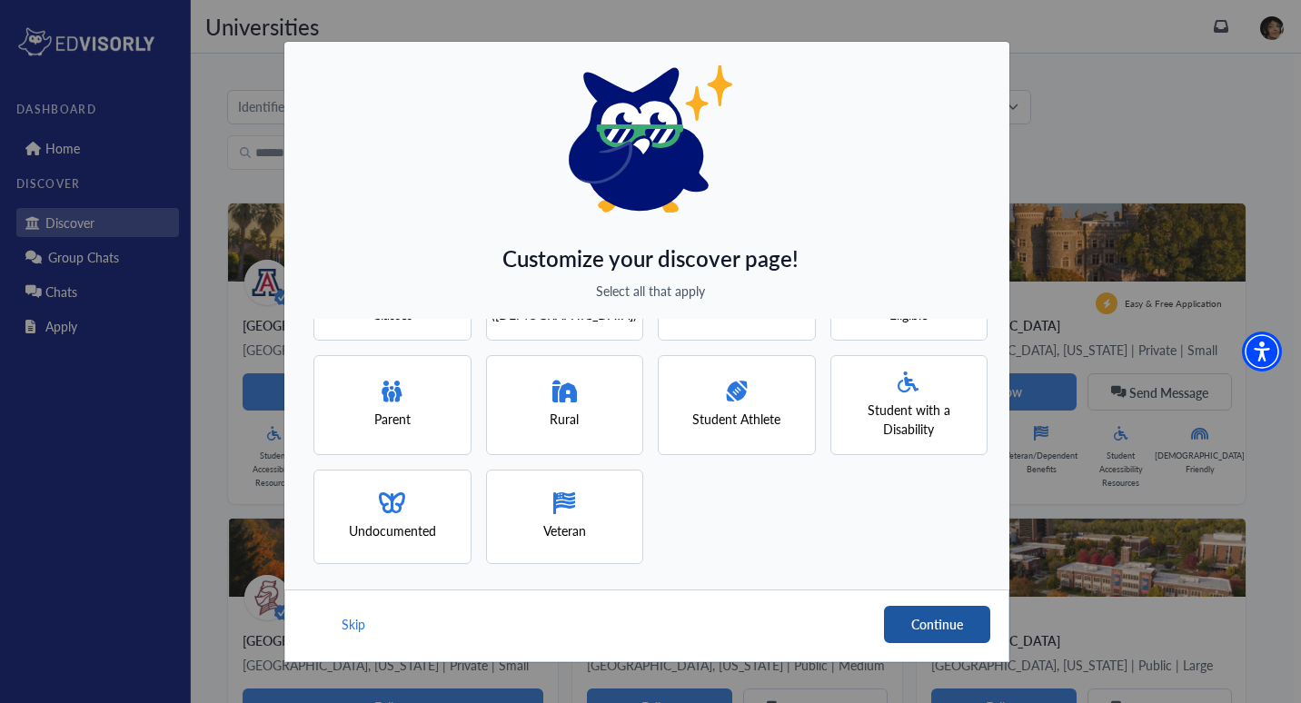
click at [940, 634] on button "Continue" at bounding box center [937, 624] width 106 height 37
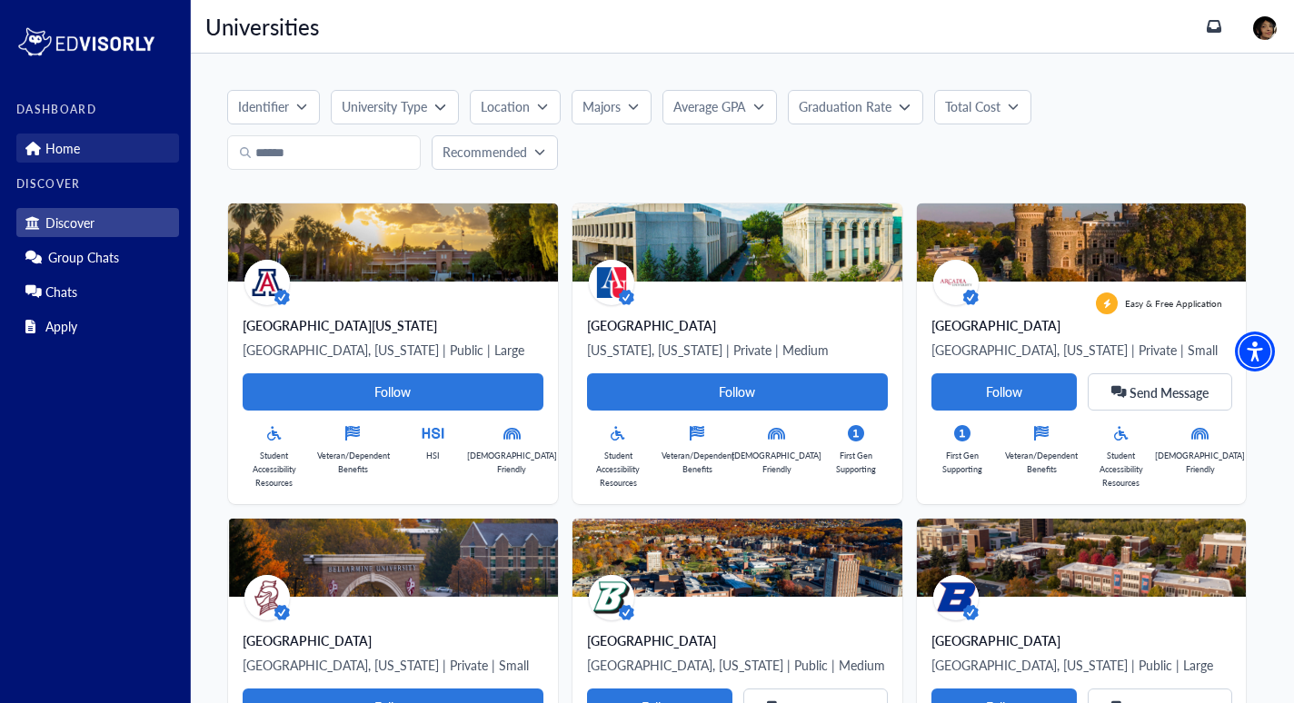
click at [86, 139] on link "Home" at bounding box center [97, 148] width 163 height 29
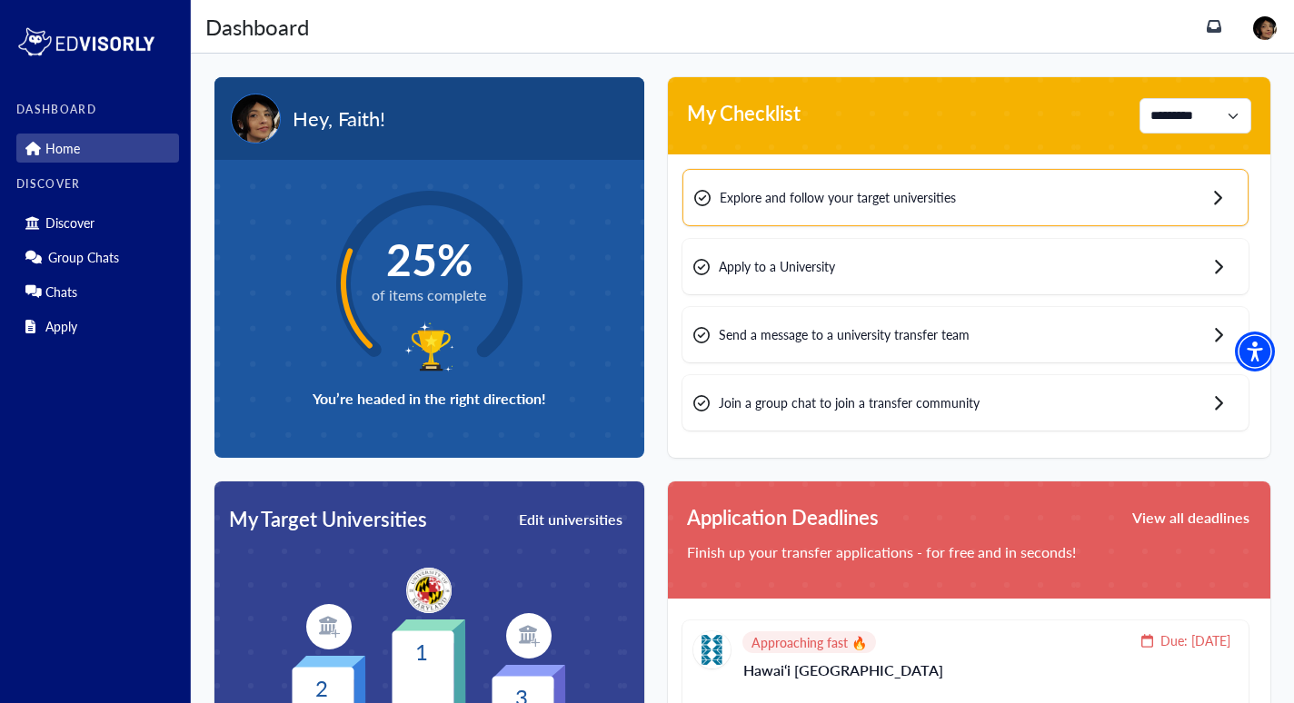
click at [1263, 25] on img at bounding box center [1265, 28] width 24 height 24
click at [1218, 59] on link "Profile" at bounding box center [1225, 64] width 35 height 19
